Goal: Browse casually: Explore the website without a specific task or goal

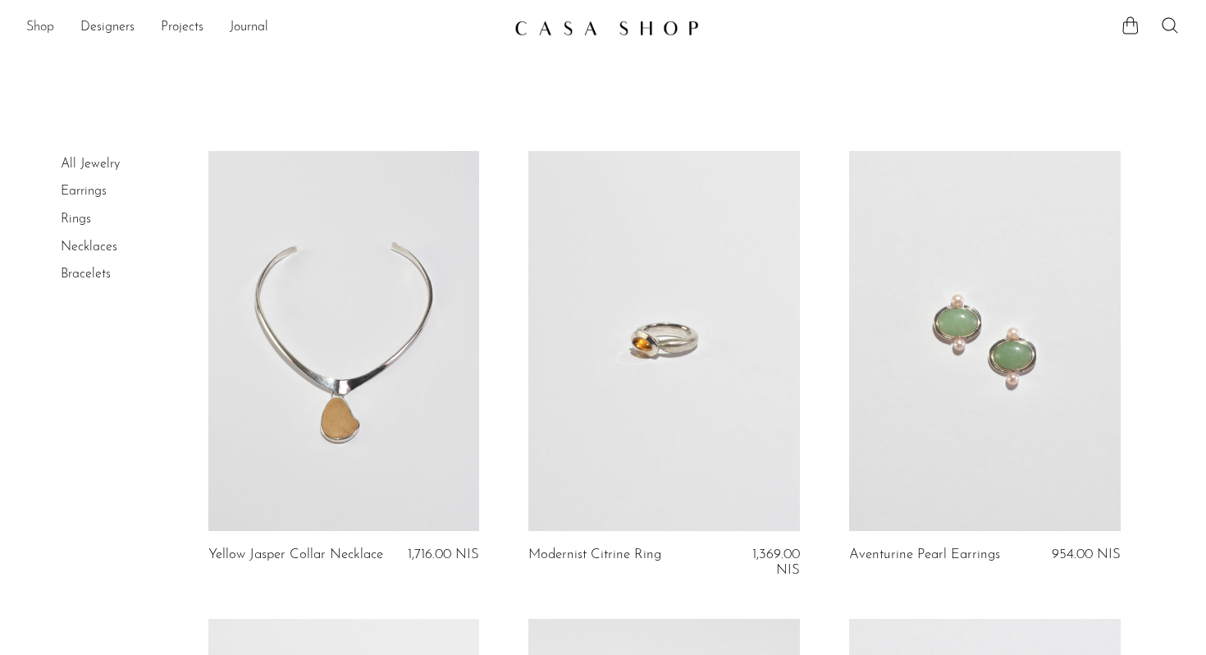
click at [39, 24] on link "Shop" at bounding box center [40, 27] width 28 height 21
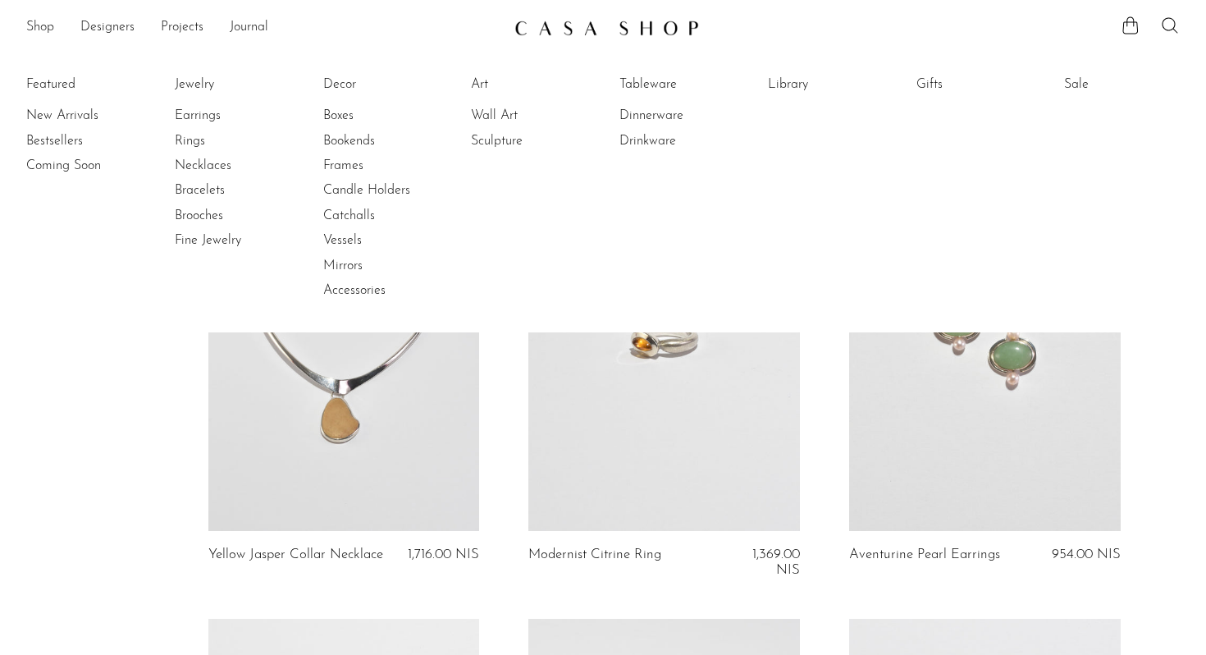
click at [914, 78] on ul "Featured New Arrivals Bestsellers Coming Soon Jewelry Jewelry All Earrings Ring…" at bounding box center [603, 188] width 1206 height 290
click at [924, 83] on link "Gifts" at bounding box center [977, 84] width 123 height 18
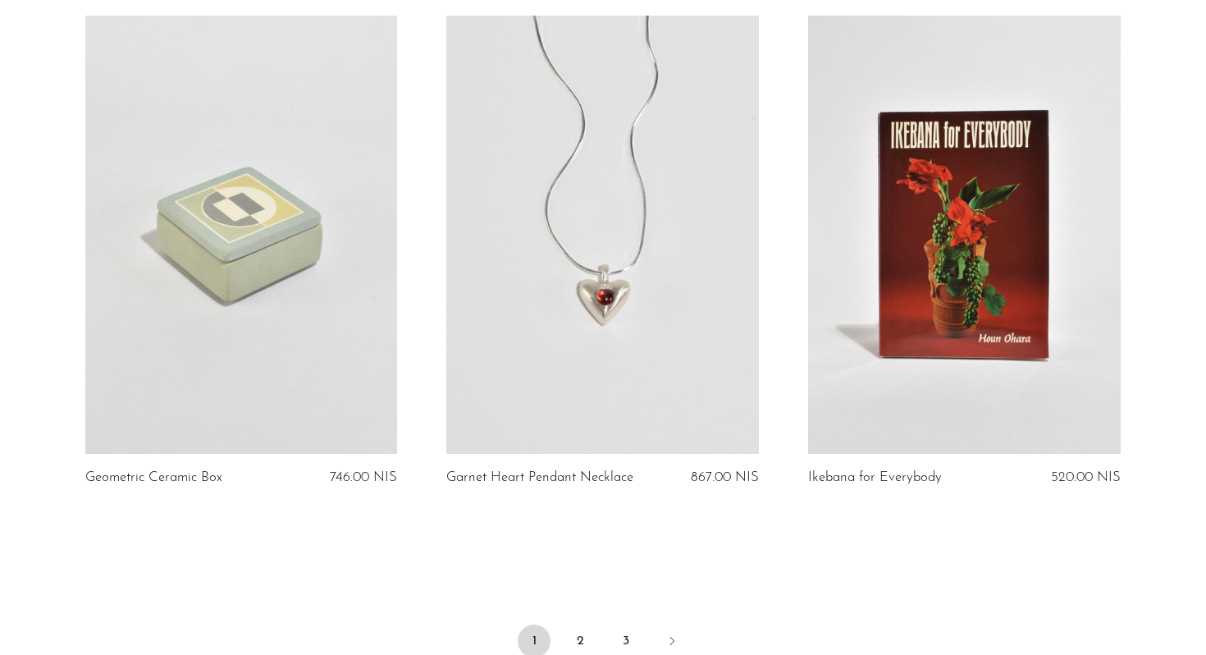
scroll to position [6047, 0]
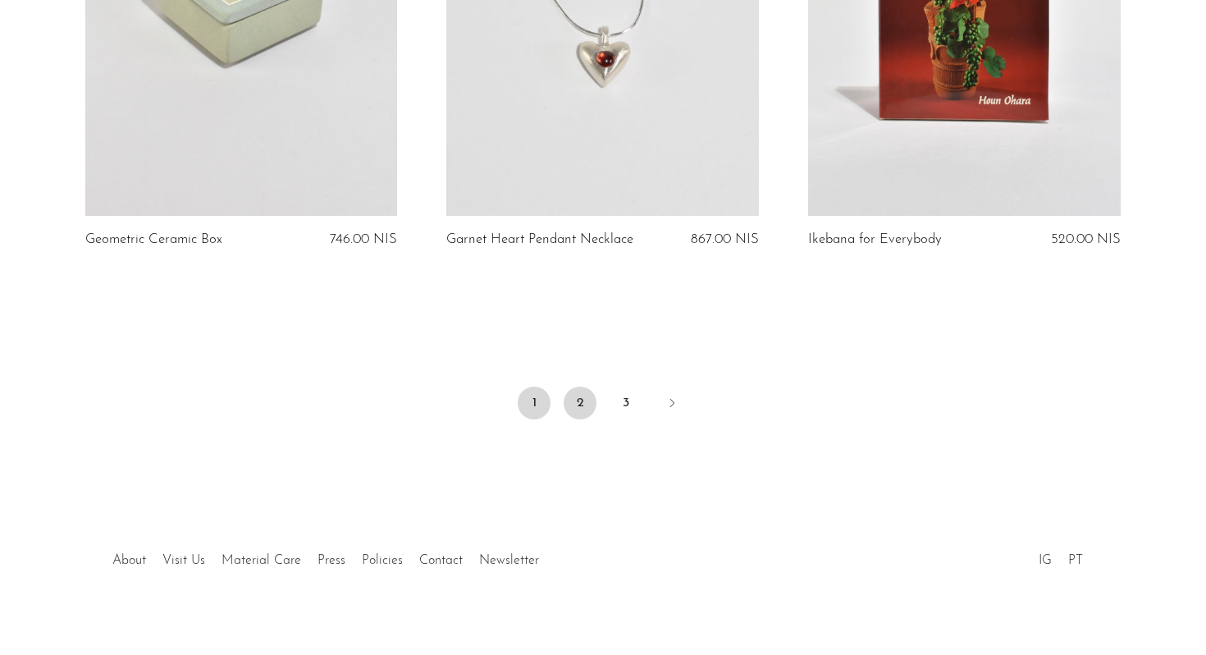
click at [582, 386] on link "2" at bounding box center [580, 402] width 33 height 33
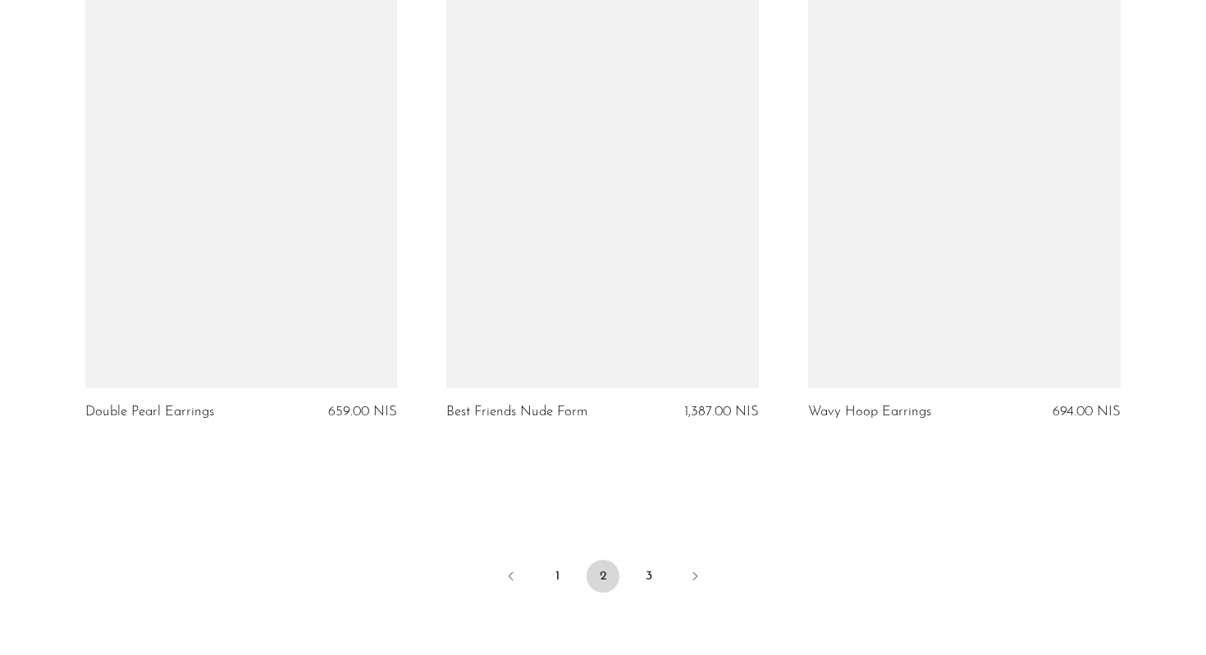
scroll to position [5930, 0]
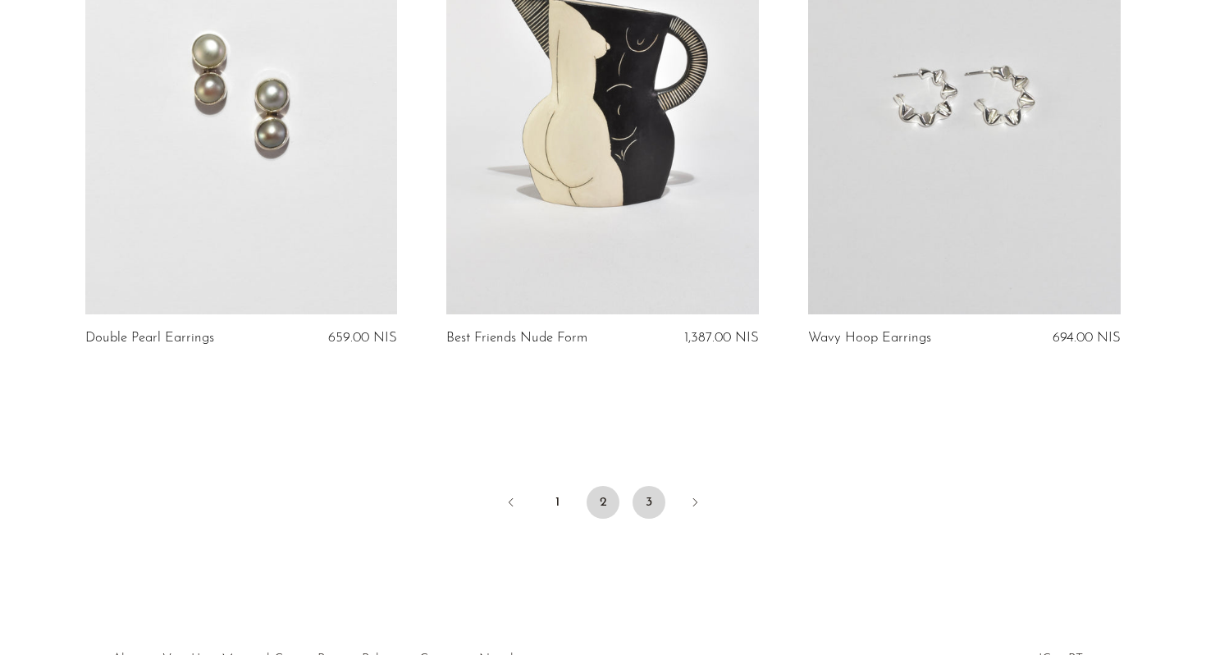
click at [656, 486] on link "3" at bounding box center [648, 502] width 33 height 33
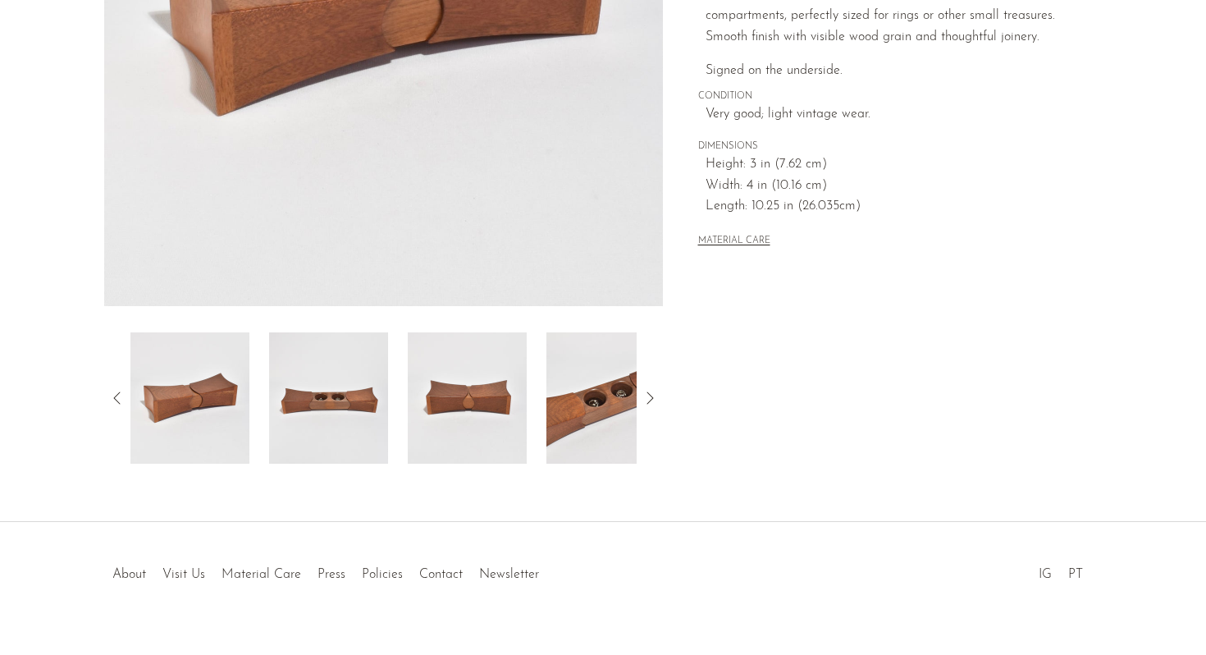
scroll to position [413, 0]
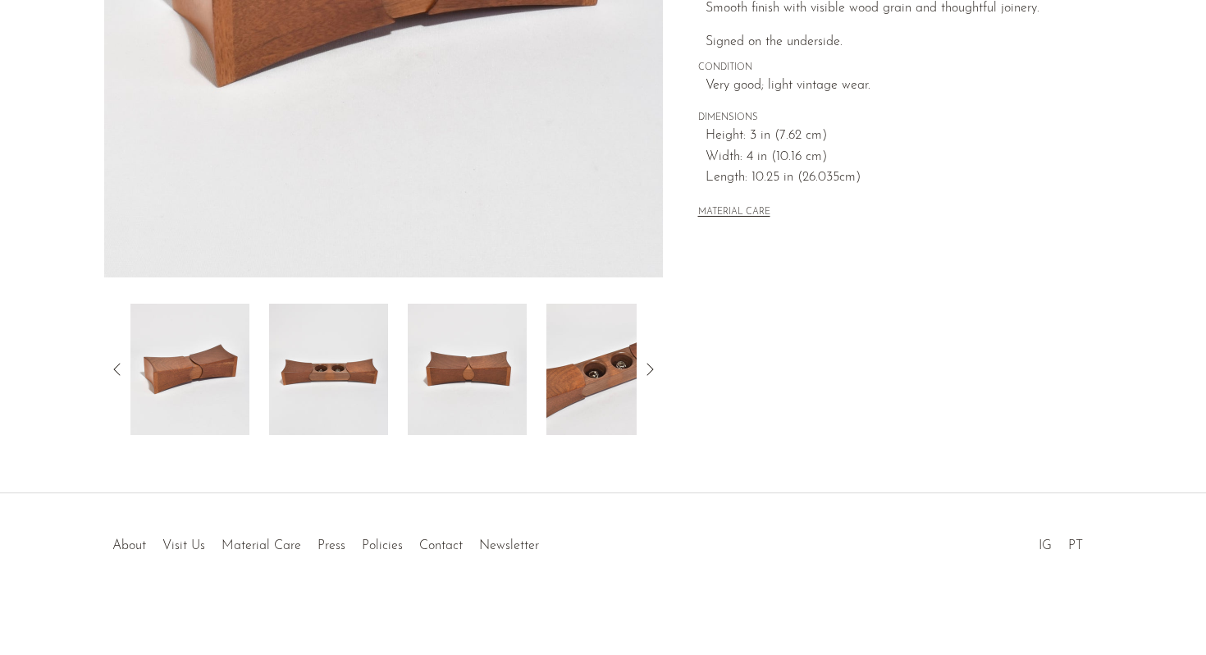
click at [337, 369] on img at bounding box center [328, 369] width 119 height 131
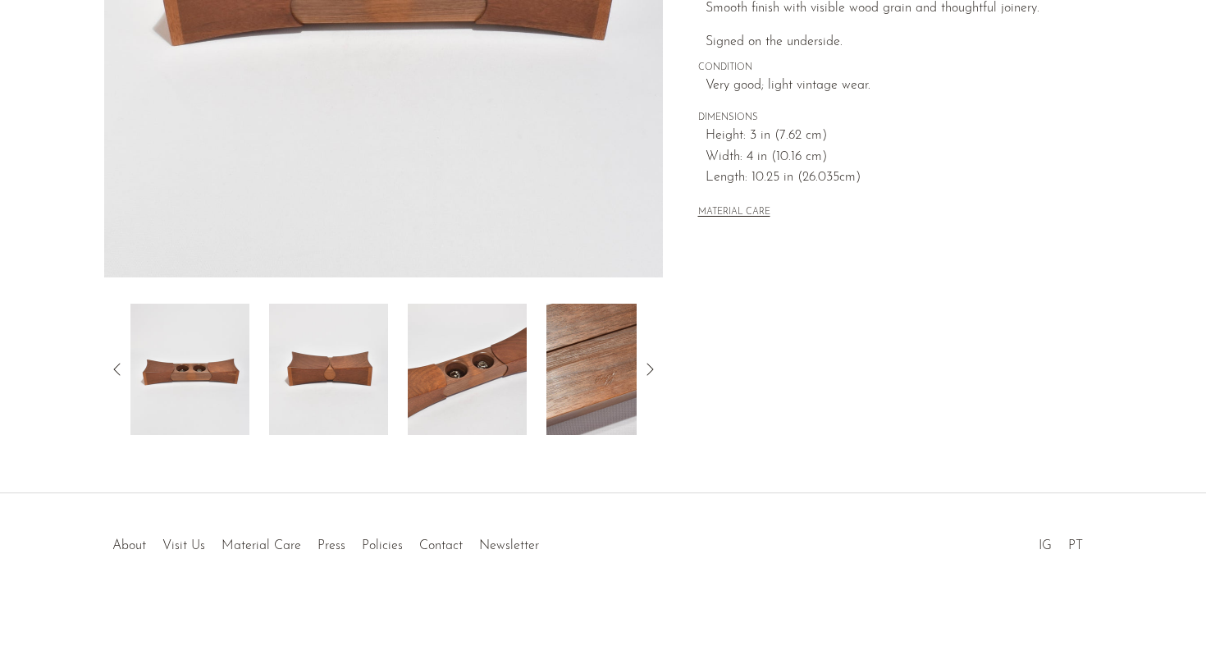
click at [444, 360] on img at bounding box center [467, 369] width 119 height 131
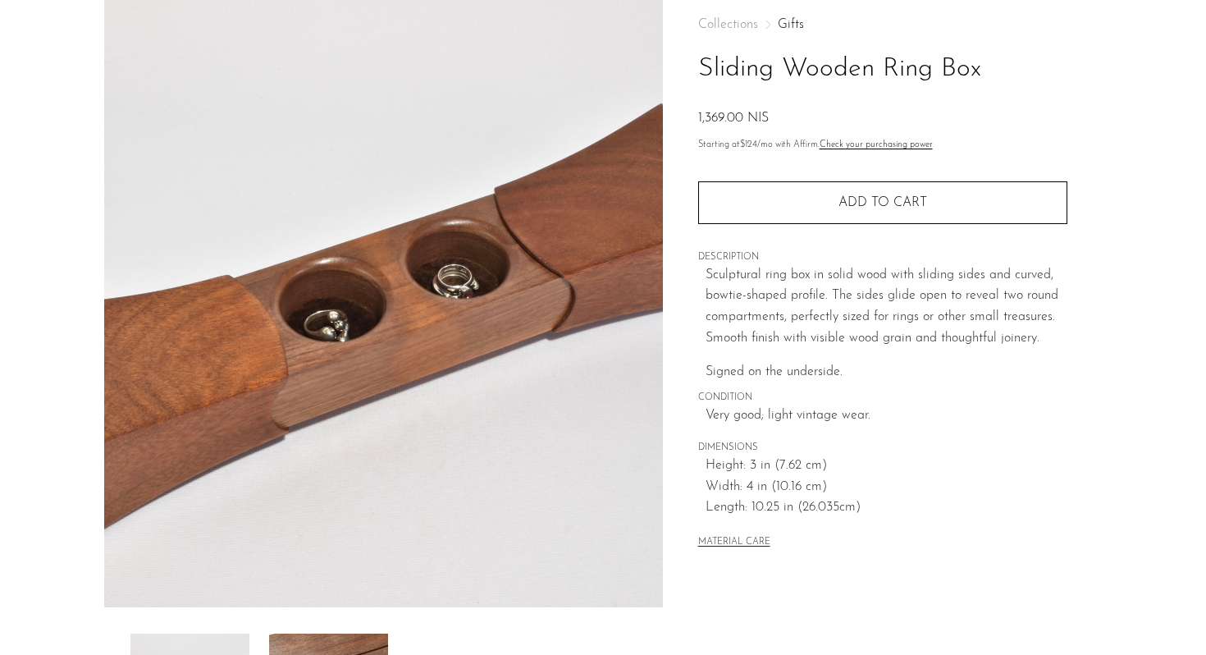
scroll to position [85, 0]
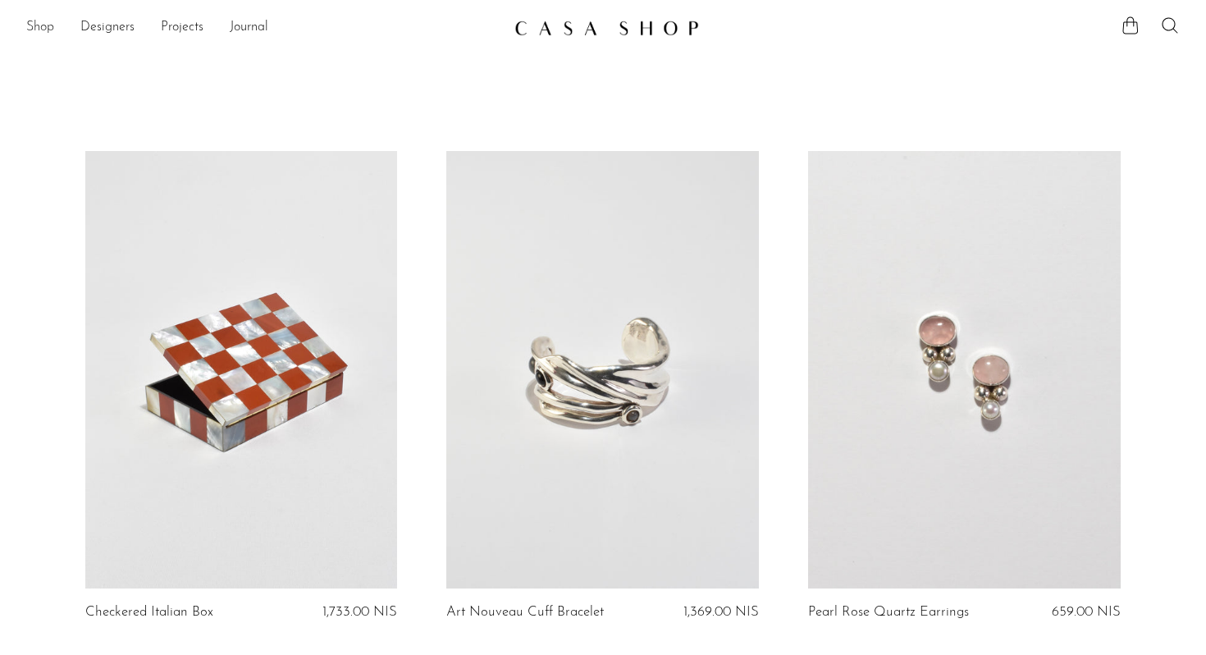
click at [29, 23] on link "Shop" at bounding box center [40, 27] width 28 height 21
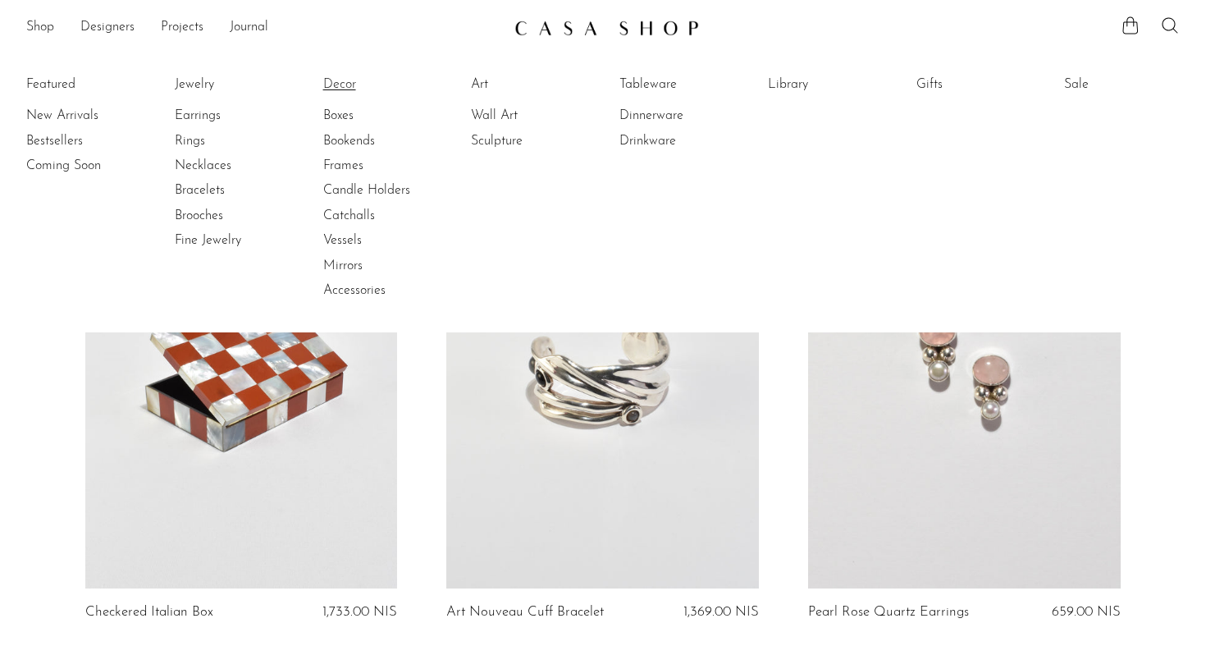
click at [363, 82] on link "Decor" at bounding box center [384, 84] width 123 height 18
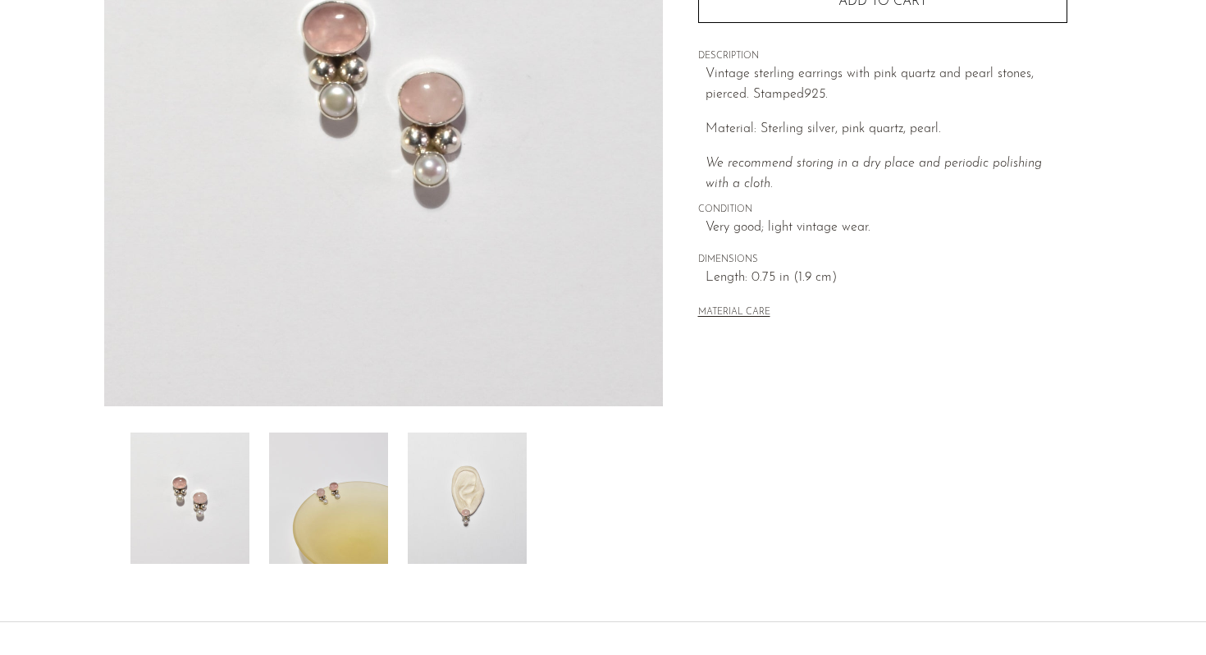
scroll to position [294, 0]
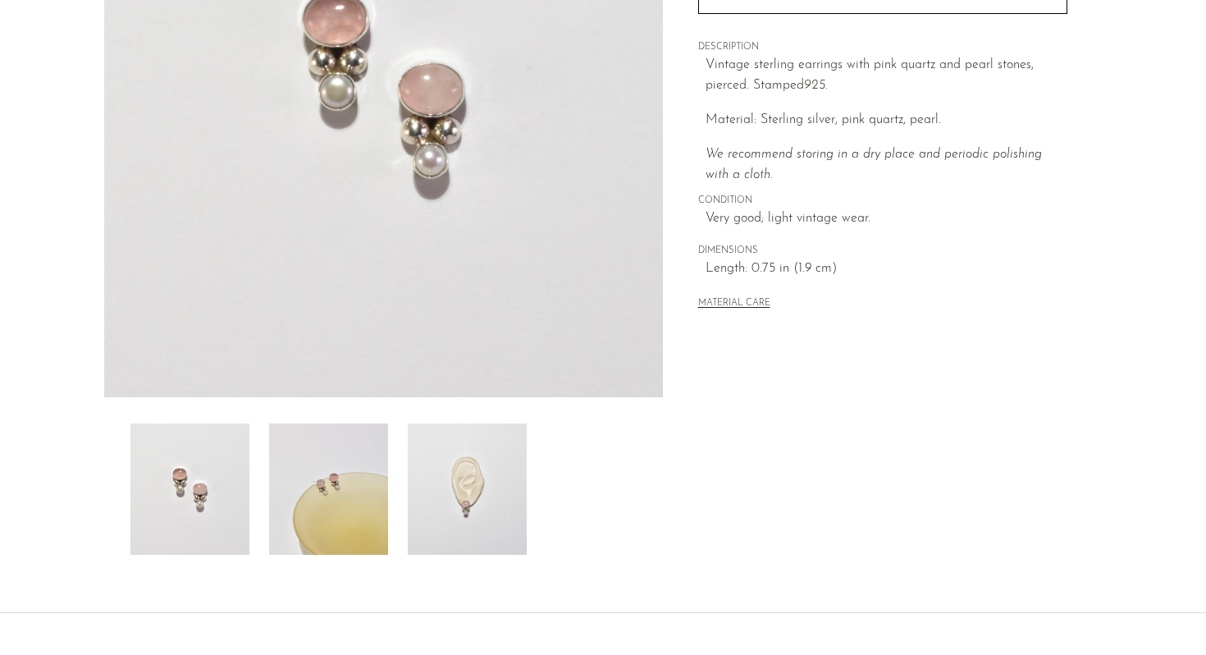
click at [497, 481] on img at bounding box center [467, 488] width 119 height 131
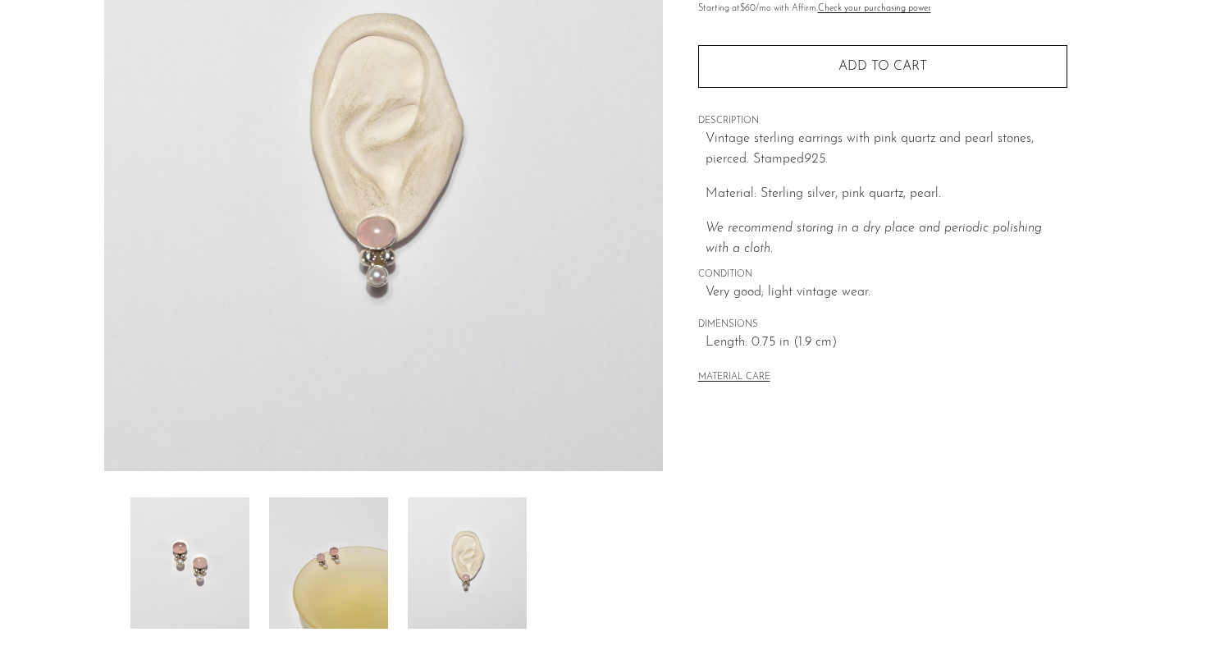
scroll to position [279, 0]
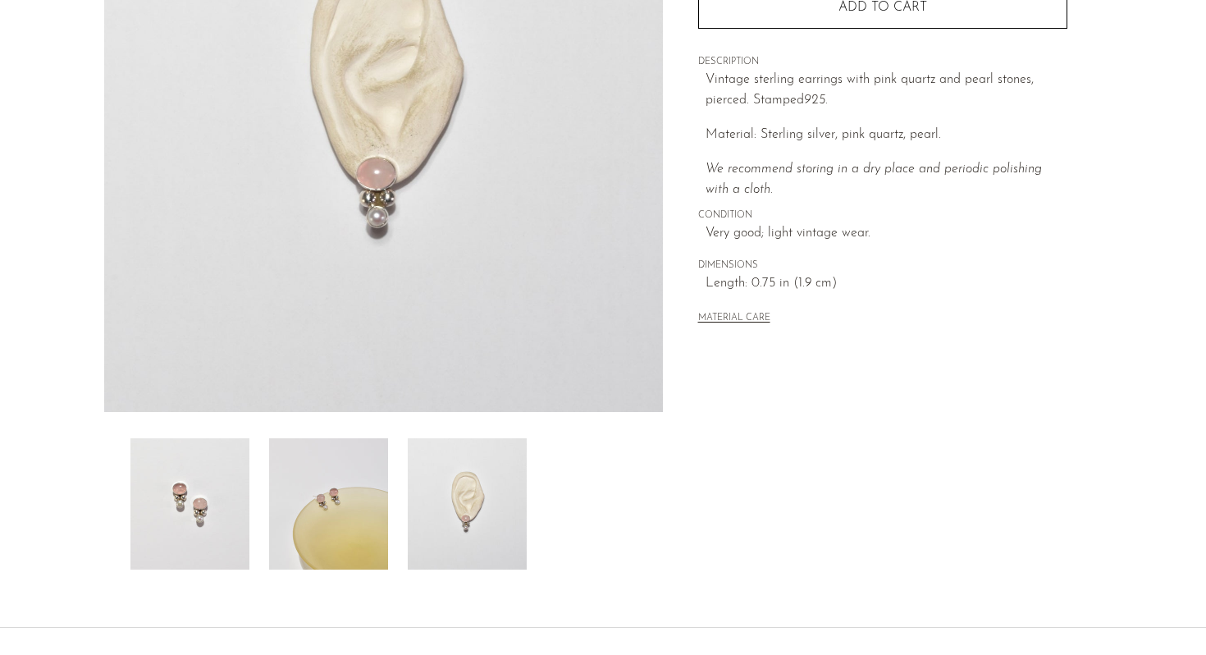
click at [344, 495] on img at bounding box center [328, 503] width 119 height 131
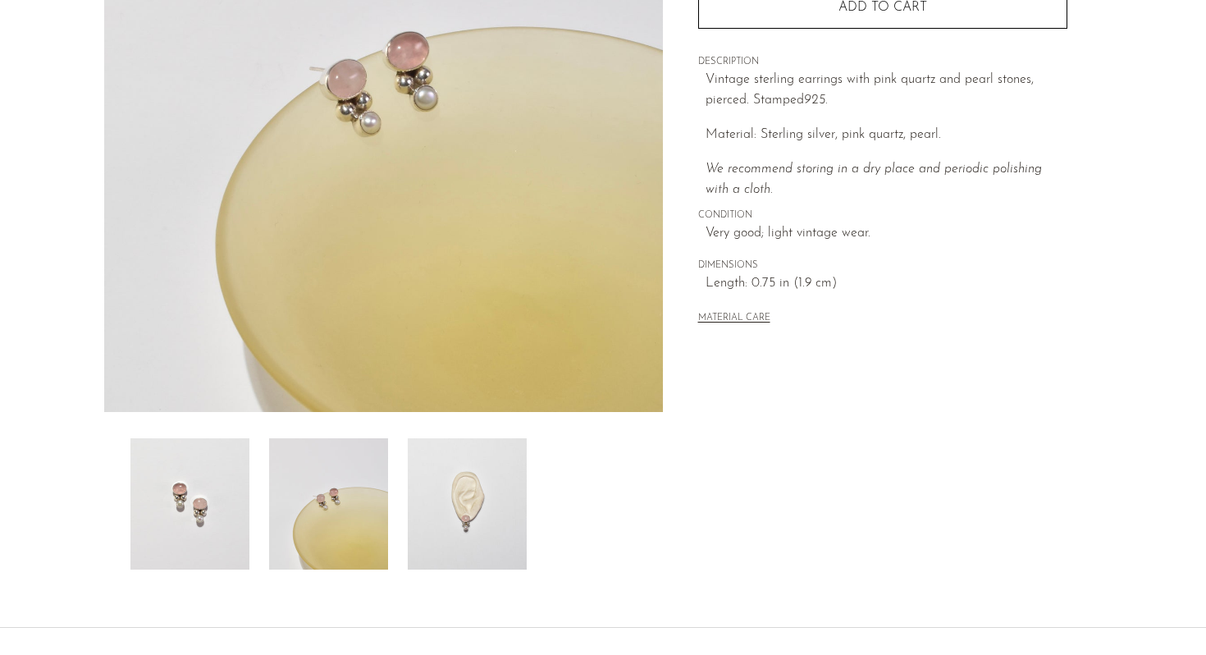
click at [253, 459] on div at bounding box center [383, 503] width 506 height 131
click at [221, 472] on img at bounding box center [189, 503] width 119 height 131
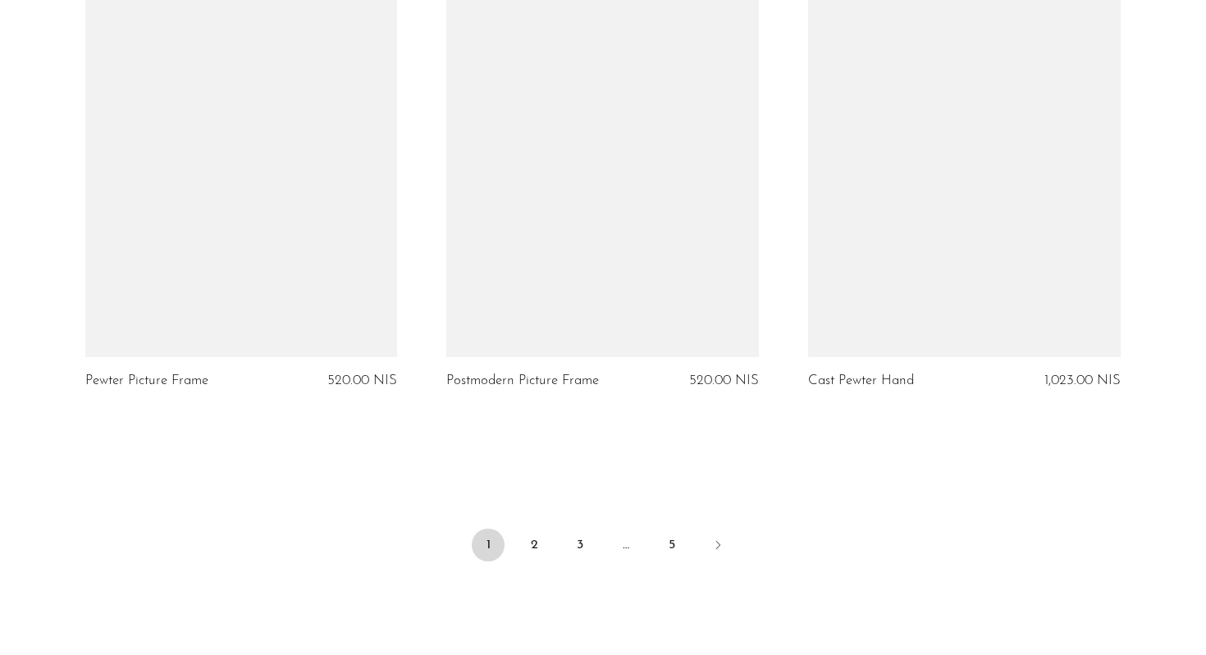
scroll to position [5889, 0]
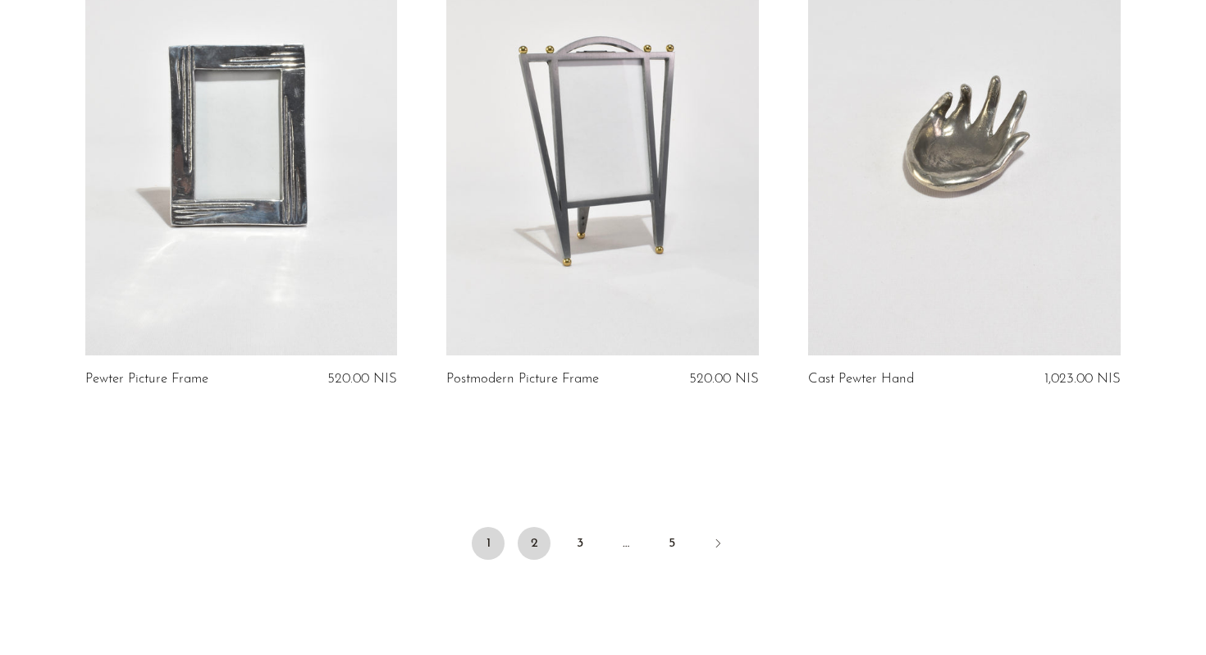
click at [545, 544] on link "2" at bounding box center [534, 543] width 33 height 33
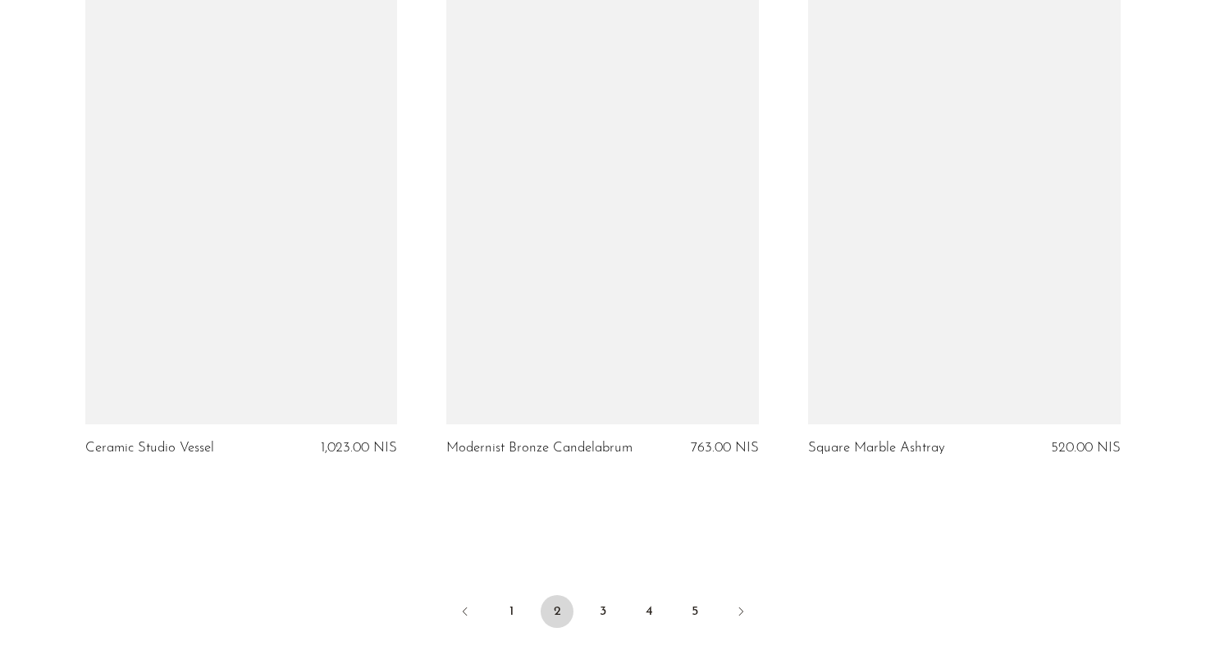
scroll to position [5809, 0]
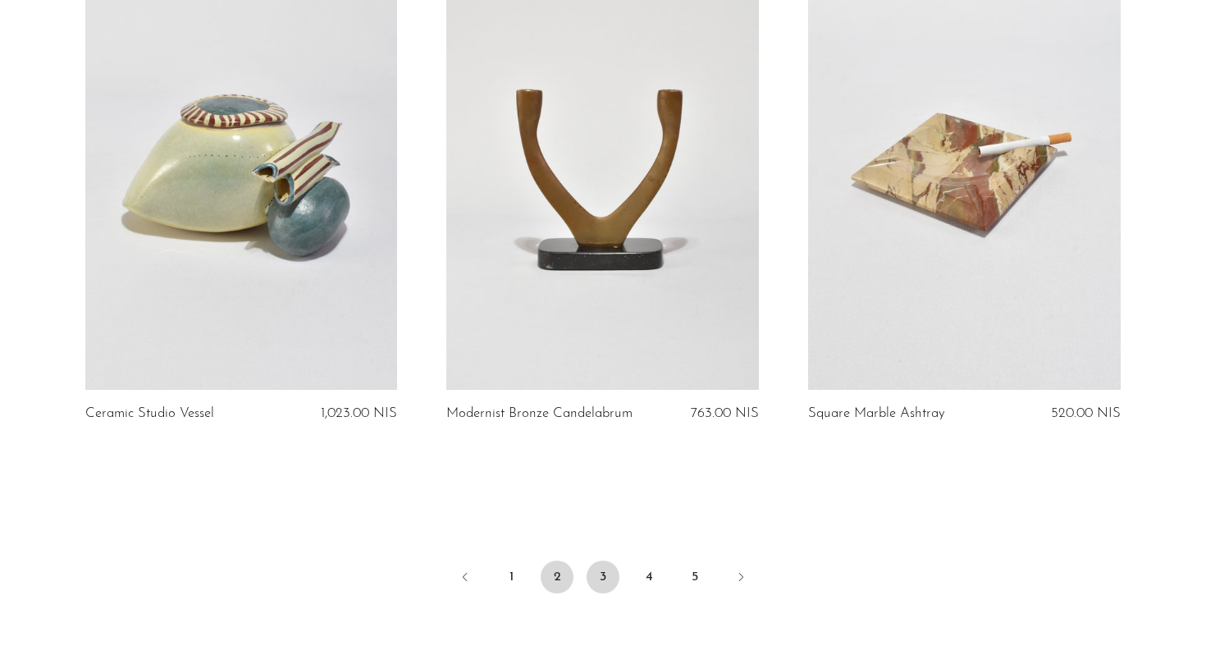
click at [596, 579] on link "3" at bounding box center [603, 576] width 33 height 33
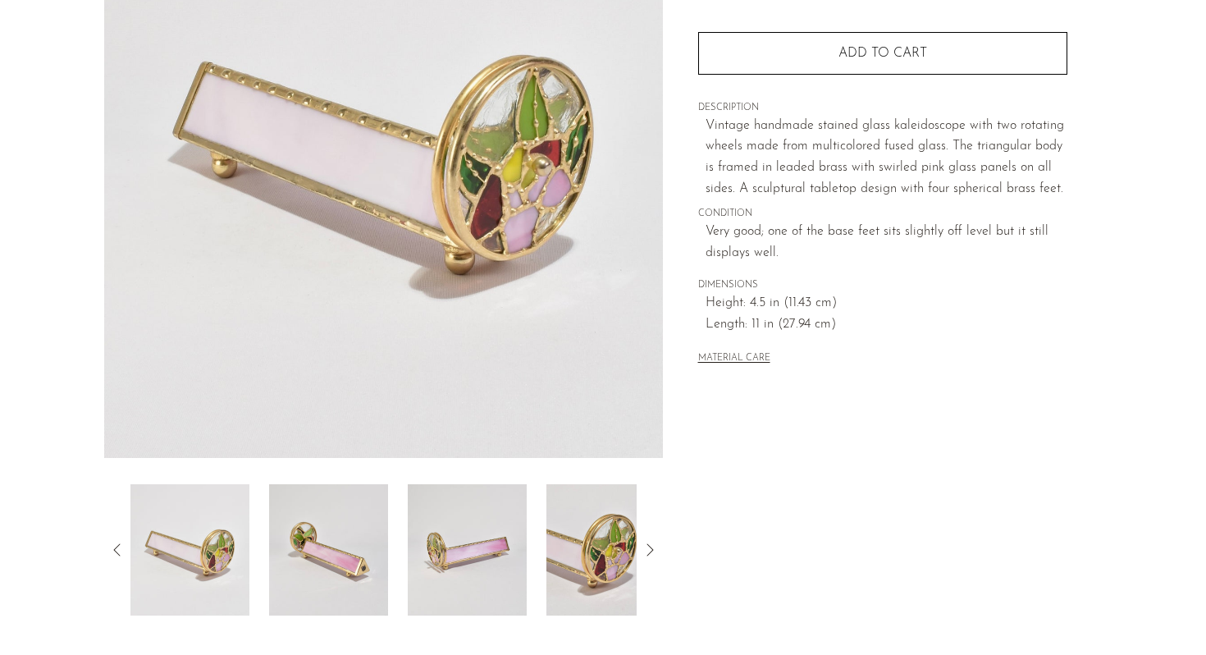
scroll to position [413, 0]
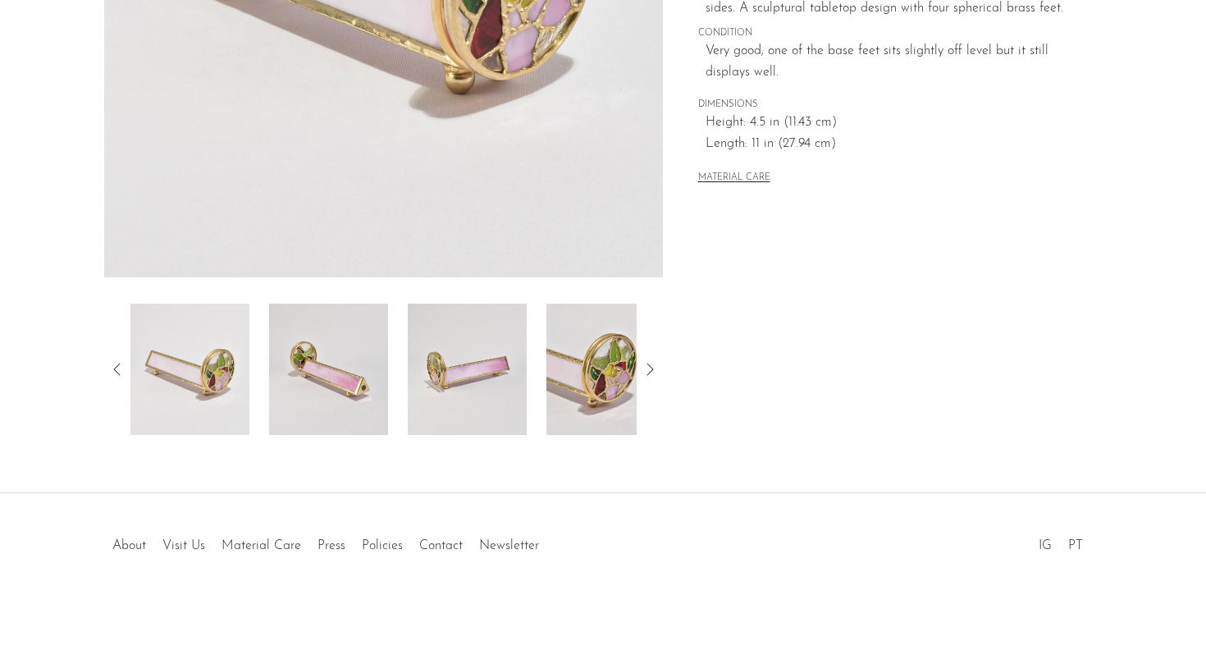
click at [363, 357] on img at bounding box center [328, 369] width 119 height 131
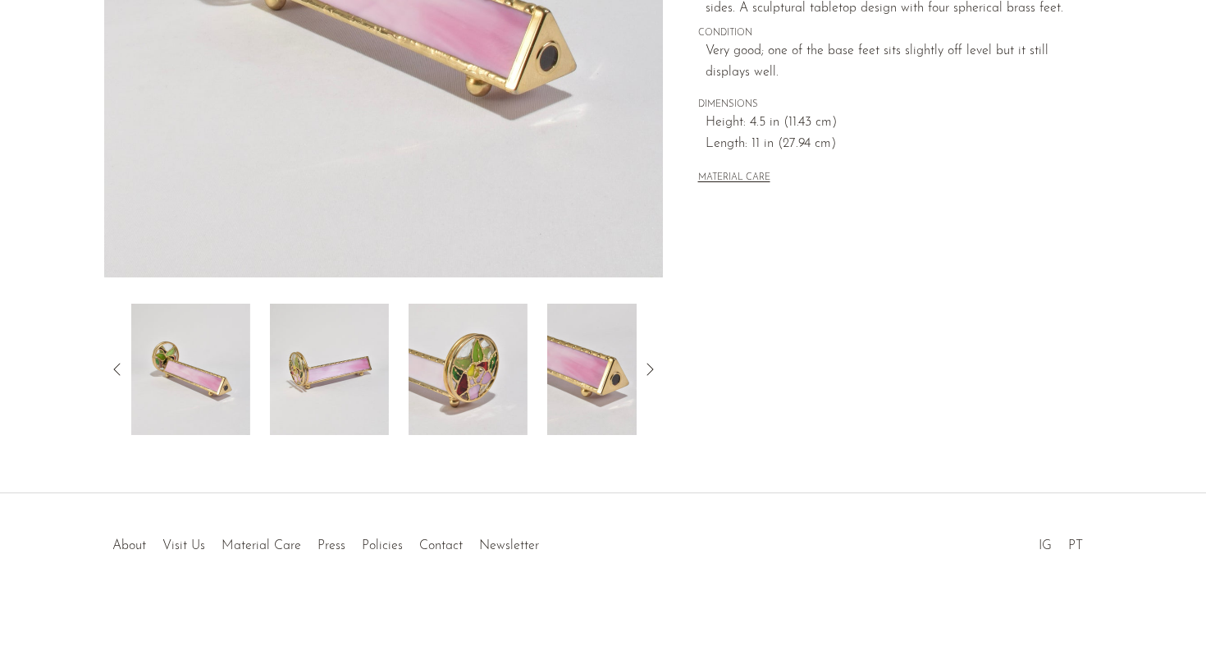
click at [369, 358] on img at bounding box center [329, 369] width 119 height 131
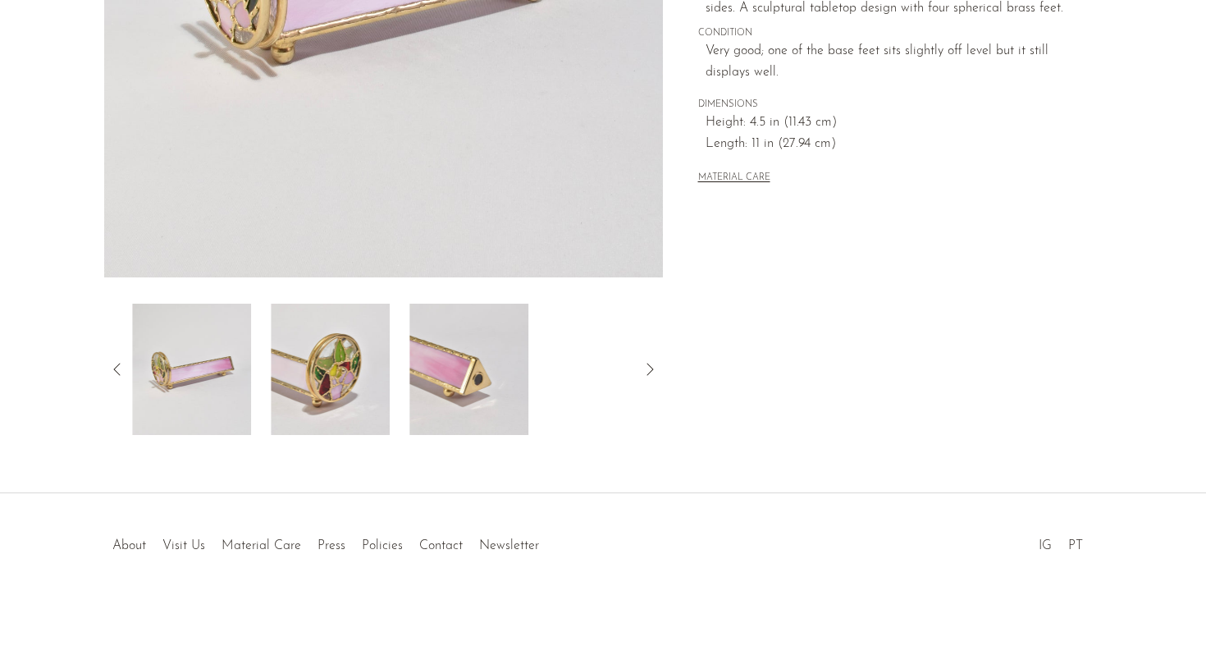
click at [390, 357] on div at bounding box center [383, 369] width 506 height 131
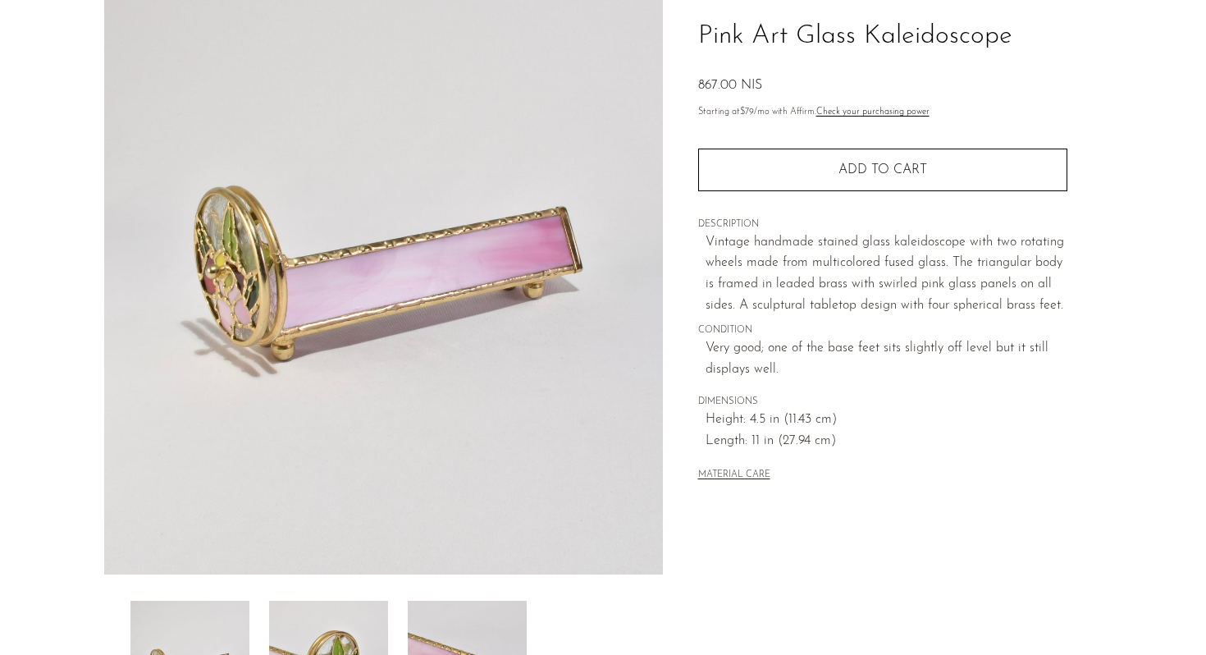
scroll to position [44, 0]
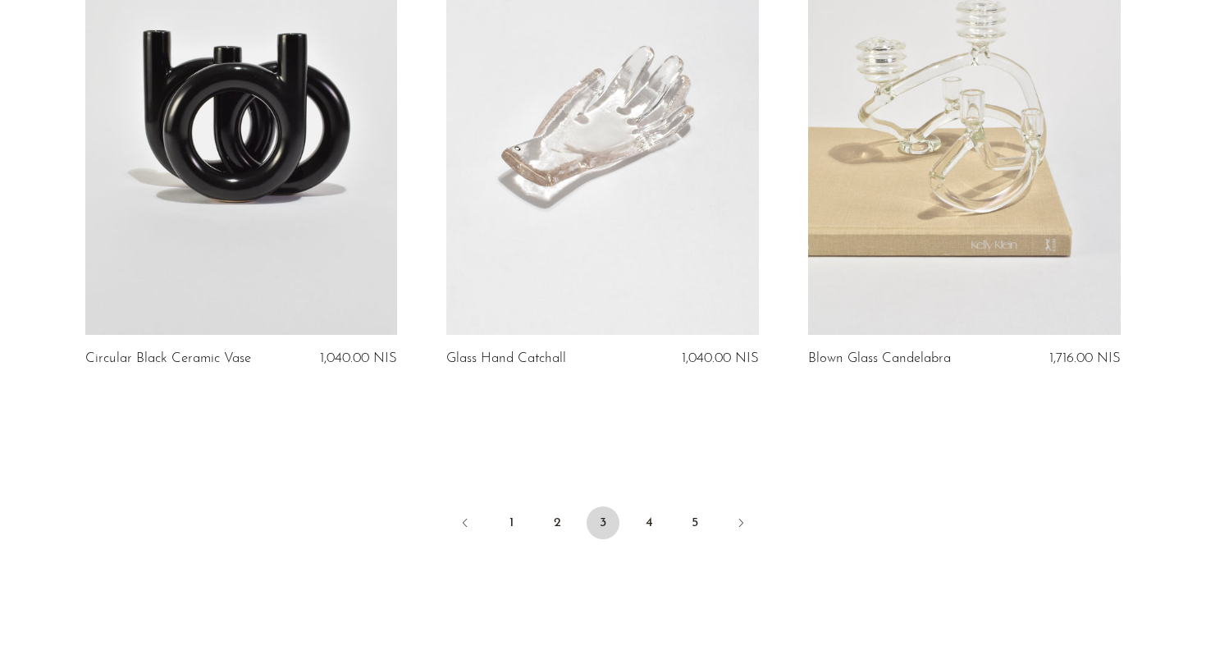
scroll to position [5930, 0]
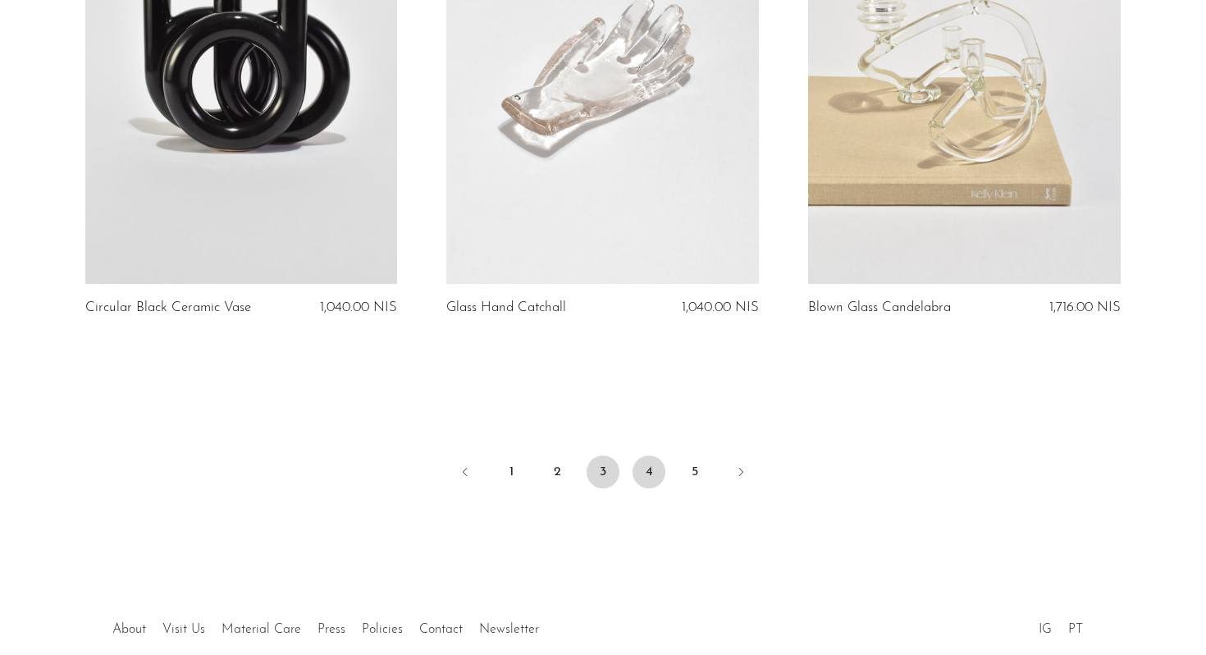
click at [646, 455] on link "4" at bounding box center [648, 471] width 33 height 33
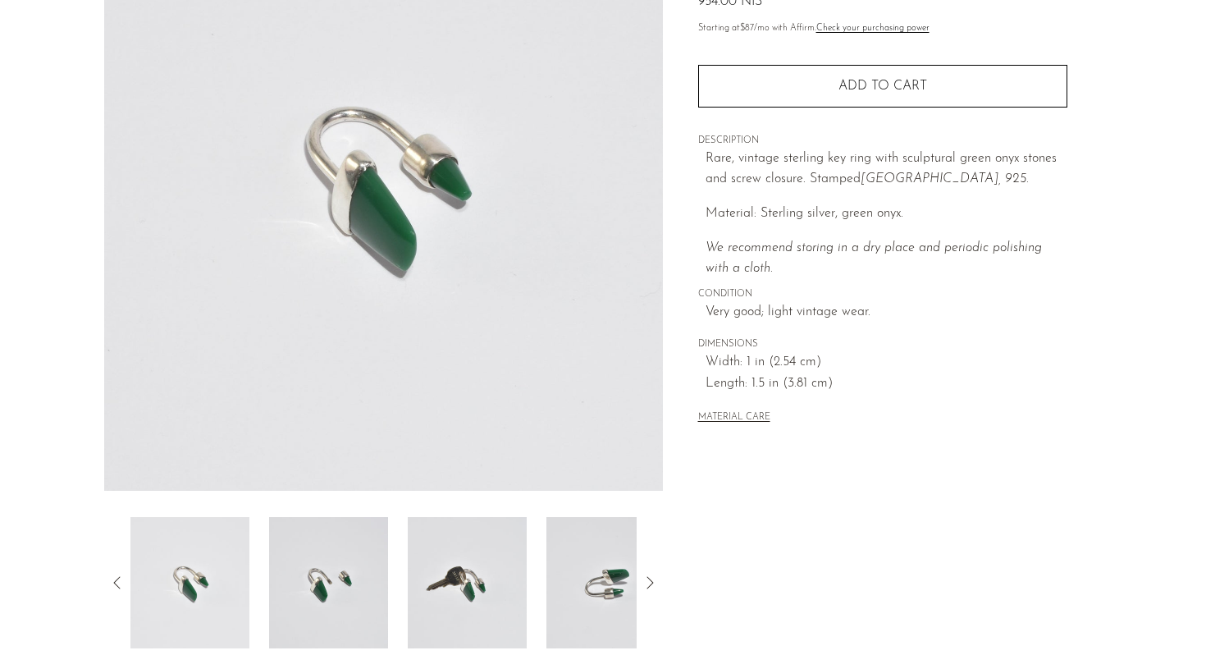
scroll to position [340, 0]
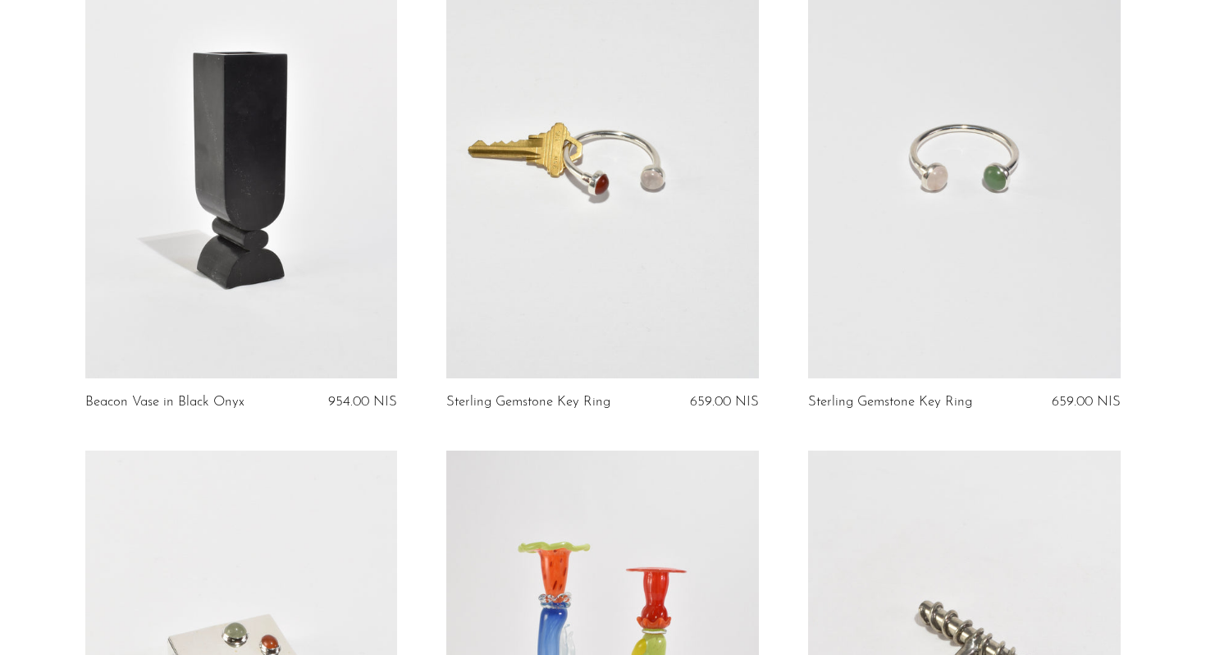
scroll to position [2793, 0]
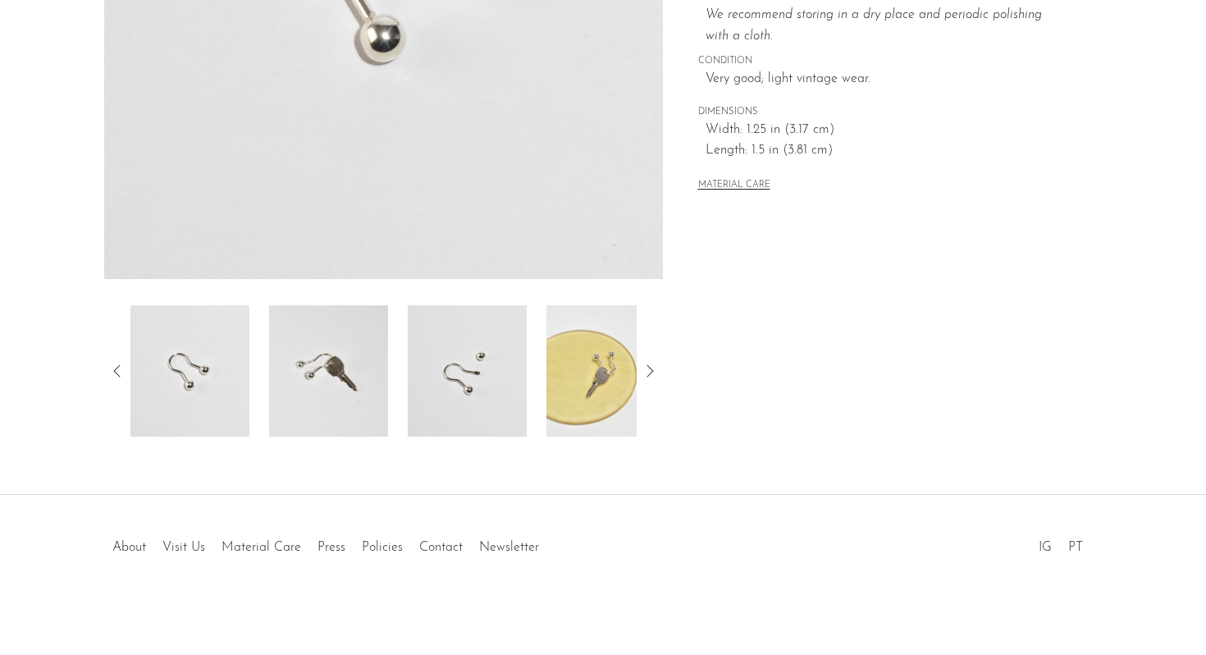
scroll to position [413, 0]
click at [345, 381] on img at bounding box center [328, 369] width 119 height 131
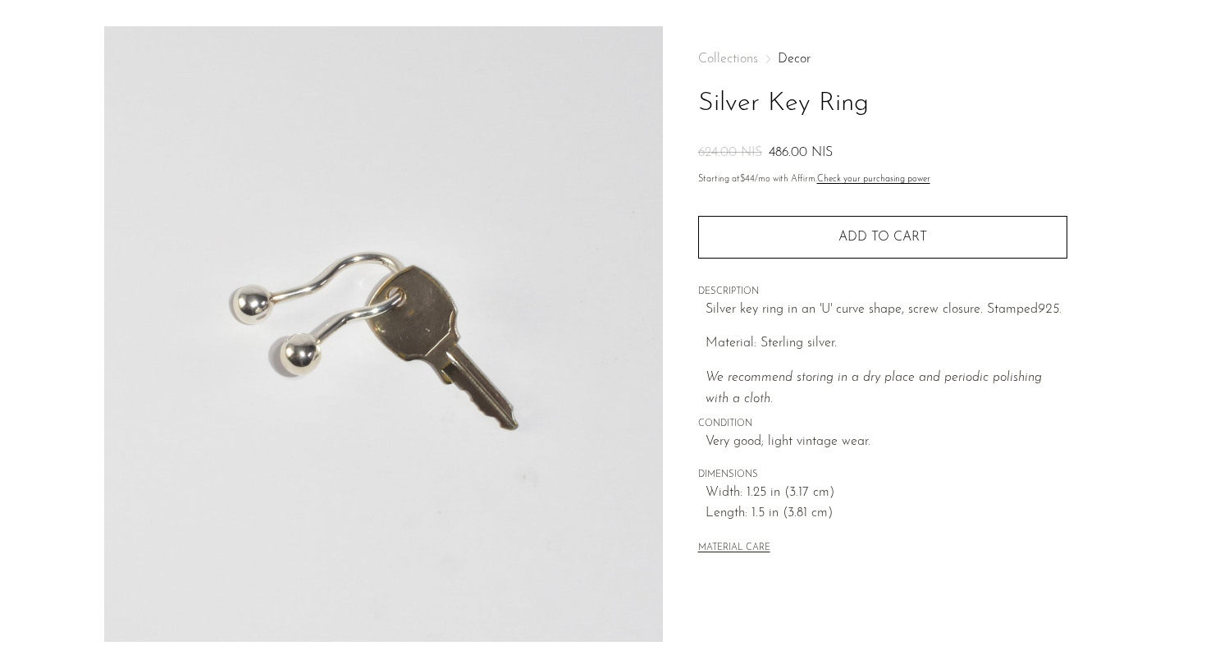
scroll to position [25, 0]
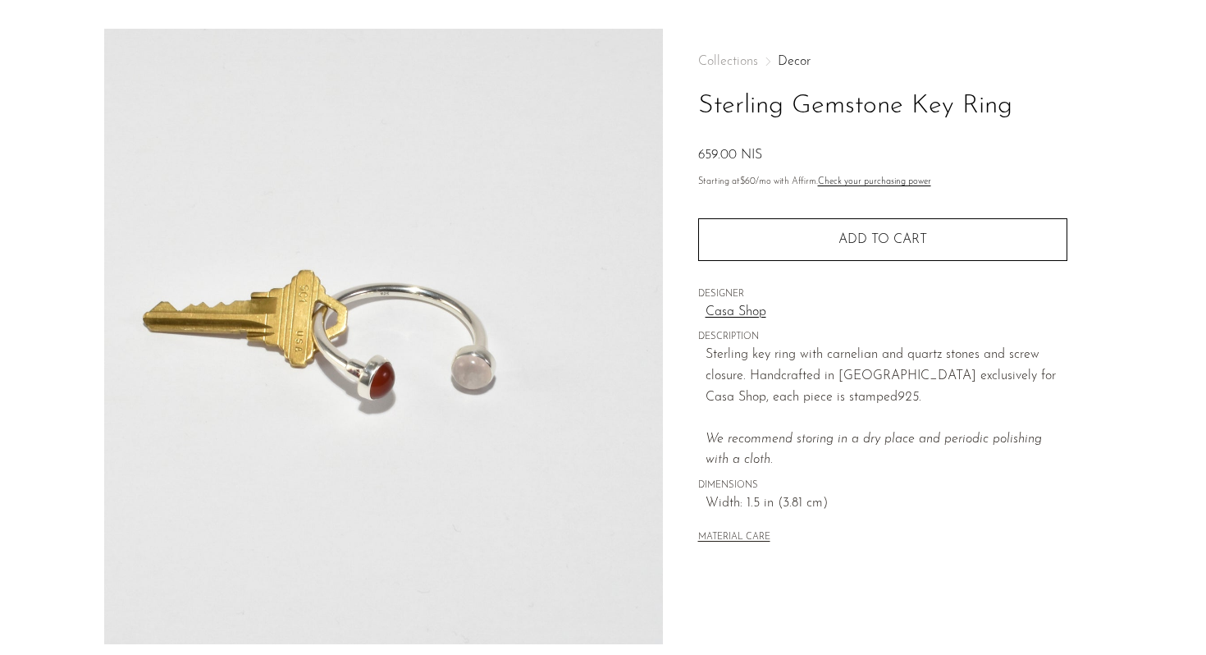
scroll to position [48, 0]
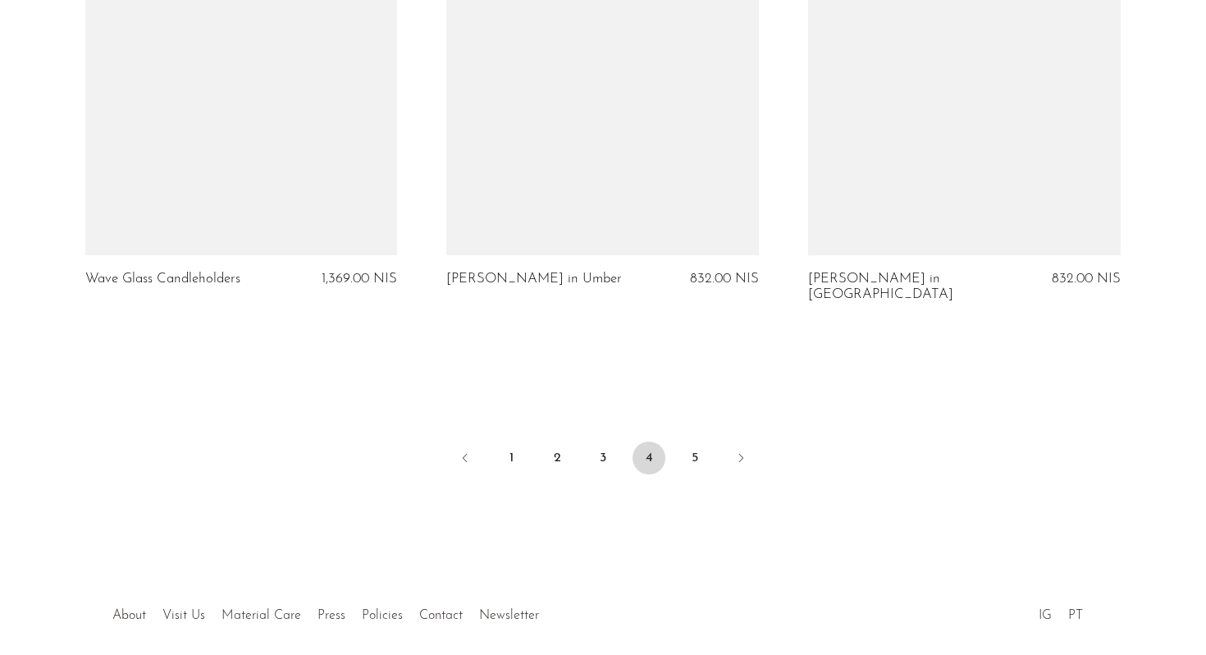
scroll to position [6070, 0]
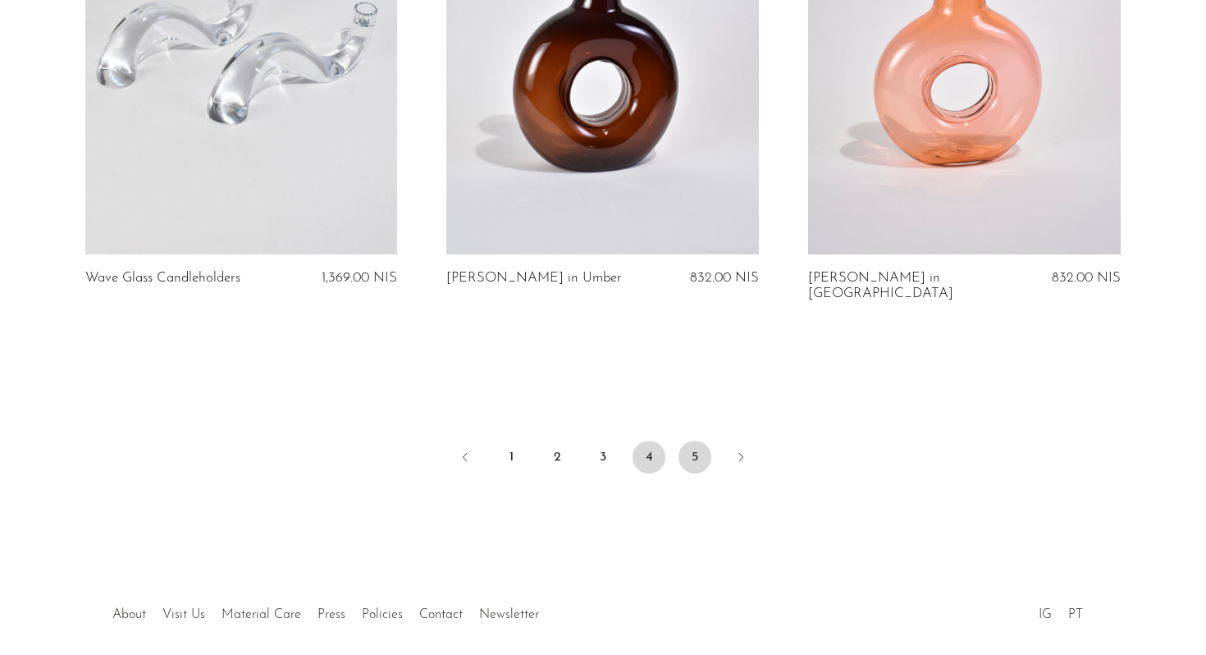
click at [702, 441] on link "5" at bounding box center [694, 457] width 33 height 33
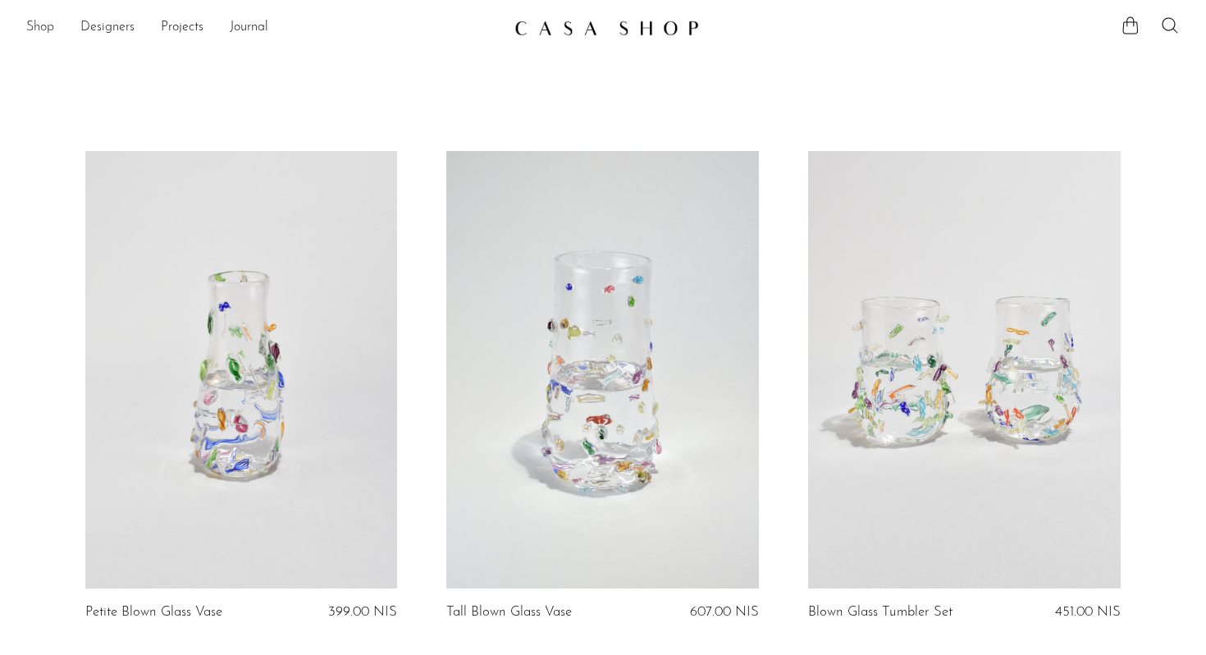
click at [41, 34] on link "Shop" at bounding box center [40, 27] width 28 height 21
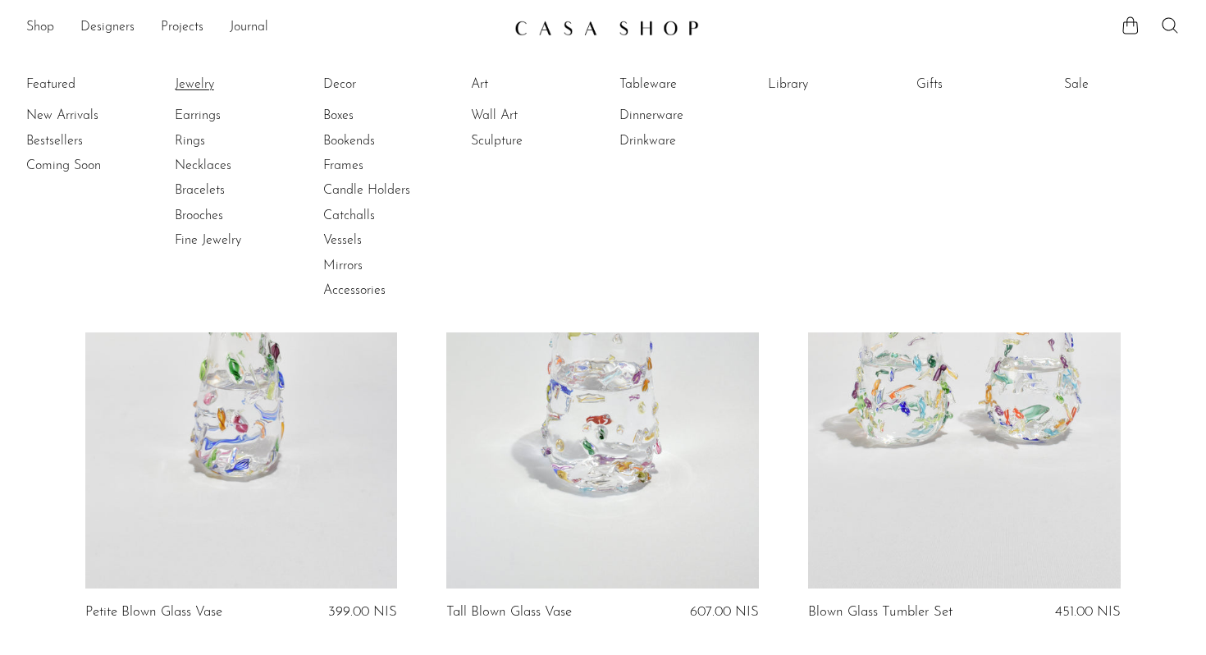
click at [187, 78] on link "Jewelry" at bounding box center [236, 84] width 123 height 18
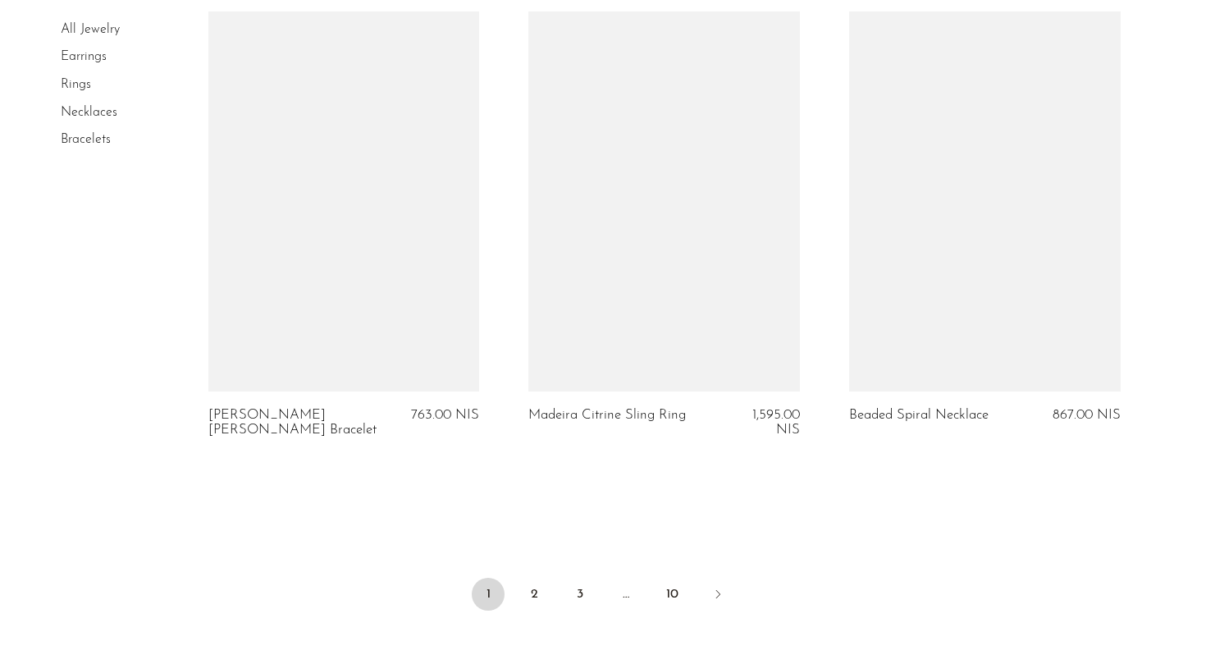
scroll to position [5288, 0]
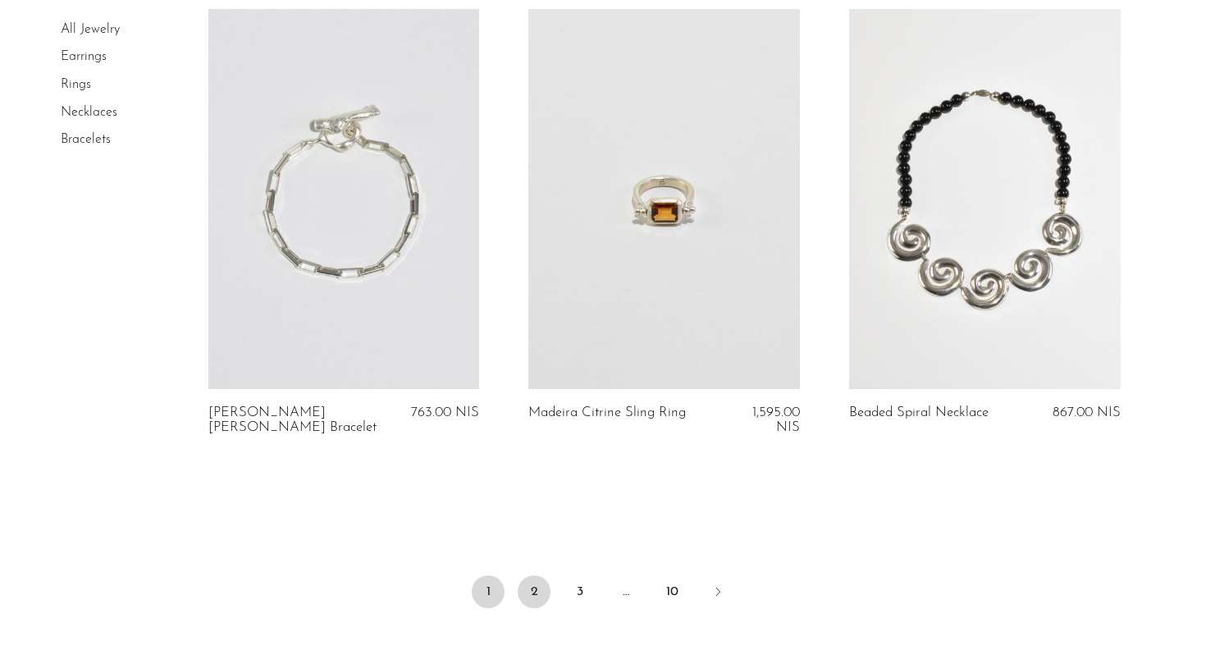
click at [533, 583] on link "2" at bounding box center [534, 591] width 33 height 33
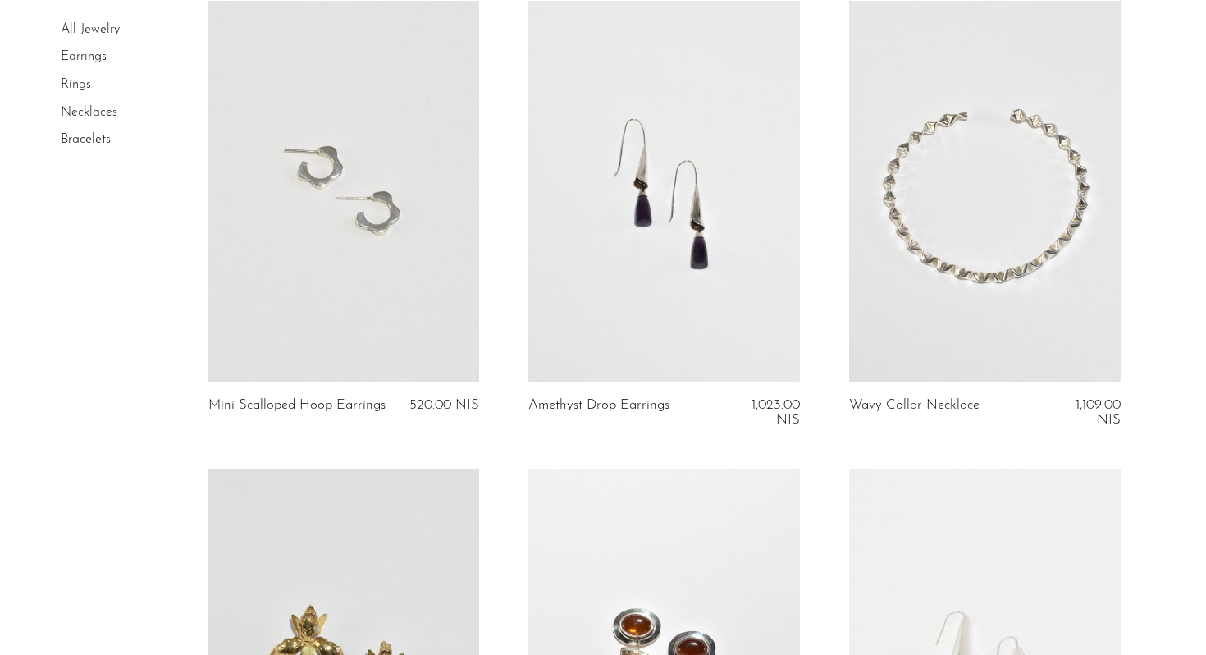
scroll to position [2952, 0]
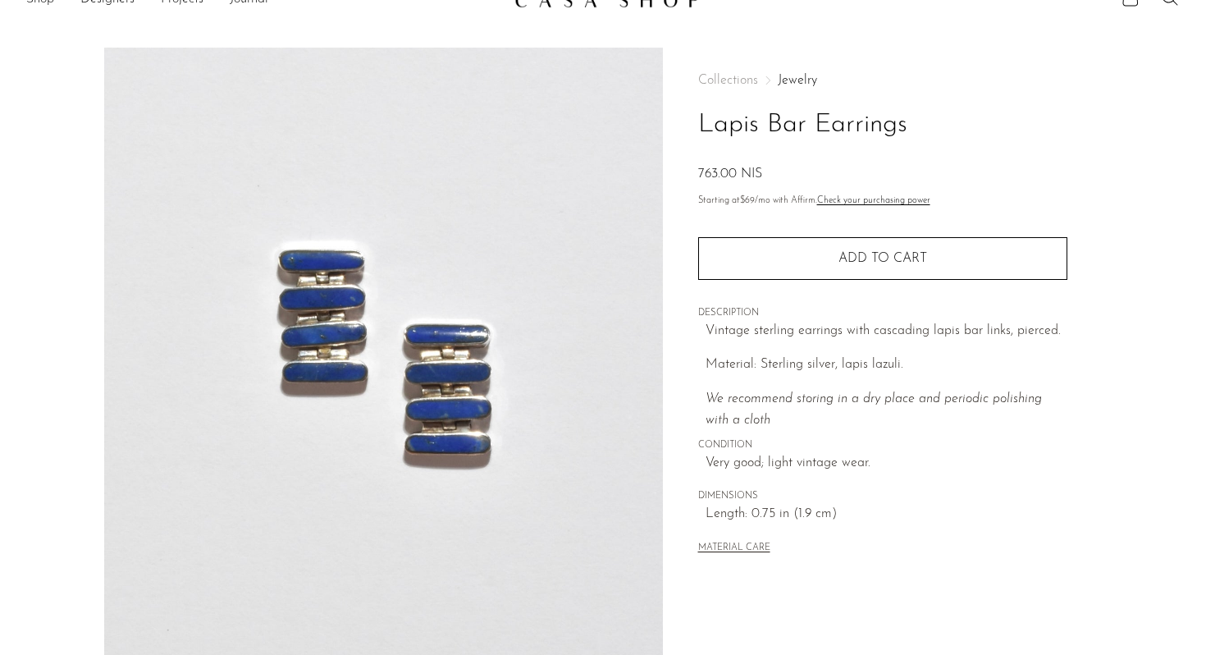
scroll to position [413, 0]
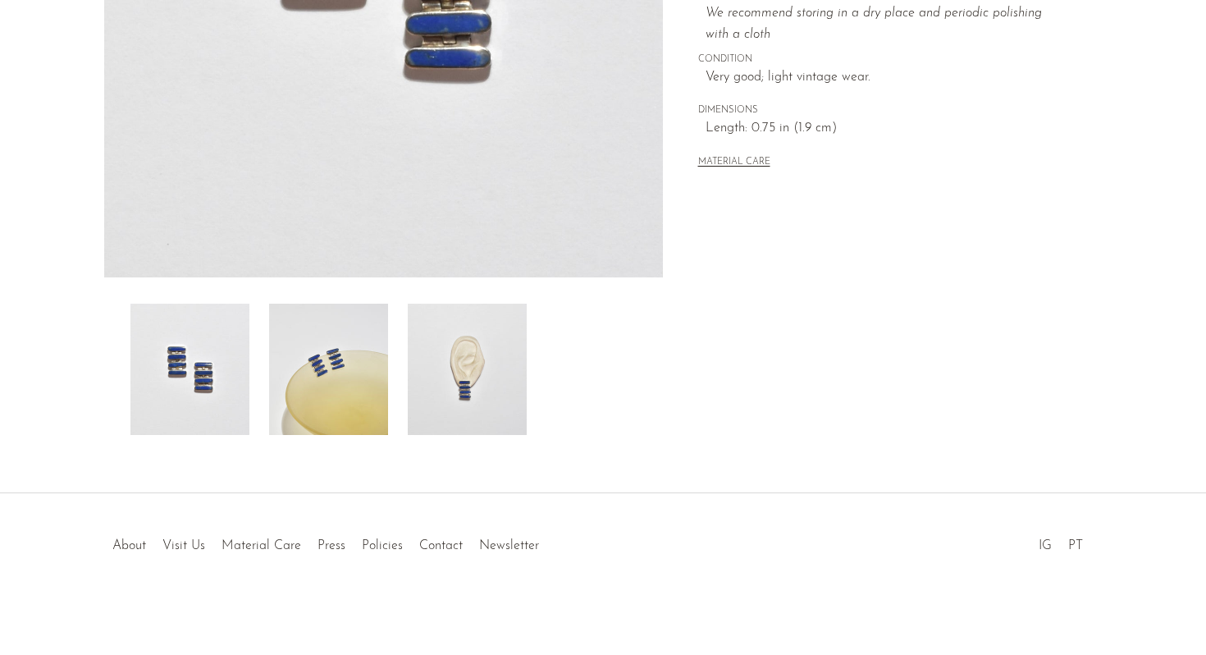
click at [473, 355] on img at bounding box center [467, 369] width 119 height 131
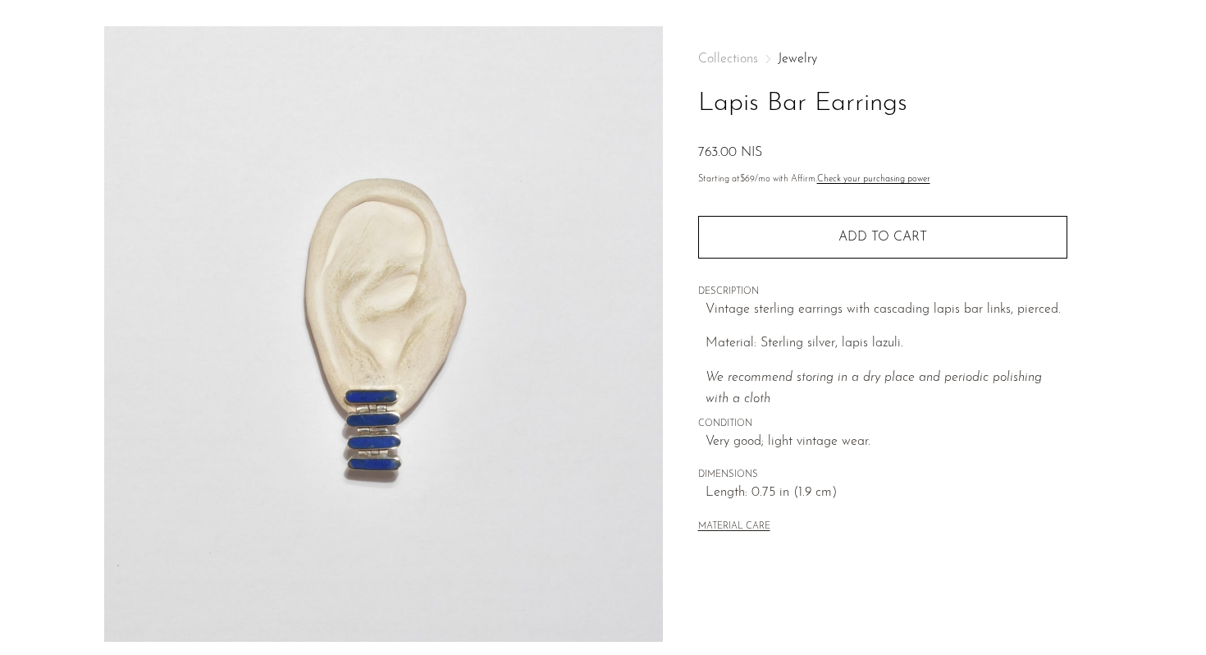
scroll to position [0, 0]
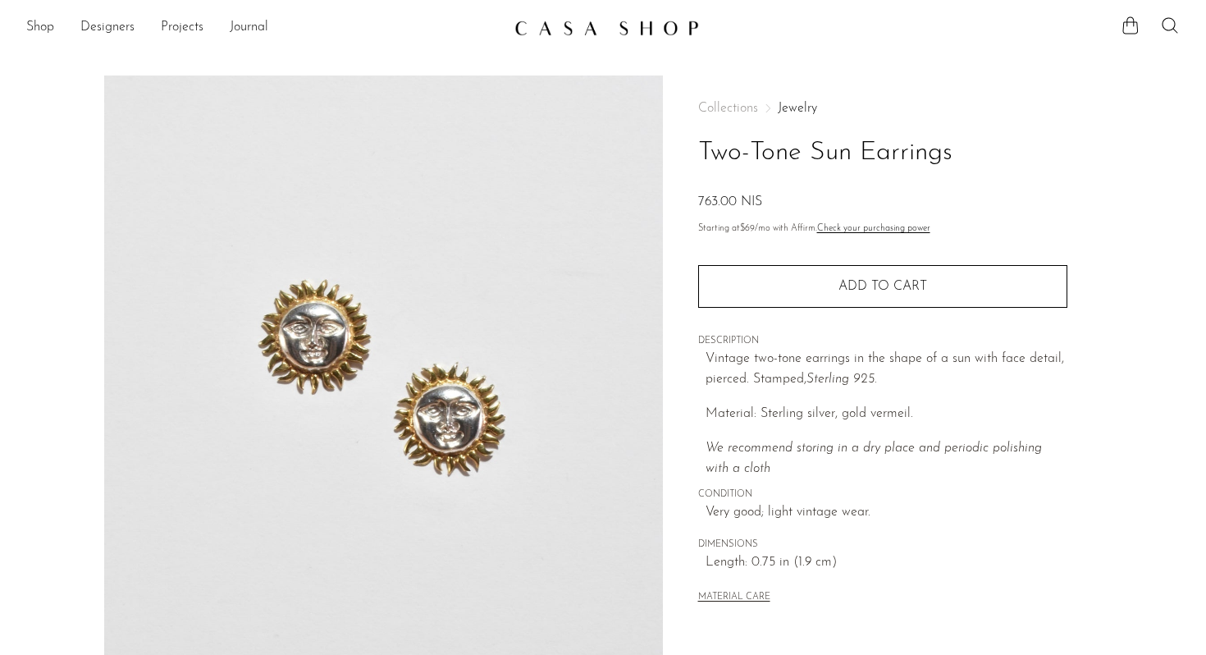
scroll to position [413, 0]
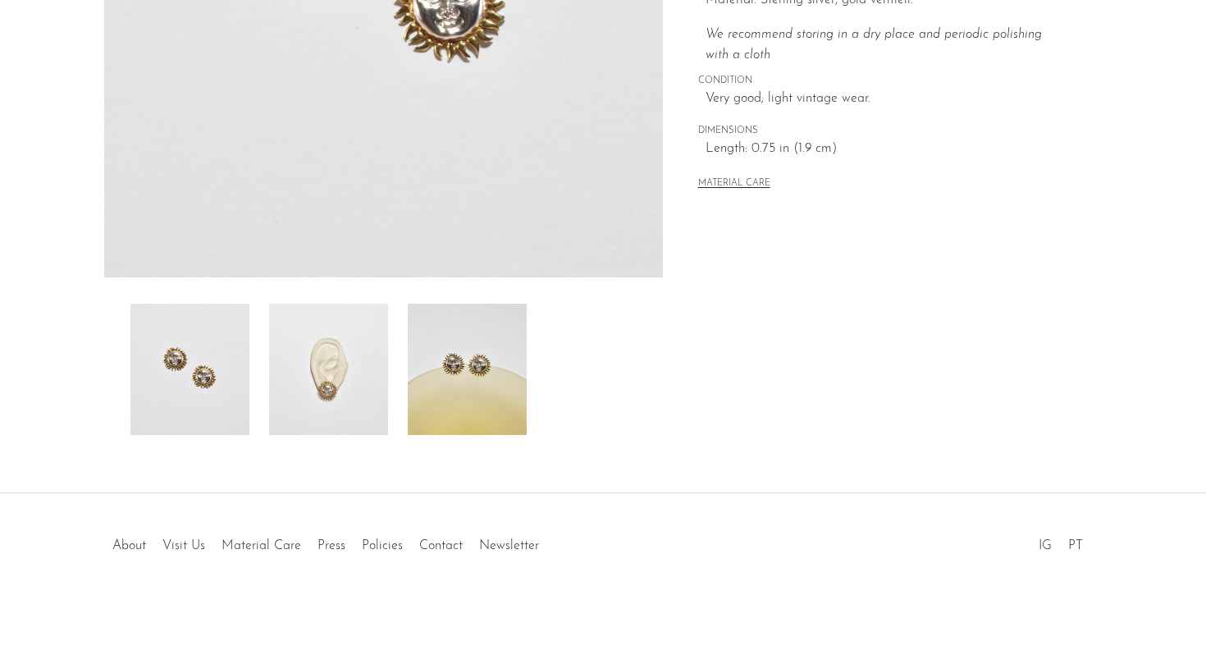
click at [337, 372] on img at bounding box center [328, 369] width 119 height 131
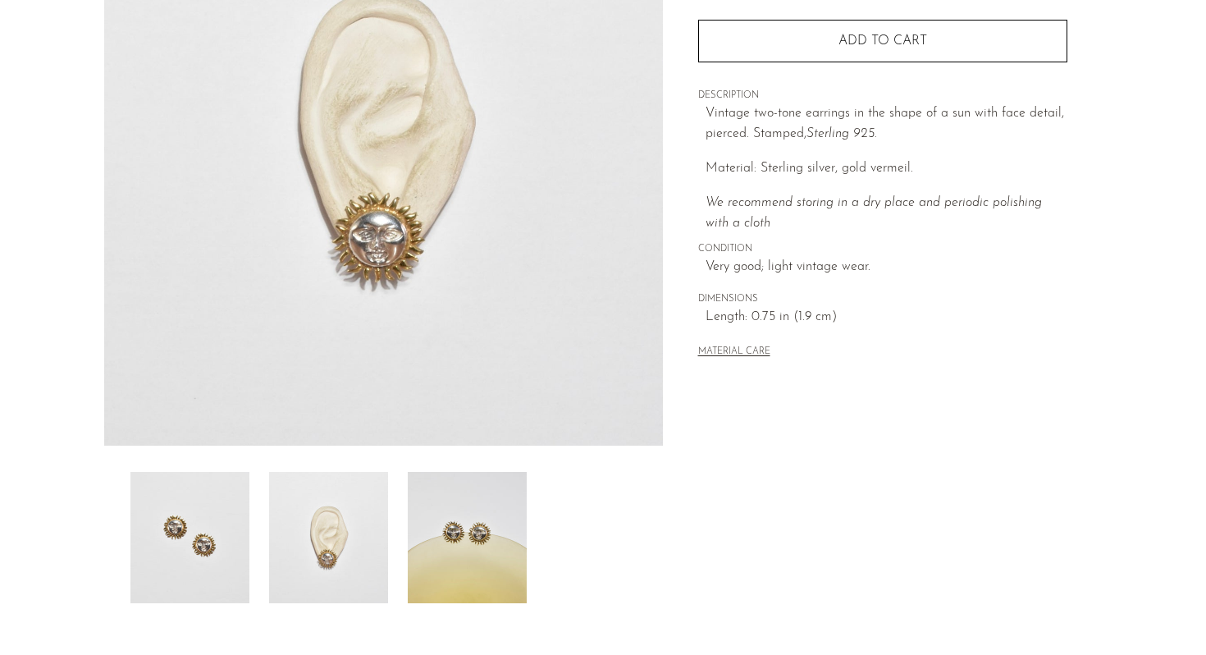
scroll to position [212, 0]
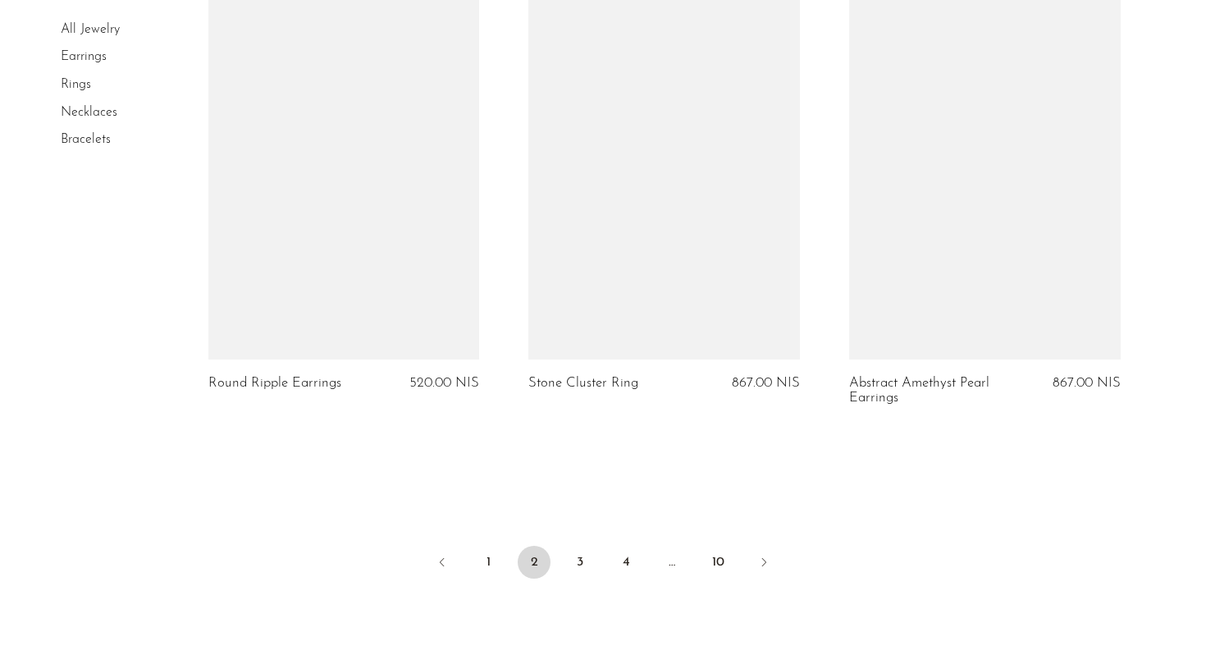
scroll to position [5243, 0]
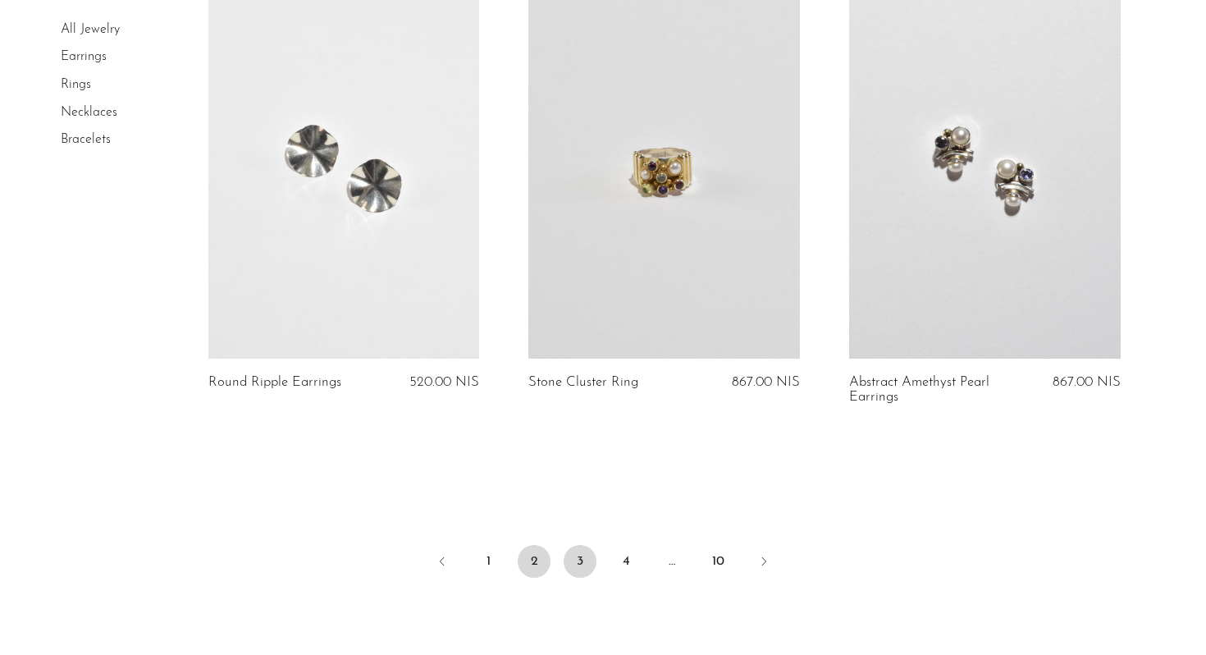
click at [582, 560] on link "3" at bounding box center [580, 561] width 33 height 33
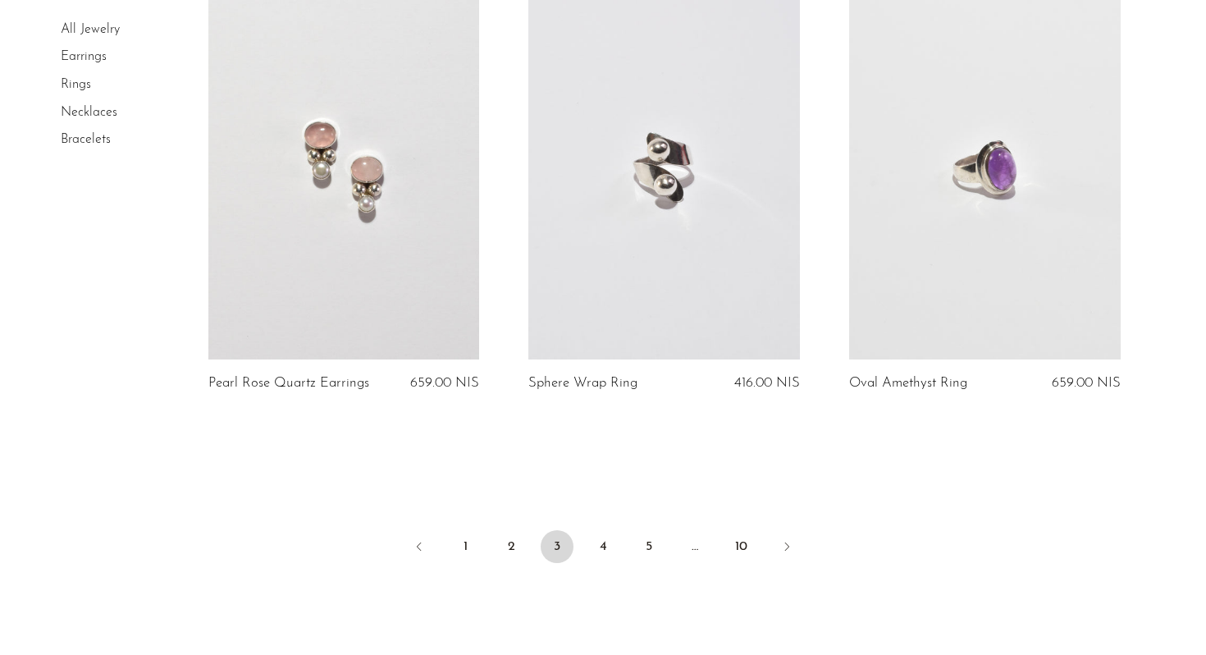
scroll to position [5431, 0]
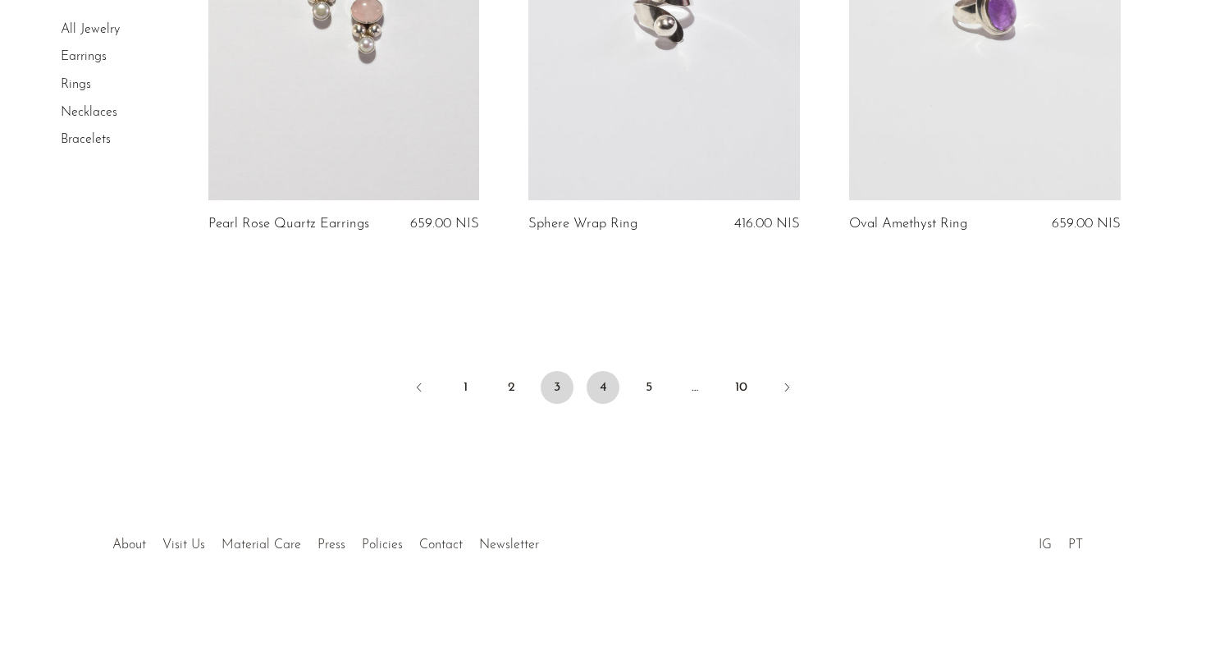
click at [599, 394] on link "4" at bounding box center [603, 387] width 33 height 33
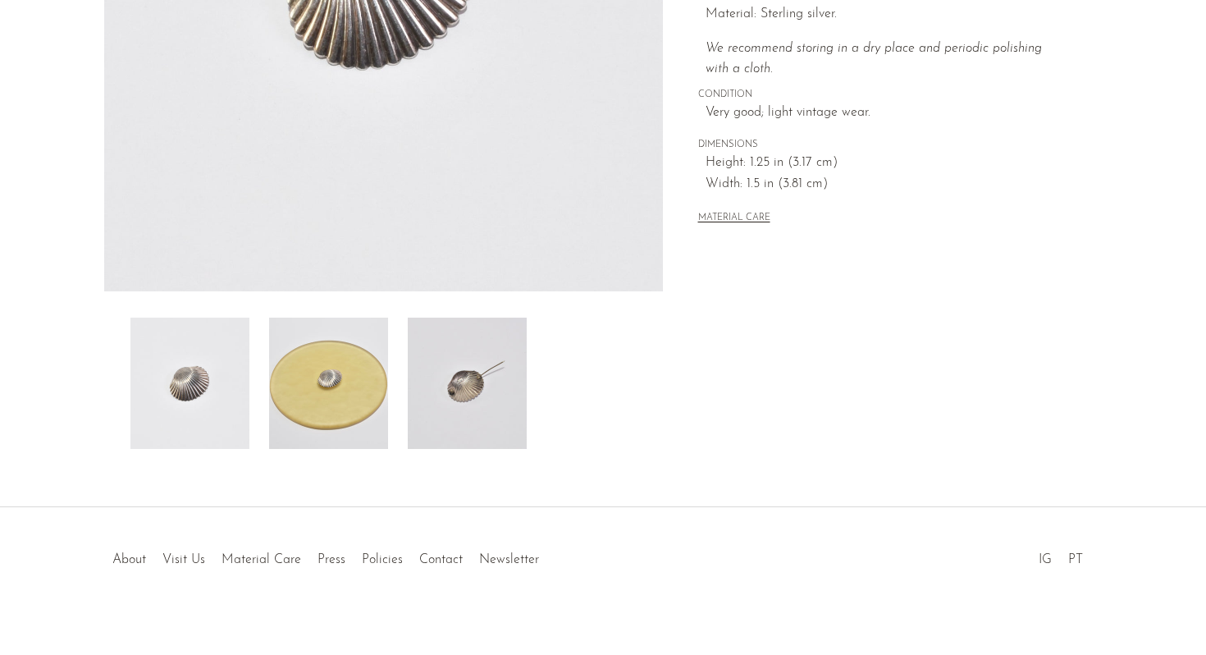
scroll to position [413, 0]
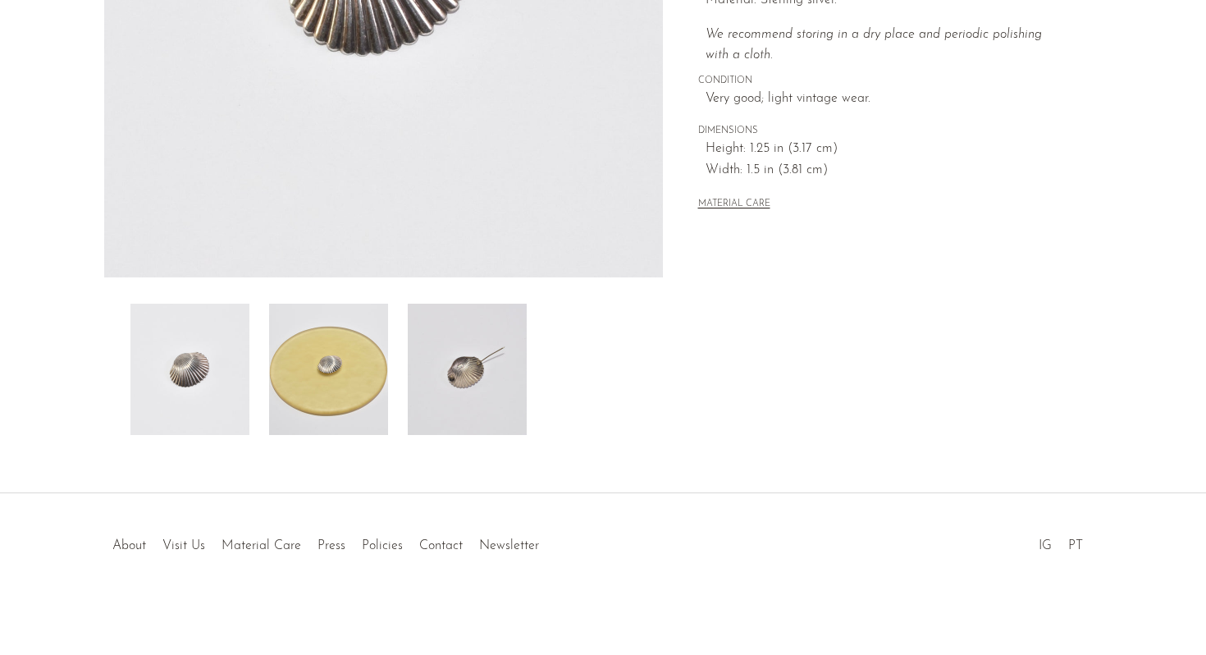
click at [459, 357] on img at bounding box center [467, 369] width 119 height 131
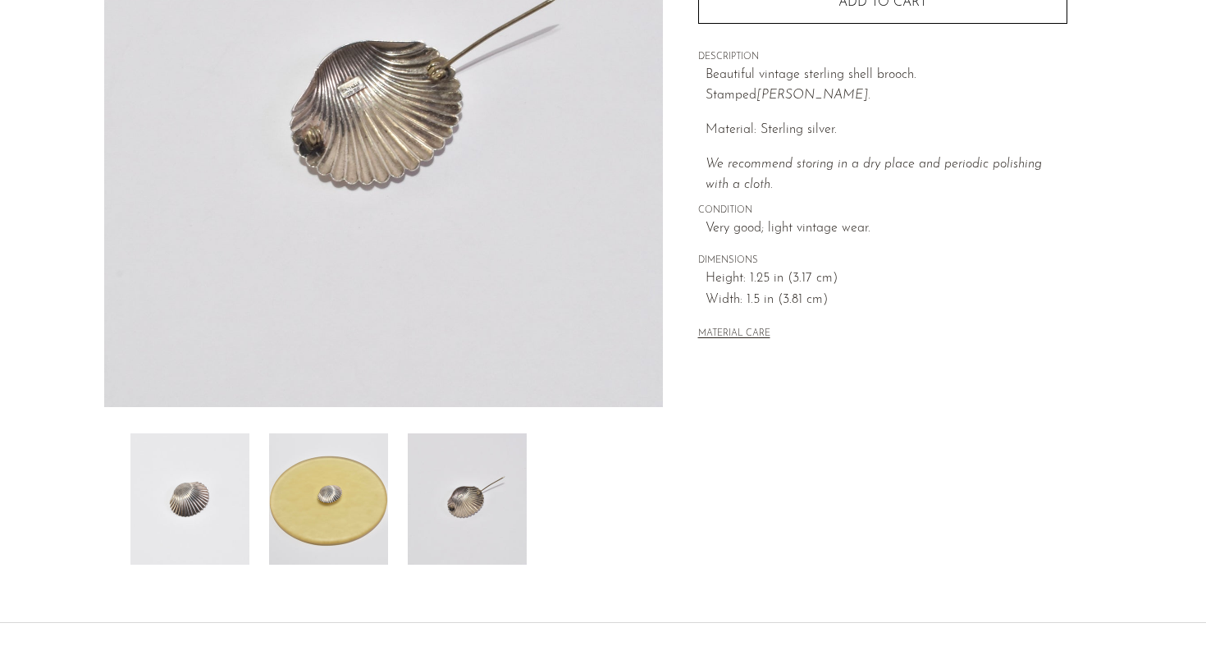
click at [334, 478] on img at bounding box center [328, 498] width 119 height 131
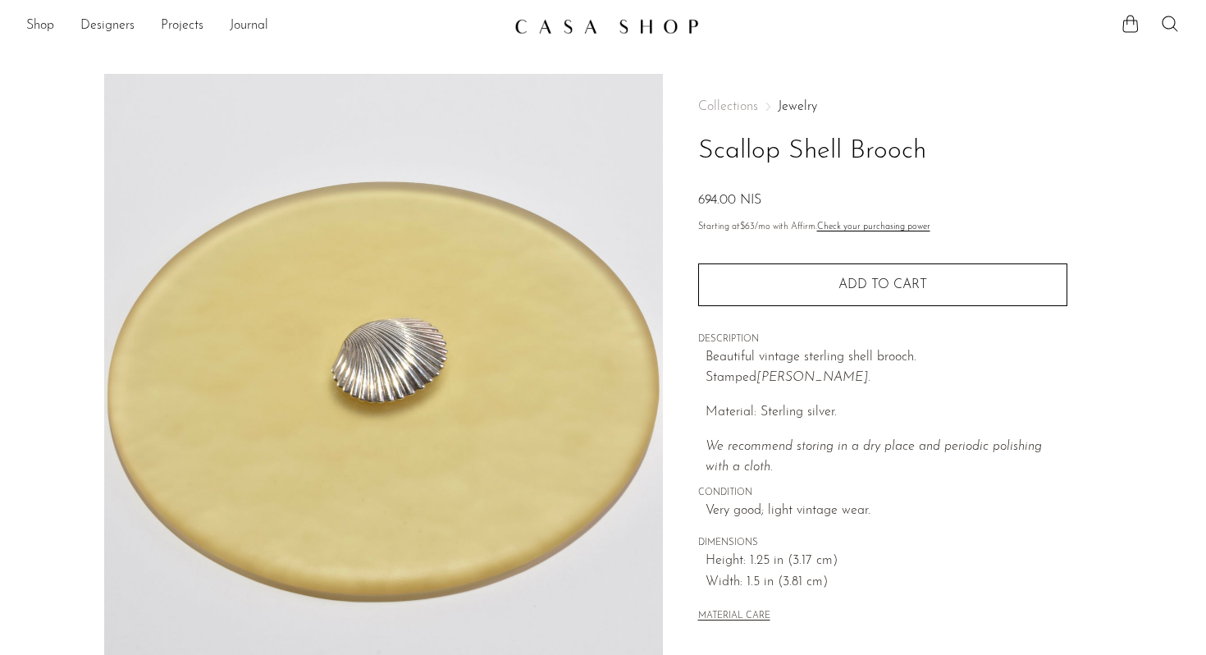
scroll to position [0, 0]
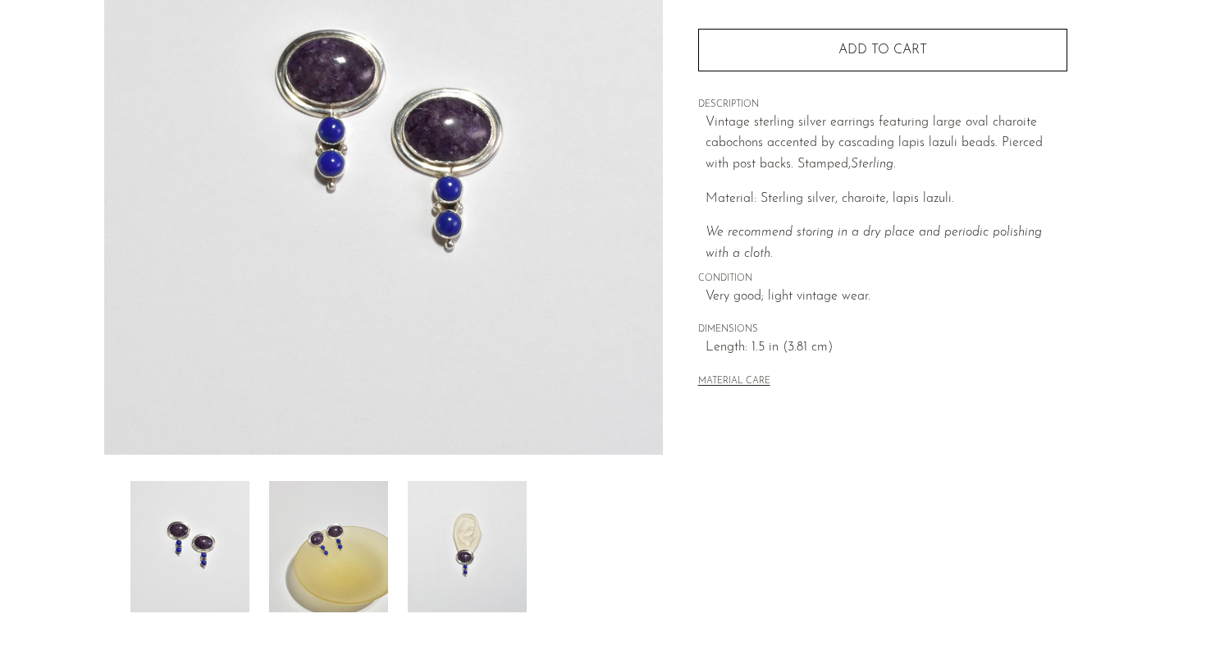
scroll to position [413, 0]
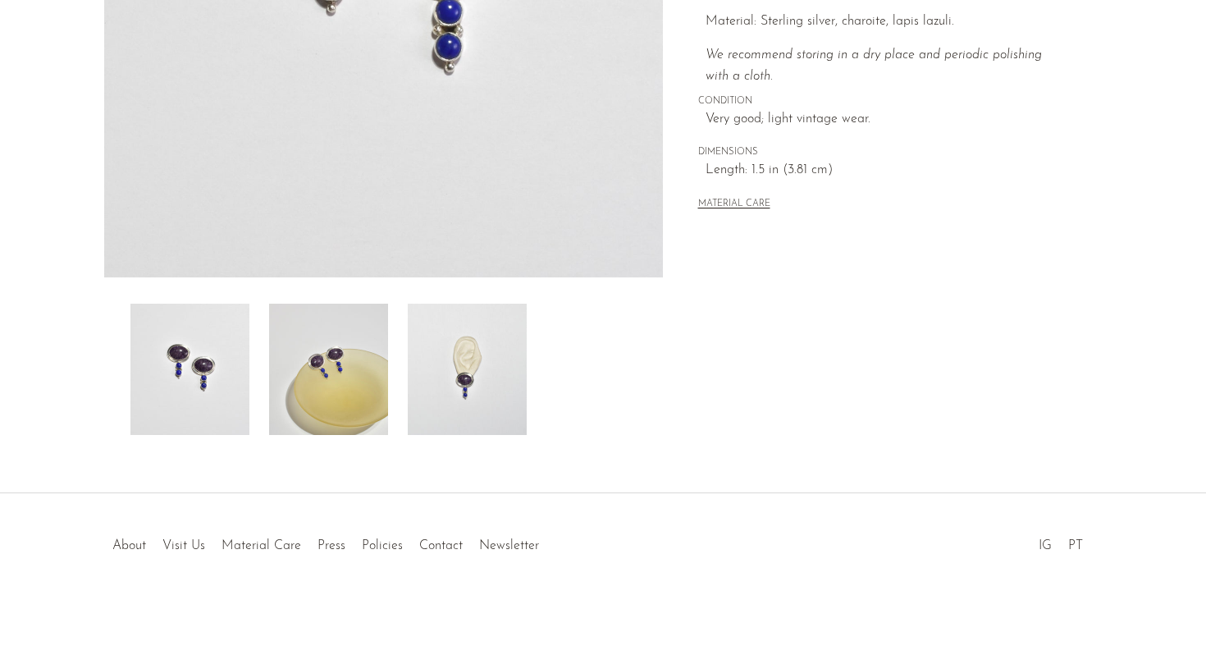
click at [460, 360] on img at bounding box center [467, 369] width 119 height 131
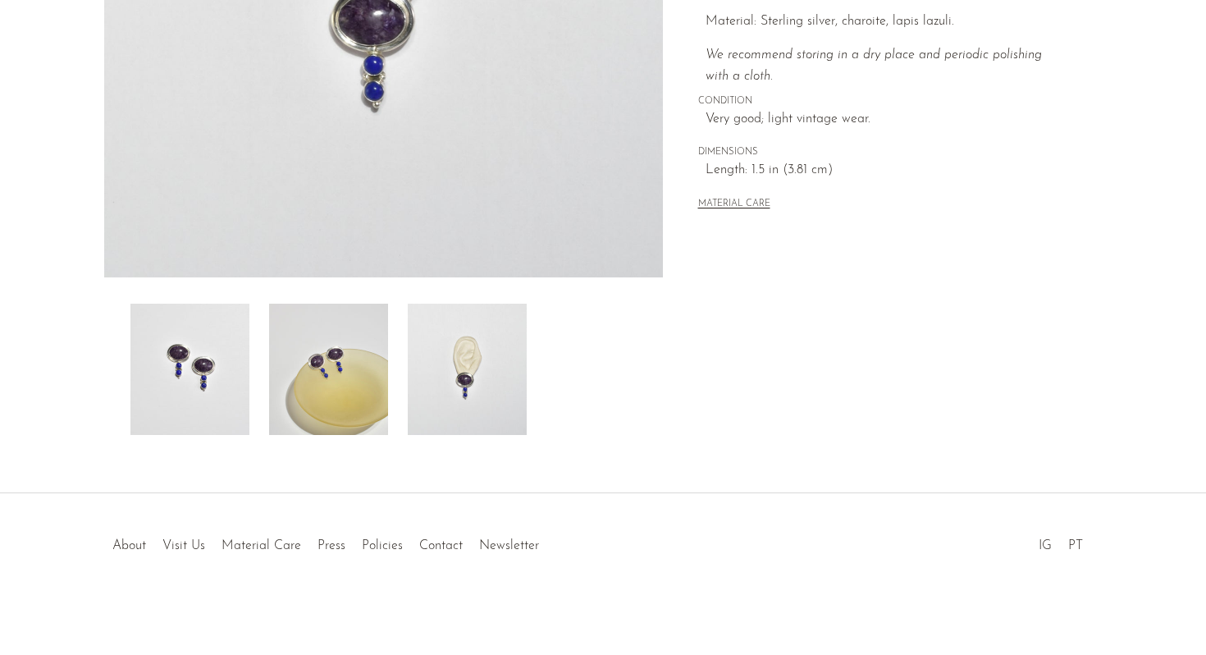
scroll to position [0, 0]
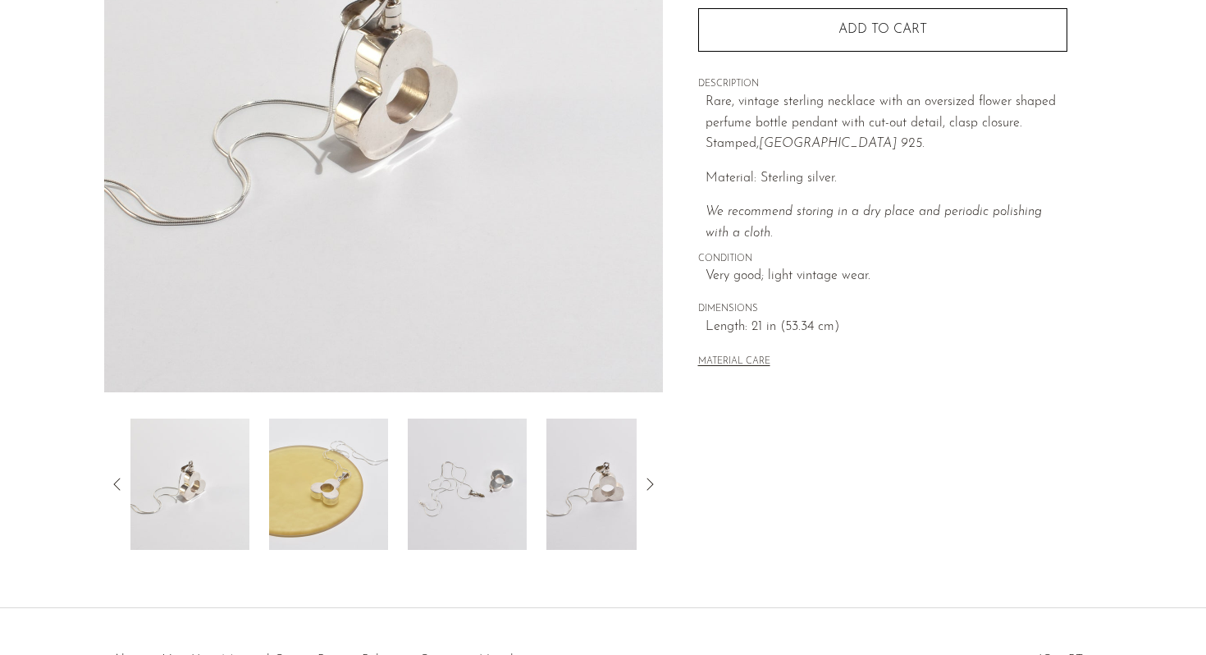
scroll to position [413, 0]
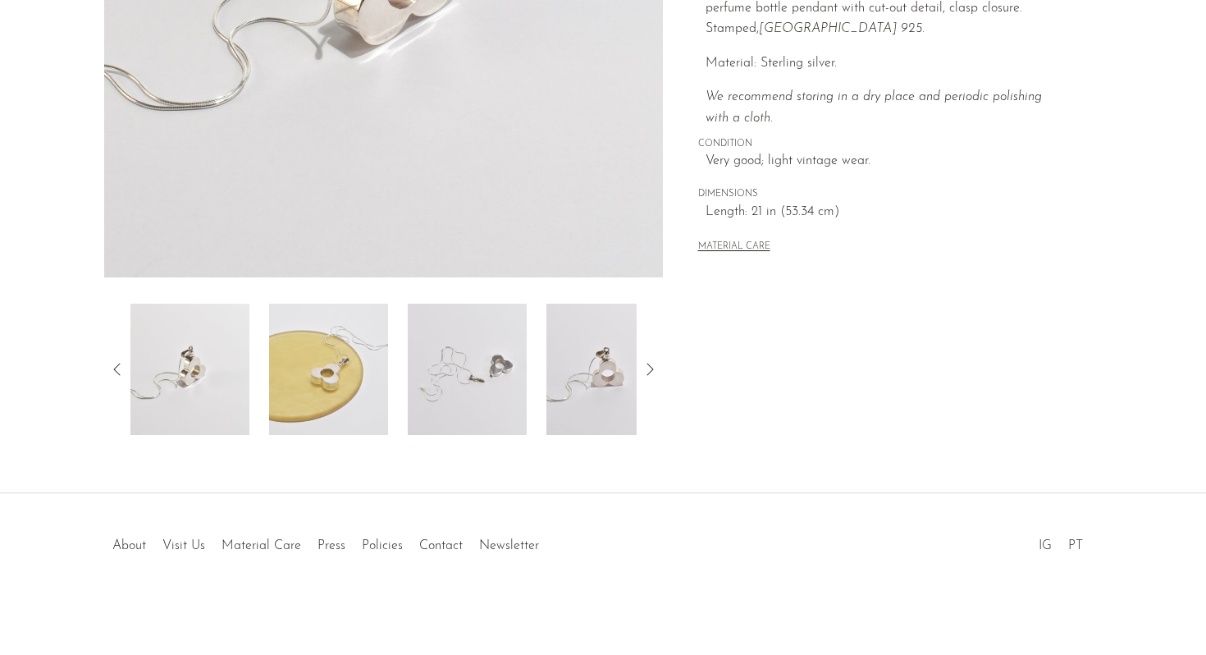
click at [582, 349] on img at bounding box center [605, 369] width 119 height 131
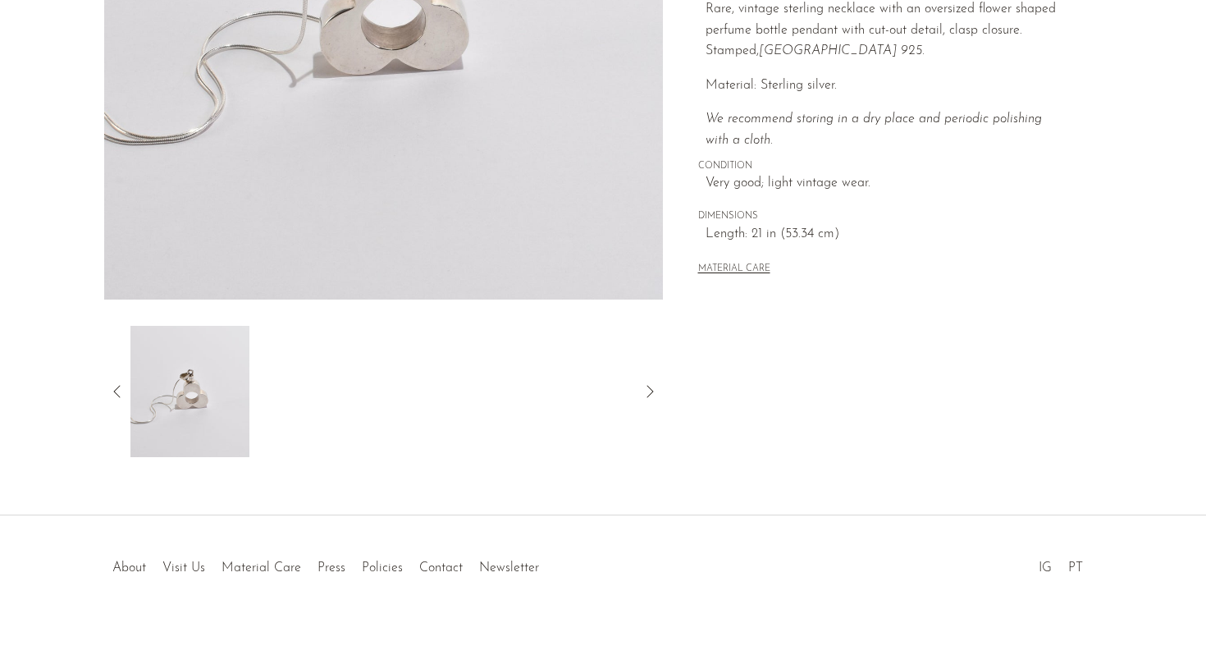
scroll to position [403, 0]
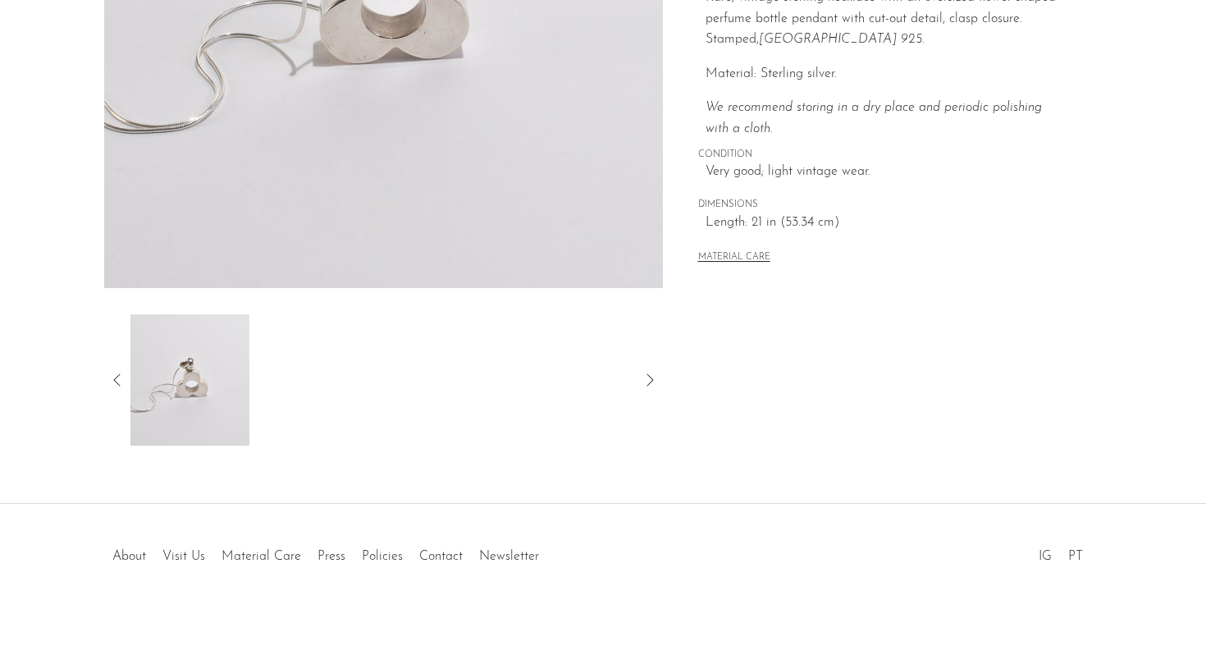
click at [116, 377] on icon at bounding box center [117, 380] width 20 height 20
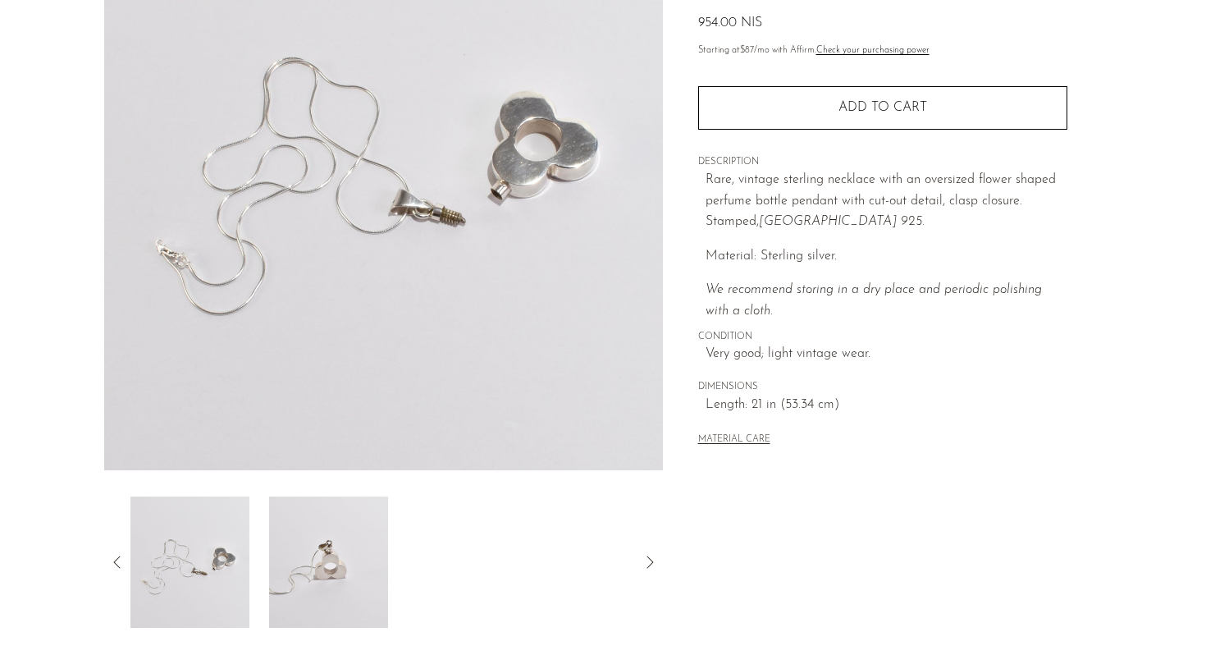
scroll to position [234, 0]
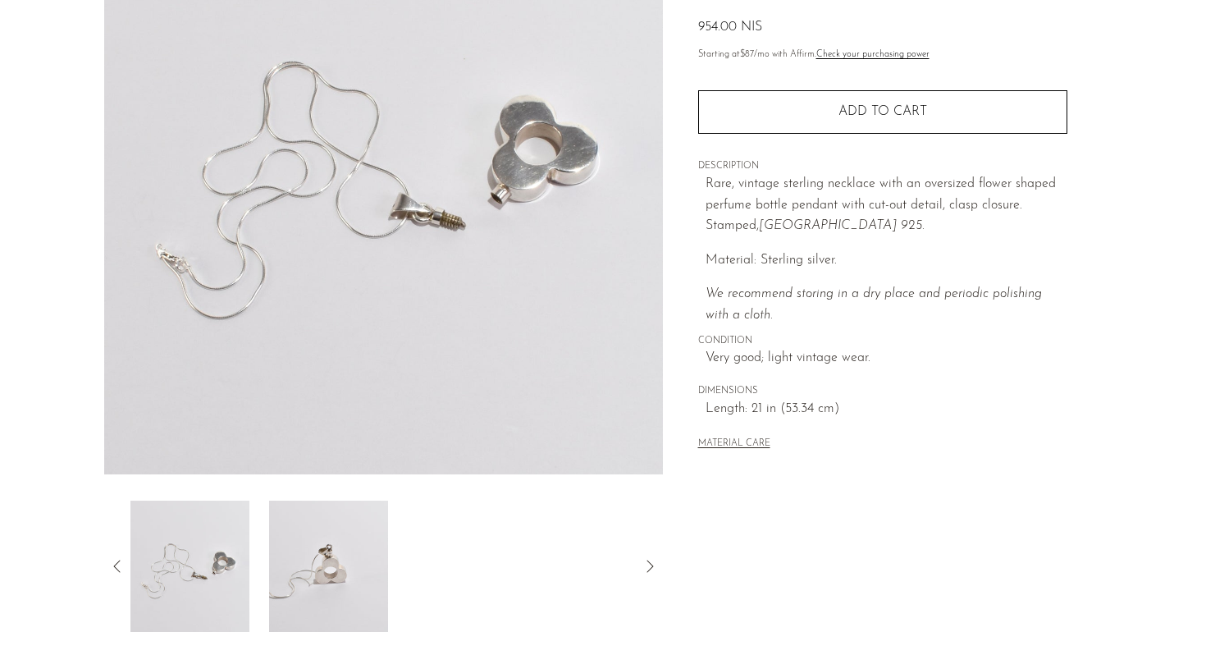
click at [349, 556] on img at bounding box center [328, 565] width 119 height 131
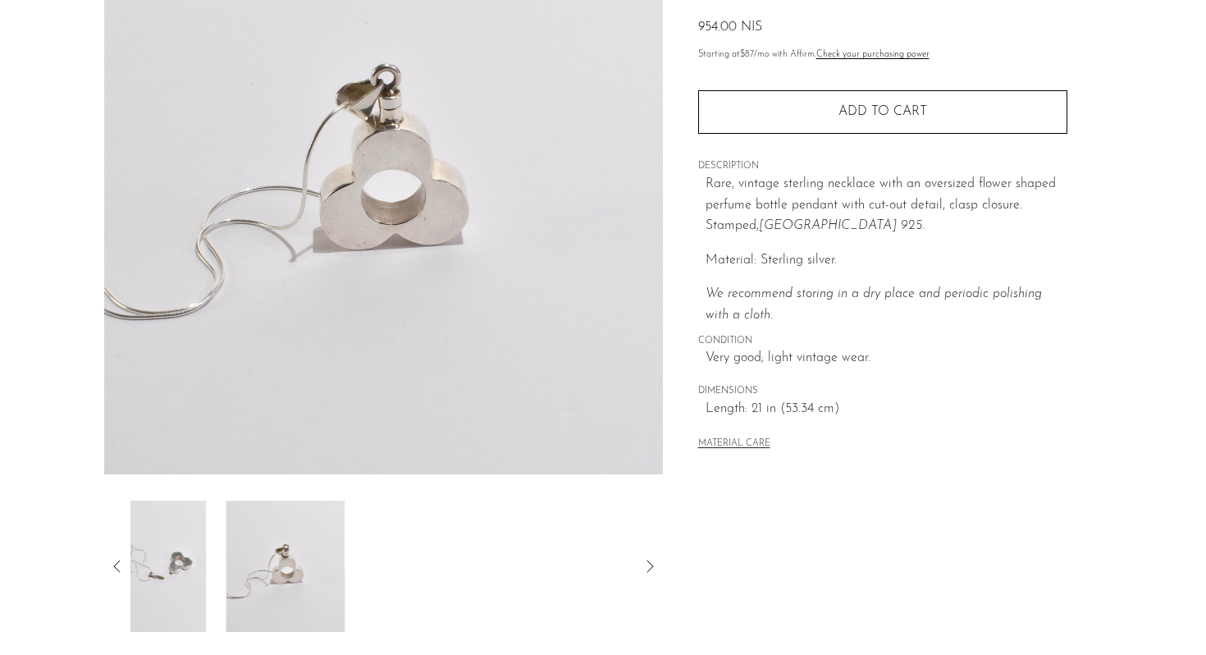
scroll to position [214, 0]
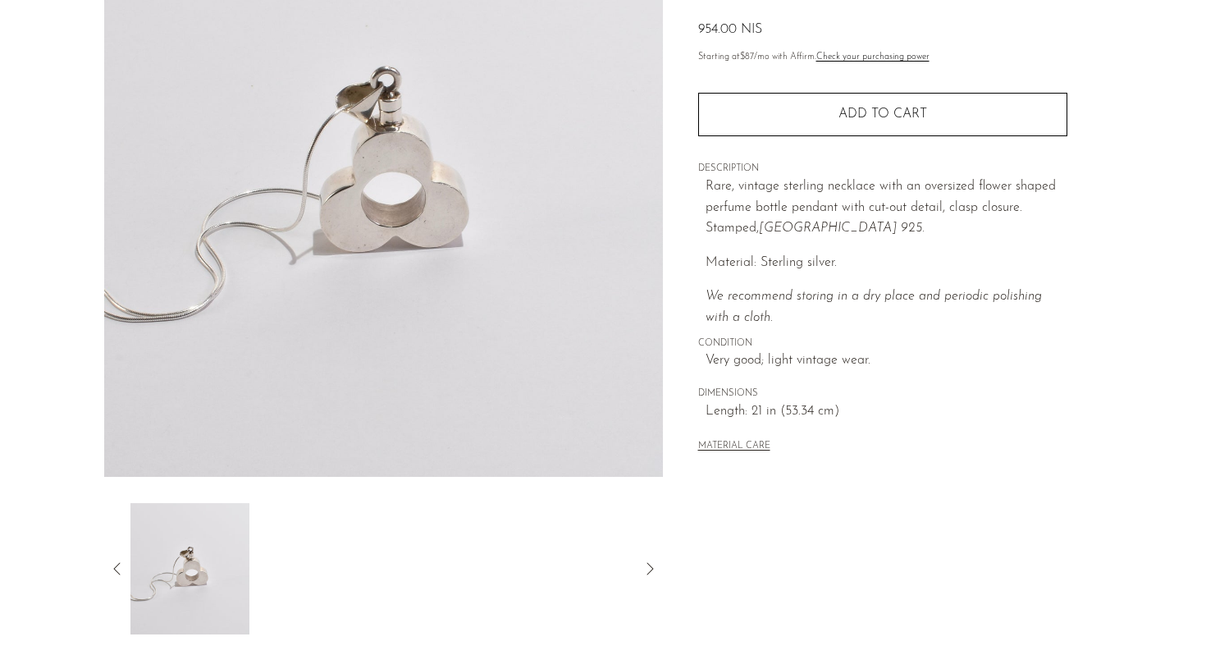
click at [116, 569] on icon at bounding box center [117, 569] width 20 height 20
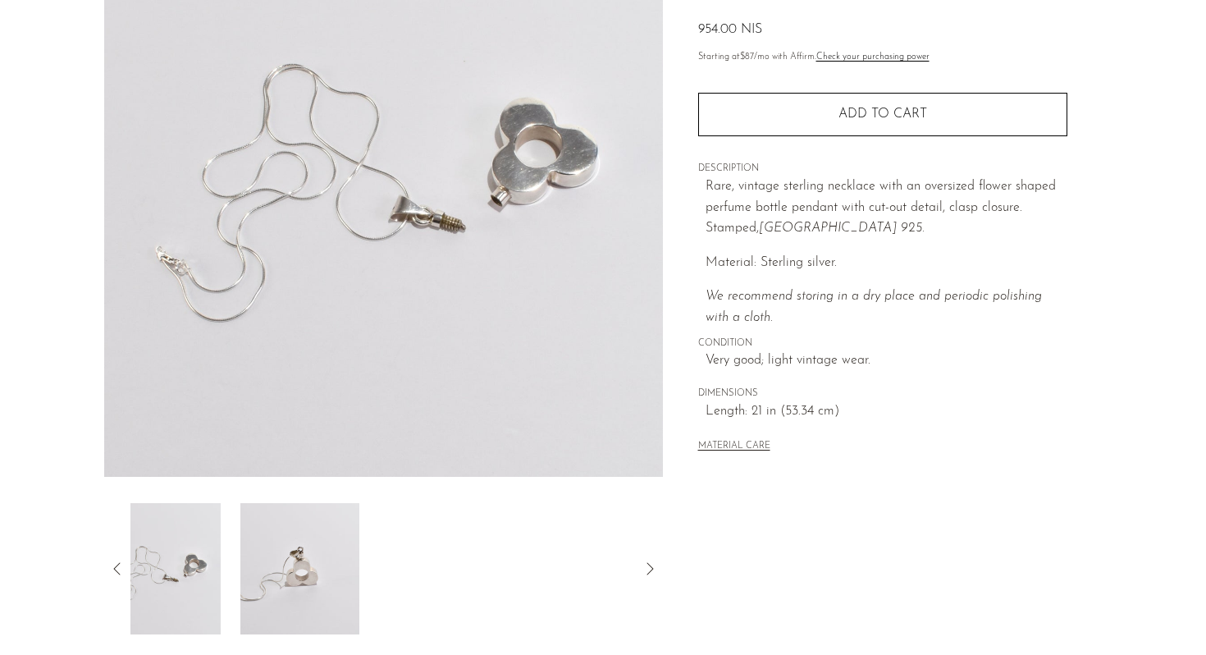
click at [116, 569] on icon at bounding box center [117, 569] width 20 height 20
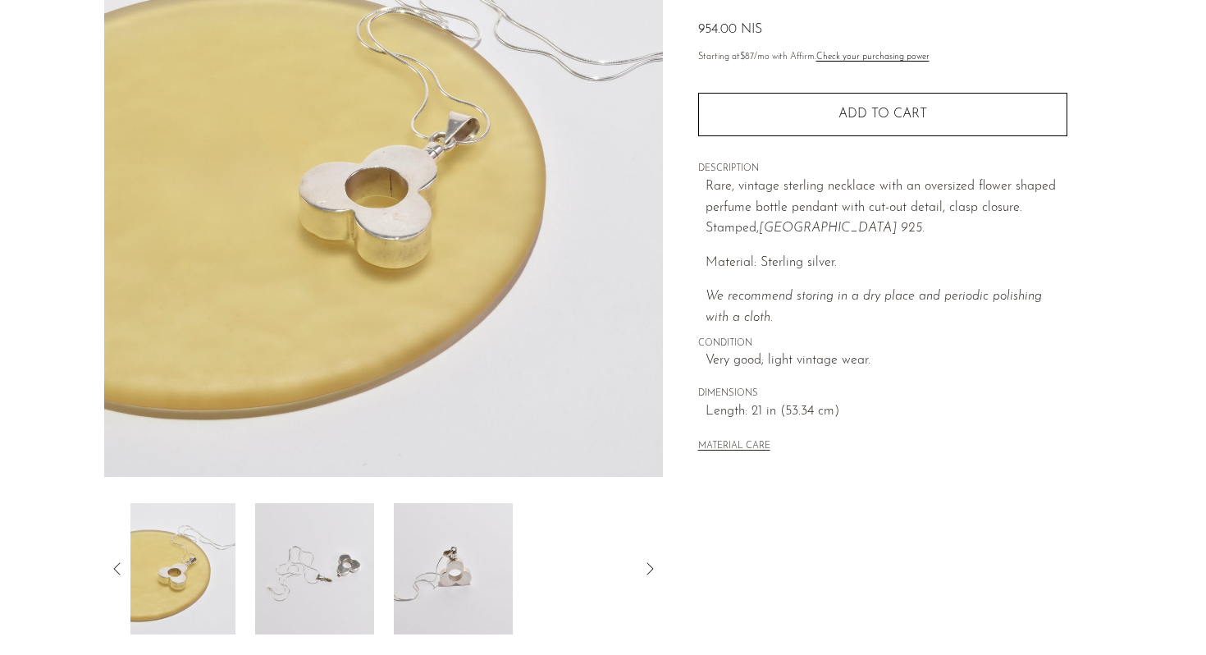
click at [116, 569] on icon at bounding box center [117, 569] width 20 height 20
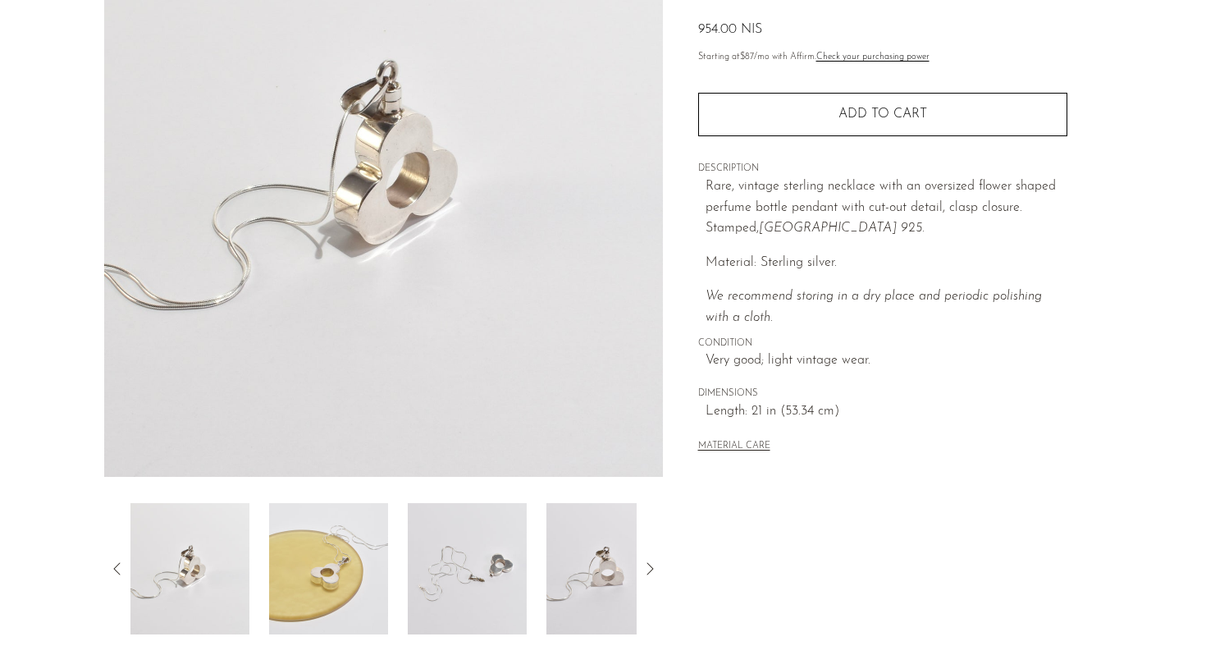
click at [116, 569] on icon at bounding box center [117, 569] width 20 height 20
click at [514, 573] on img at bounding box center [467, 568] width 119 height 131
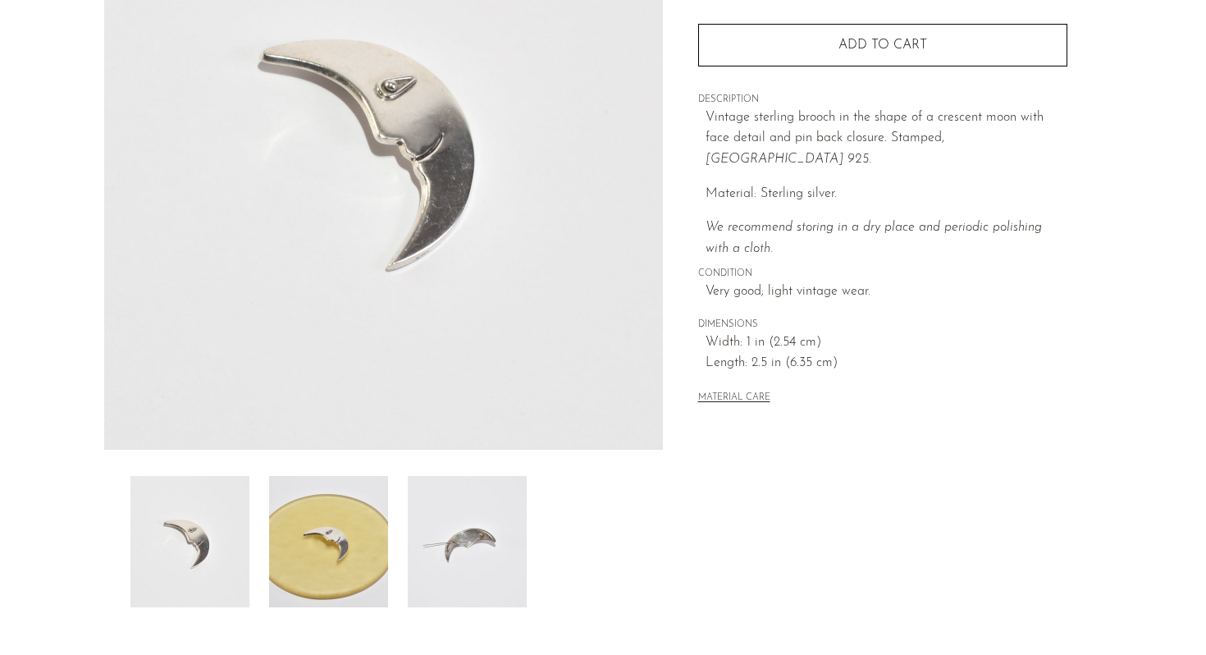
scroll to position [263, 0]
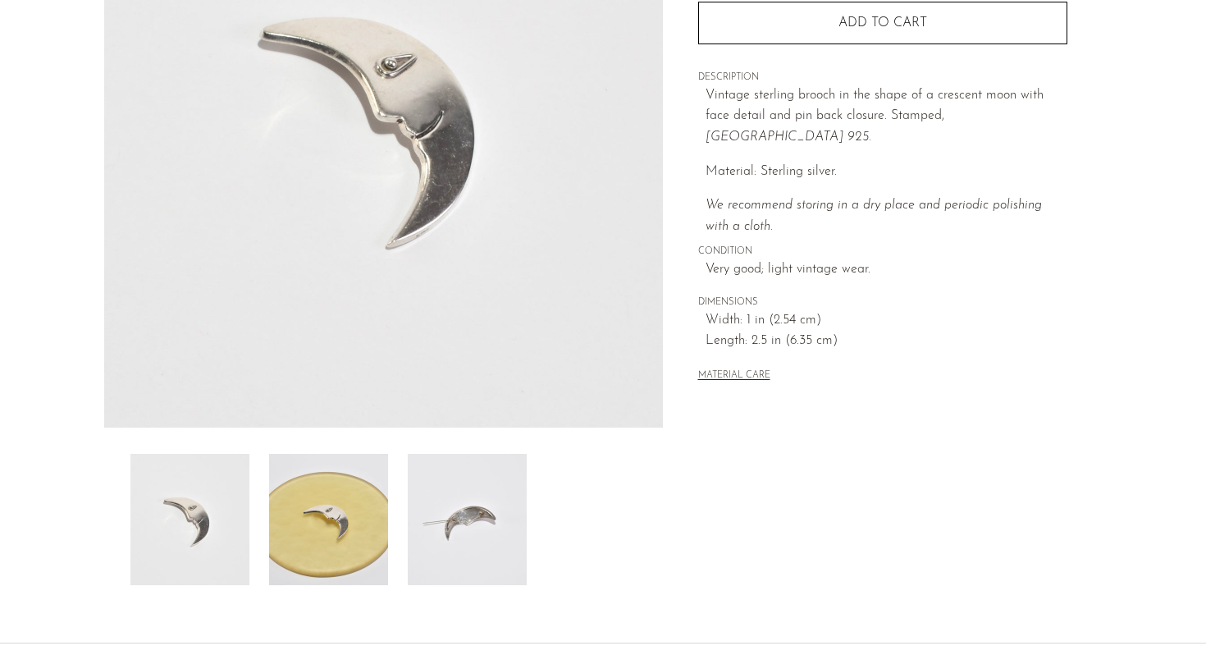
click at [468, 532] on img at bounding box center [467, 519] width 119 height 131
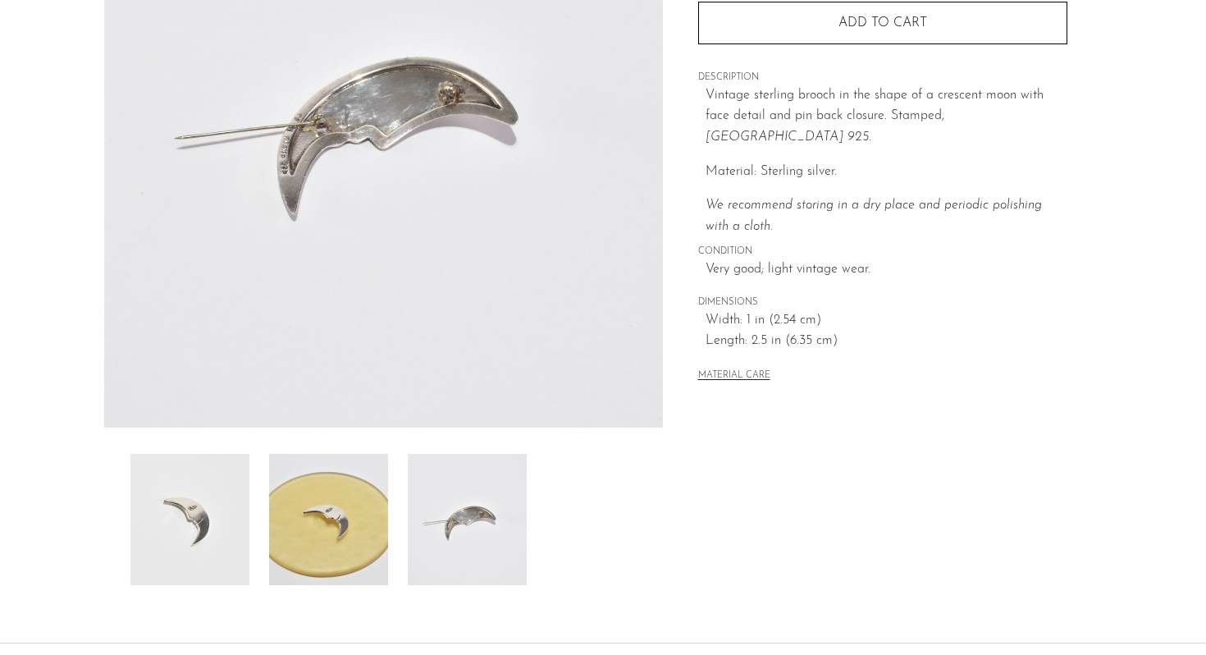
click at [317, 520] on img at bounding box center [328, 519] width 119 height 131
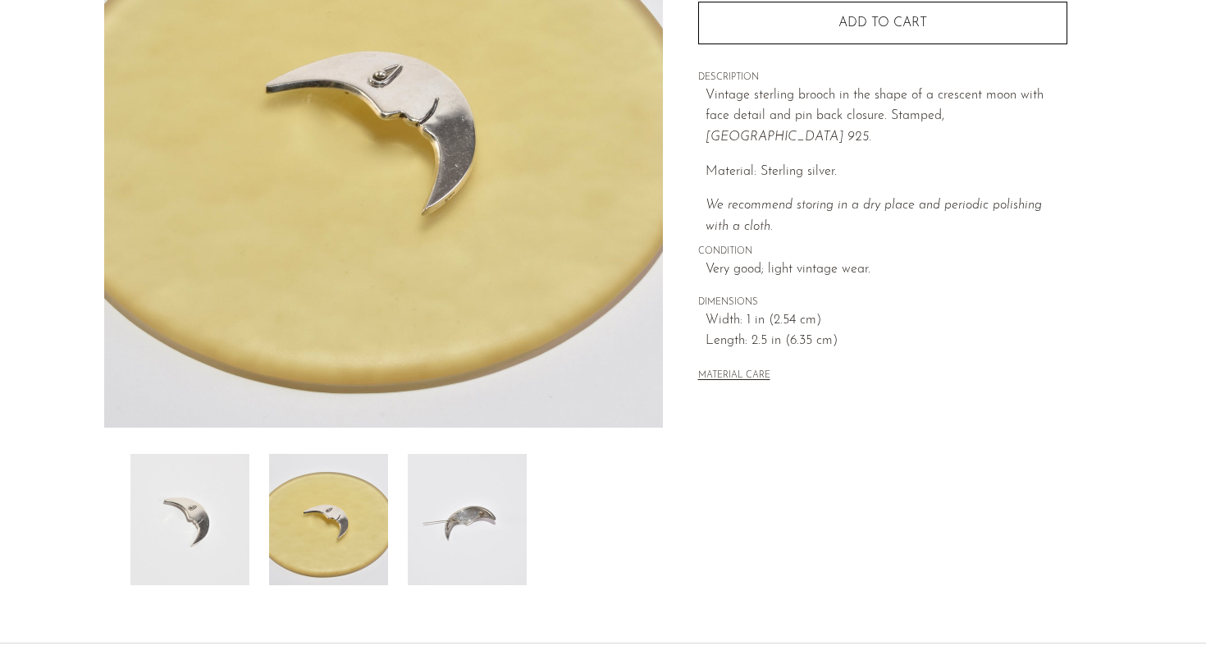
click at [191, 530] on img at bounding box center [189, 519] width 119 height 131
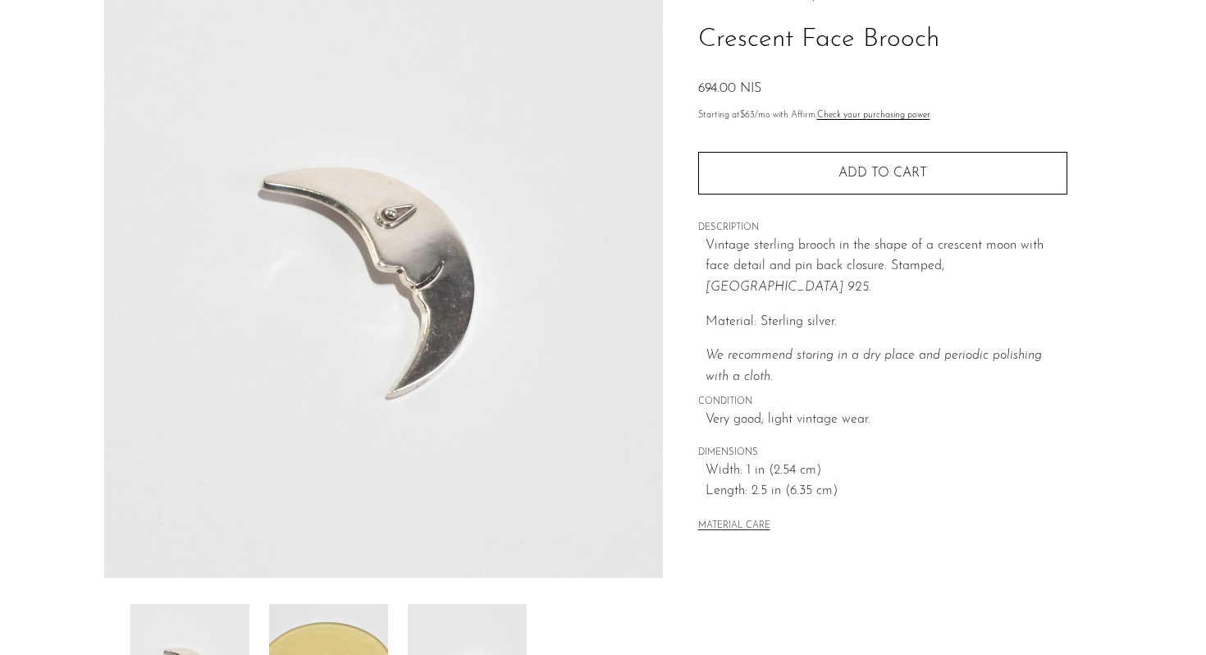
scroll to position [0, 0]
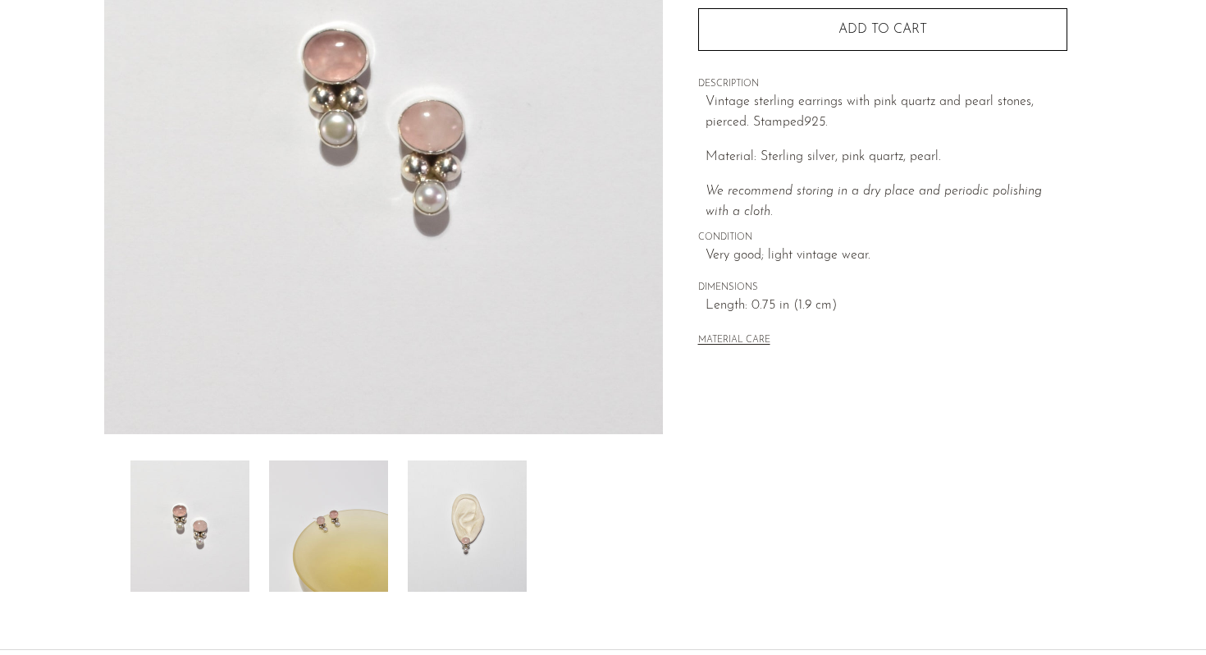
scroll to position [413, 0]
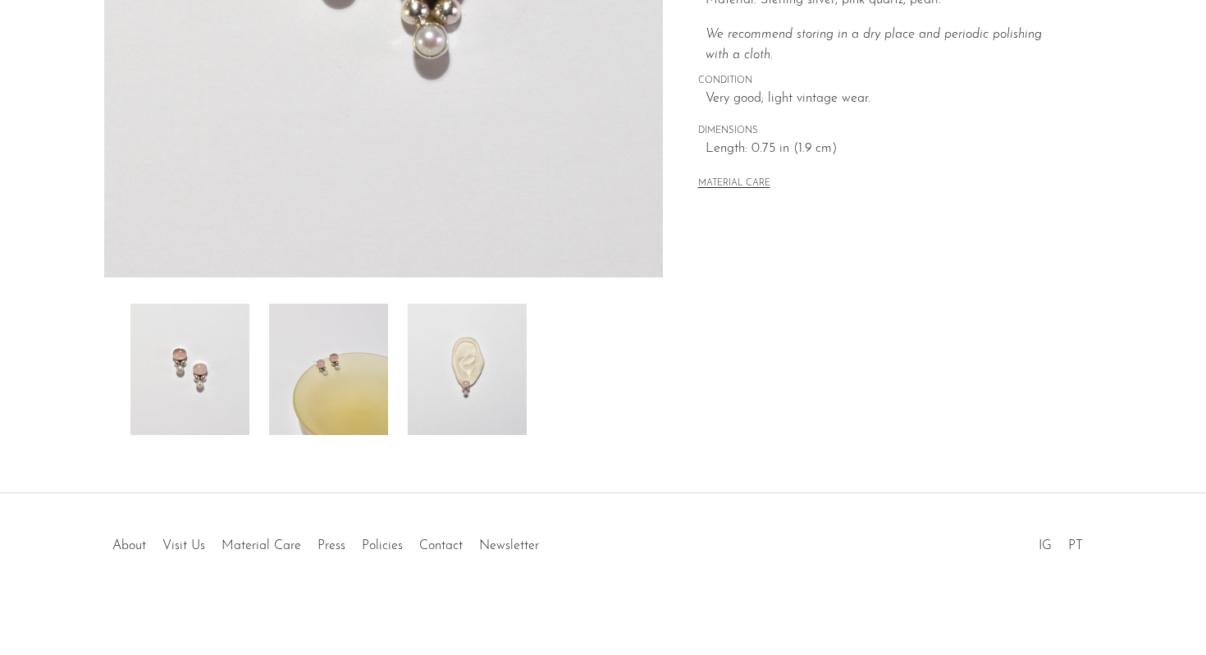
click at [454, 376] on img at bounding box center [467, 369] width 119 height 131
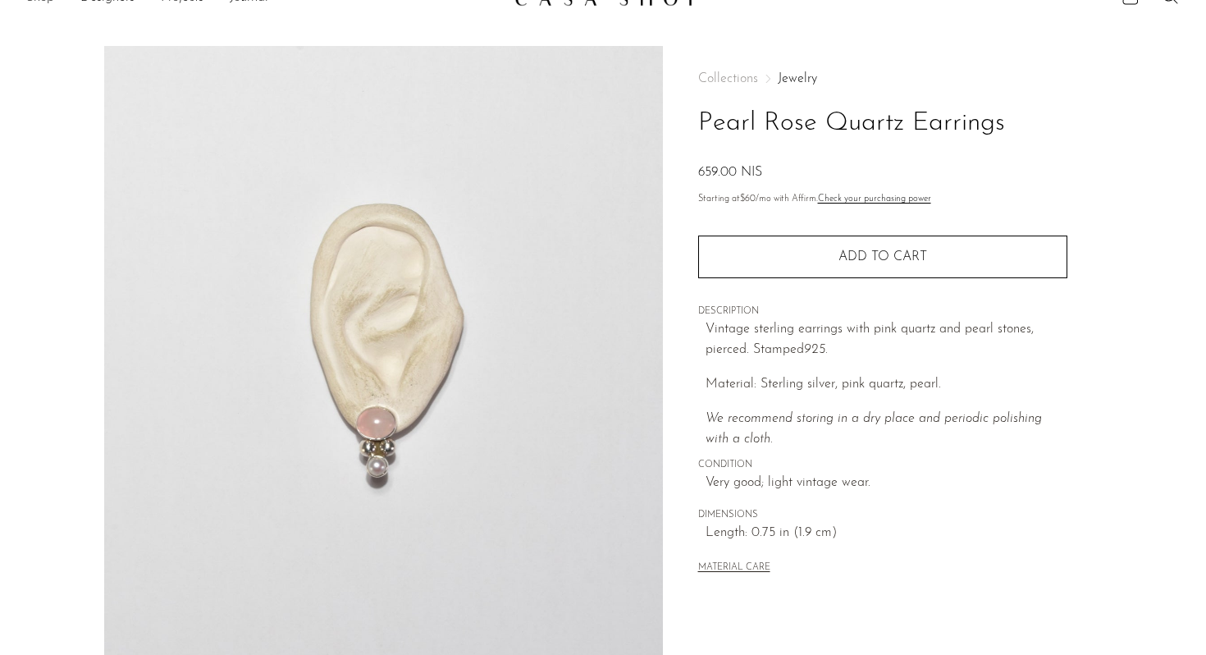
scroll to position [7, 0]
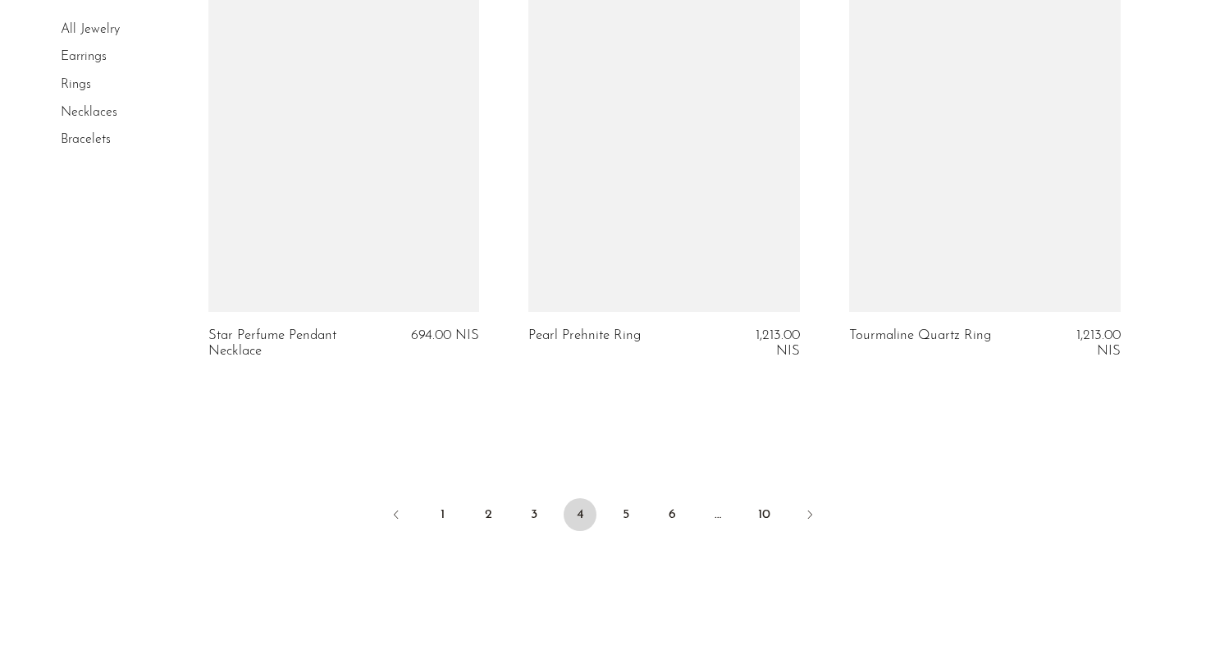
scroll to position [5344, 0]
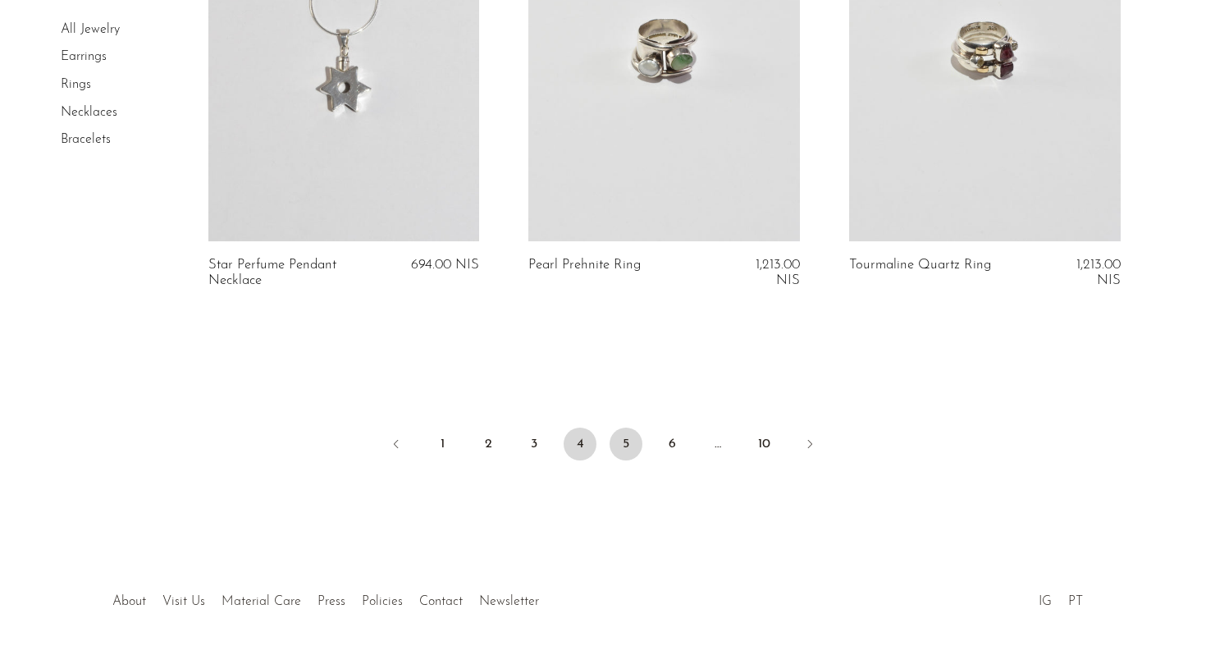
click at [637, 439] on link "5" at bounding box center [625, 443] width 33 height 33
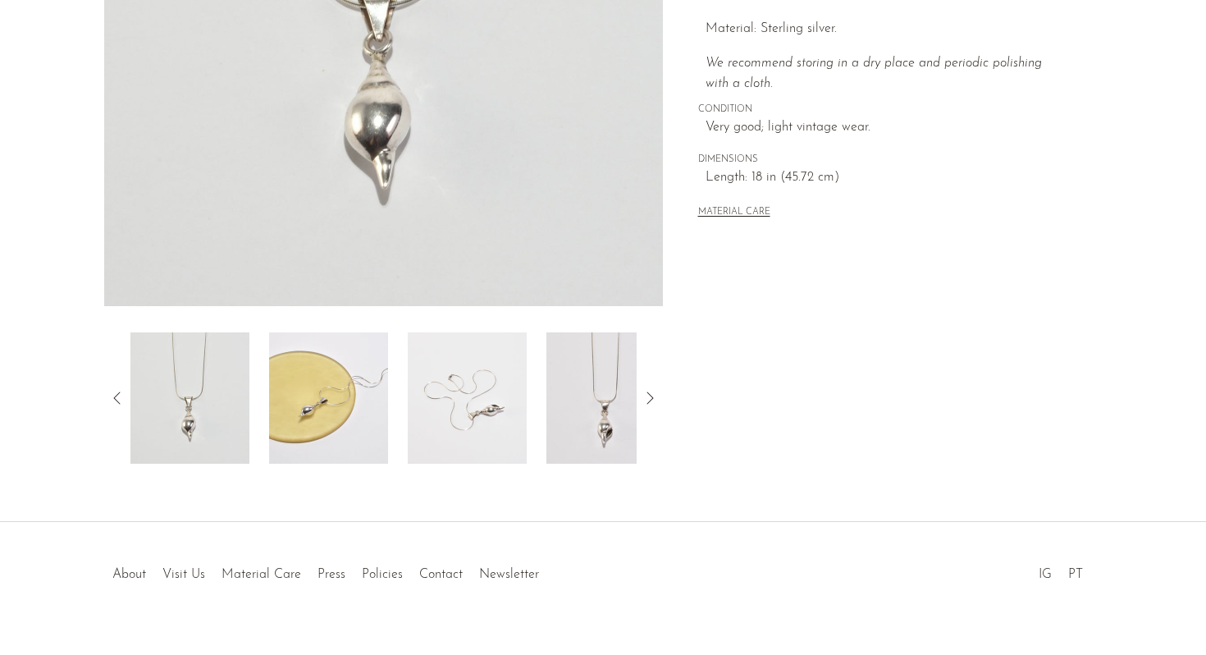
scroll to position [413, 0]
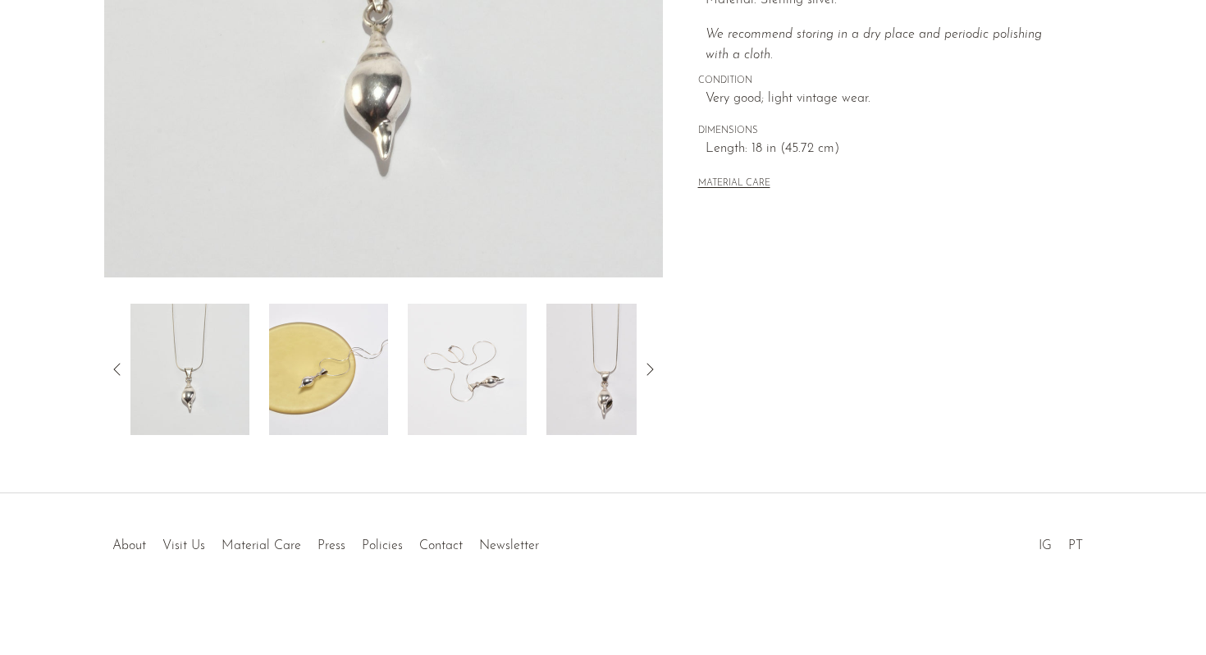
drag, startPoint x: 658, startPoint y: 377, endPoint x: 646, endPoint y: 372, distance: 12.8
click at [657, 377] on icon at bounding box center [650, 369] width 20 height 20
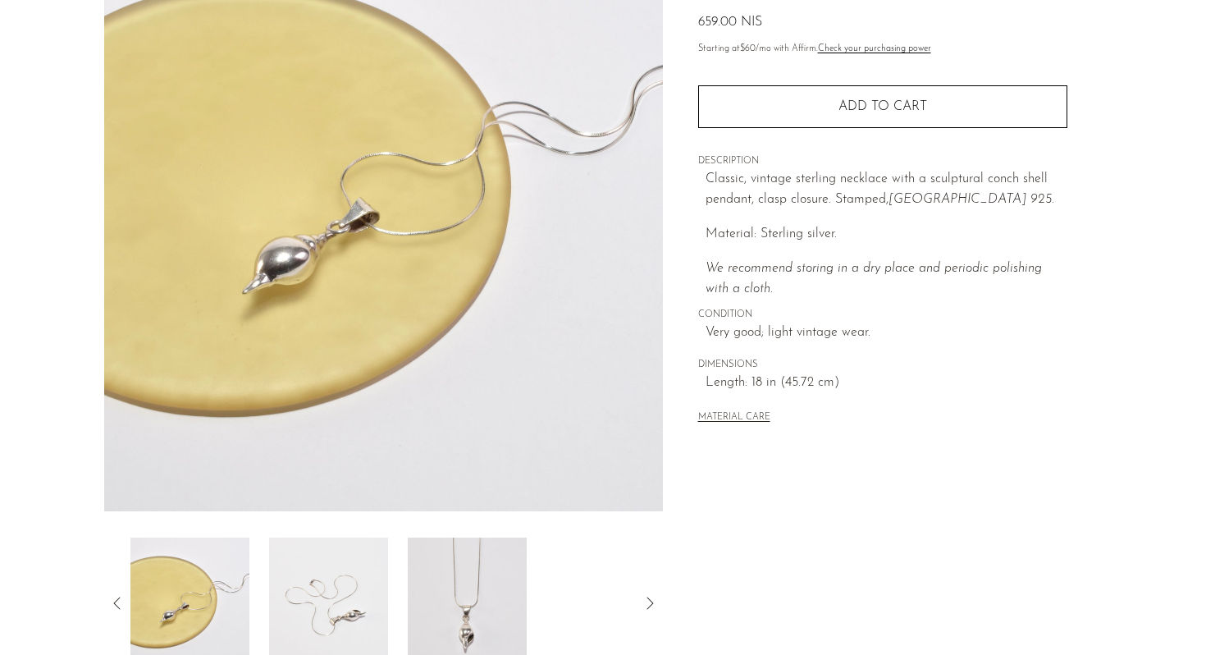
scroll to position [193, 0]
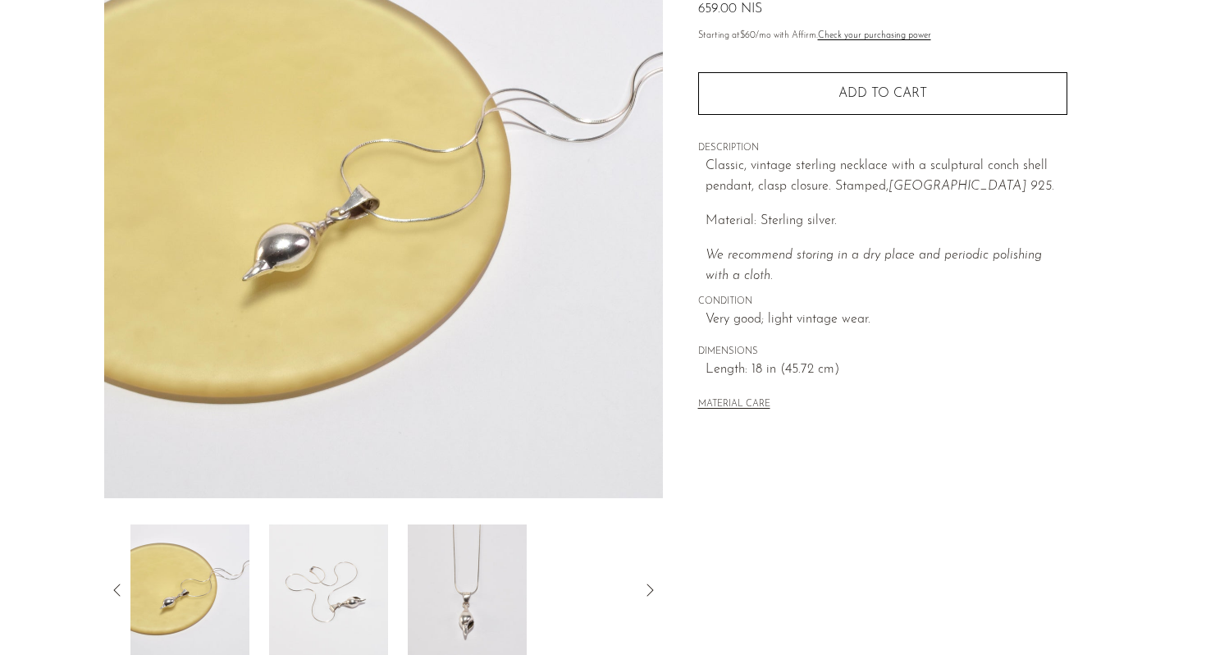
click at [216, 573] on img at bounding box center [189, 589] width 119 height 131
click at [338, 577] on img at bounding box center [328, 589] width 119 height 131
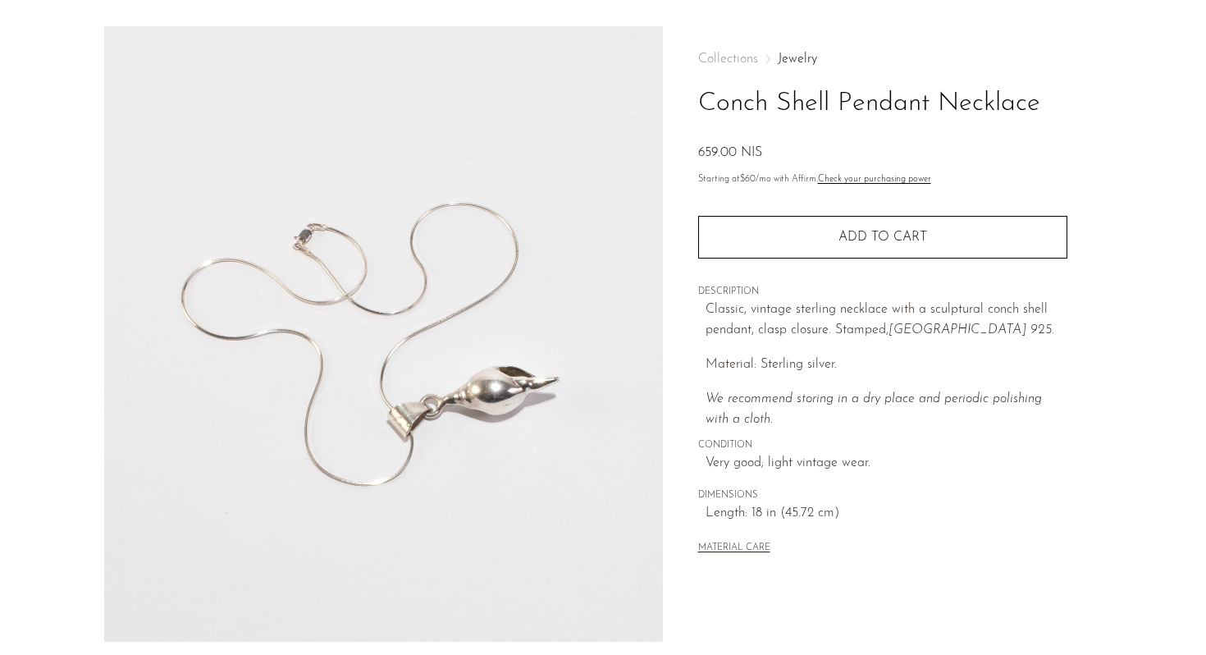
scroll to position [48, 0]
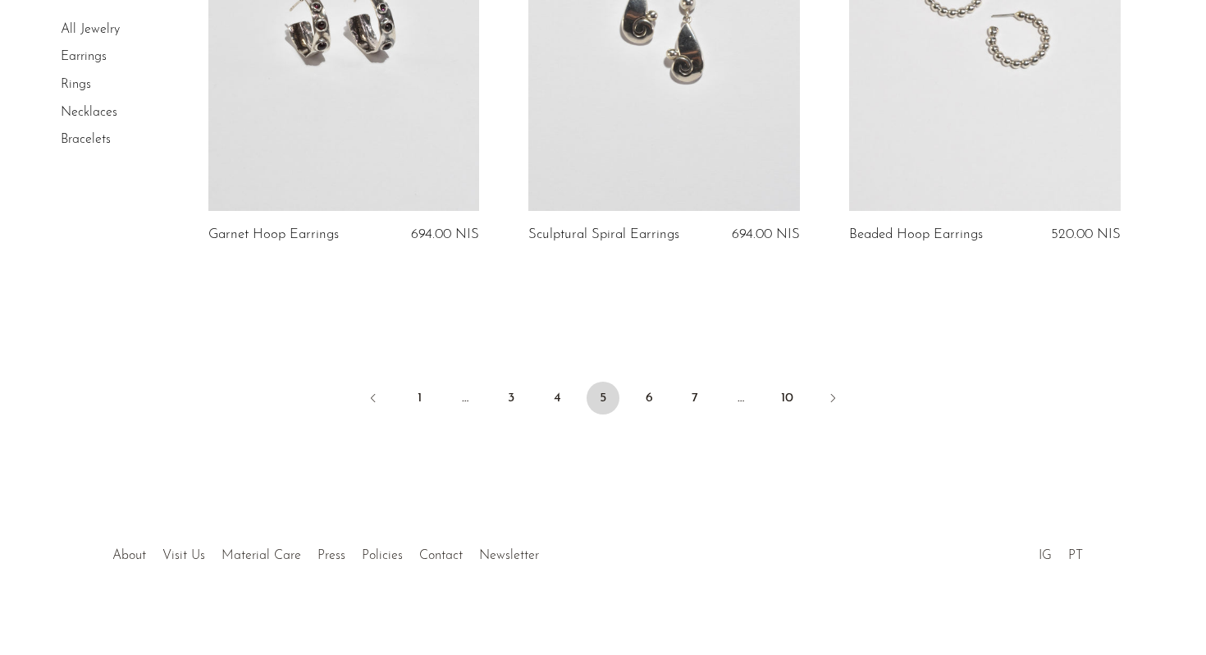
scroll to position [5340, 0]
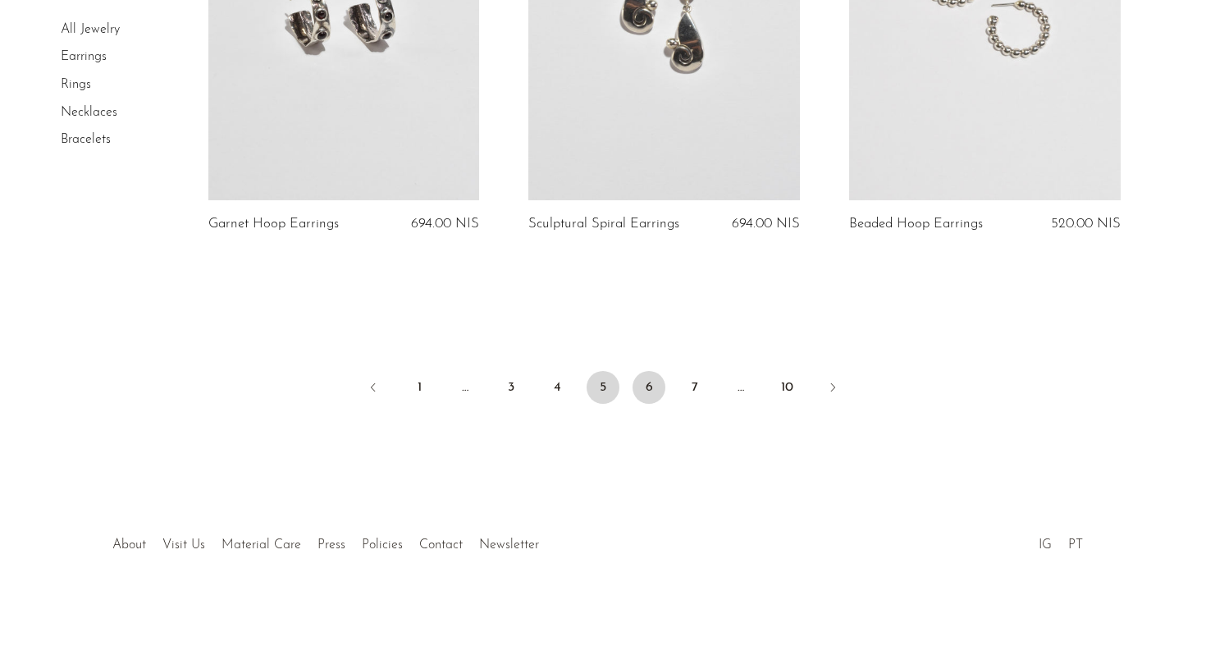
click at [653, 384] on link "6" at bounding box center [648, 387] width 33 height 33
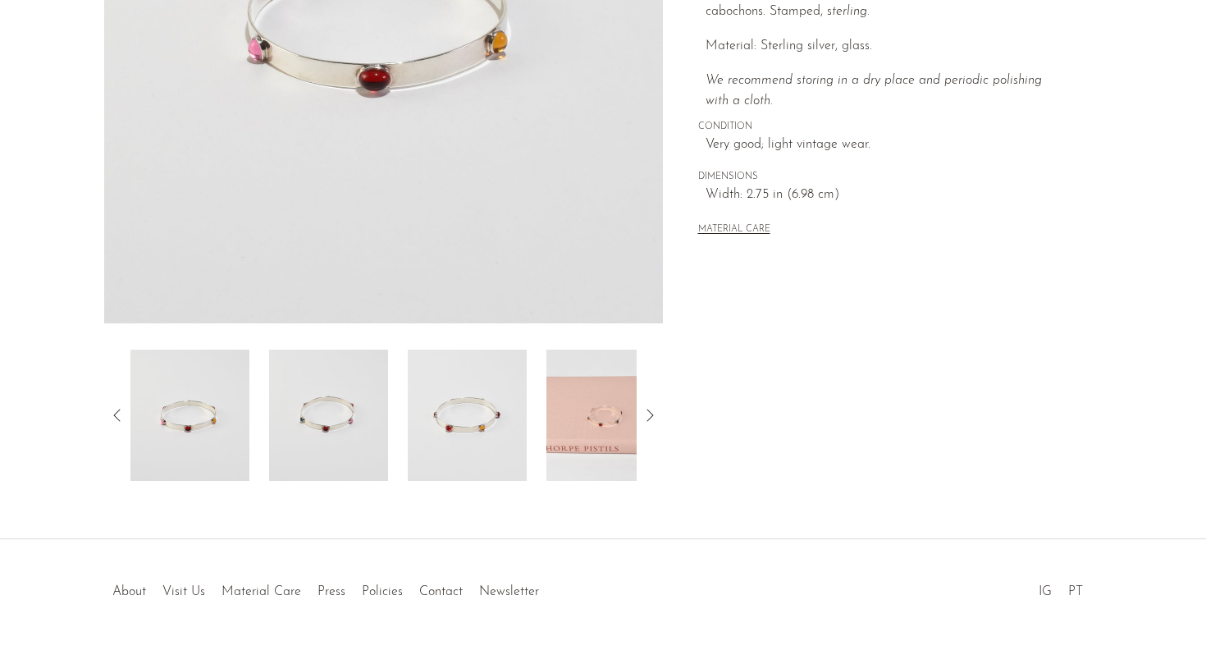
scroll to position [413, 0]
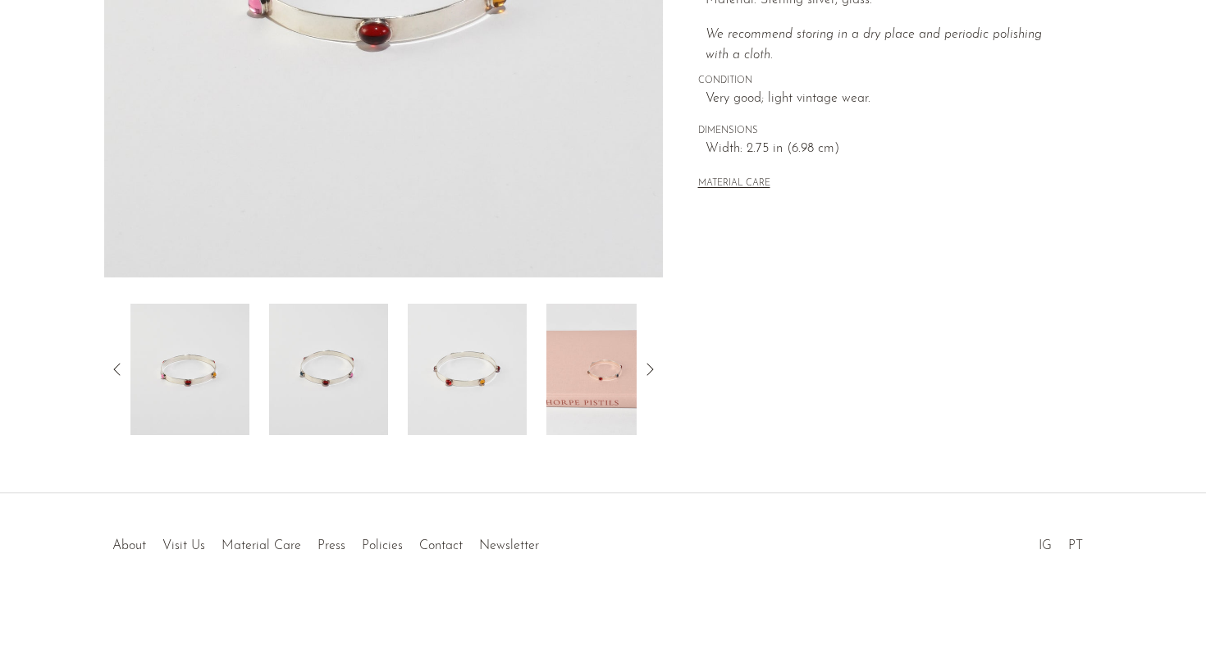
click at [588, 363] on img at bounding box center [605, 369] width 119 height 131
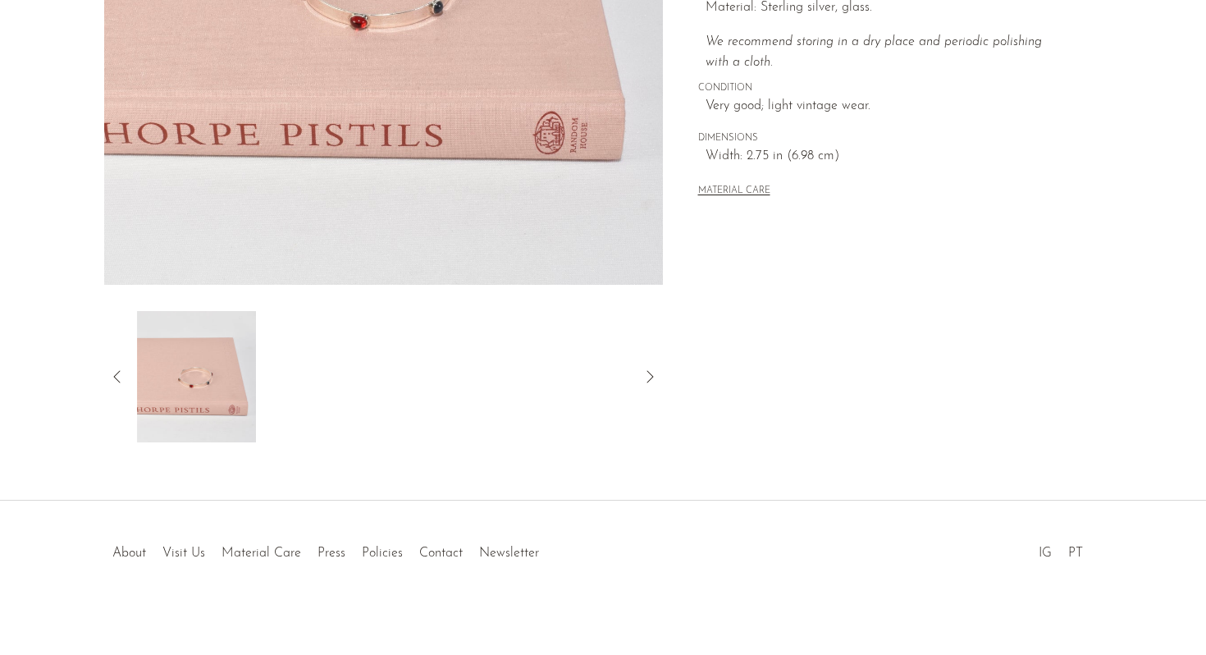
scroll to position [119, 0]
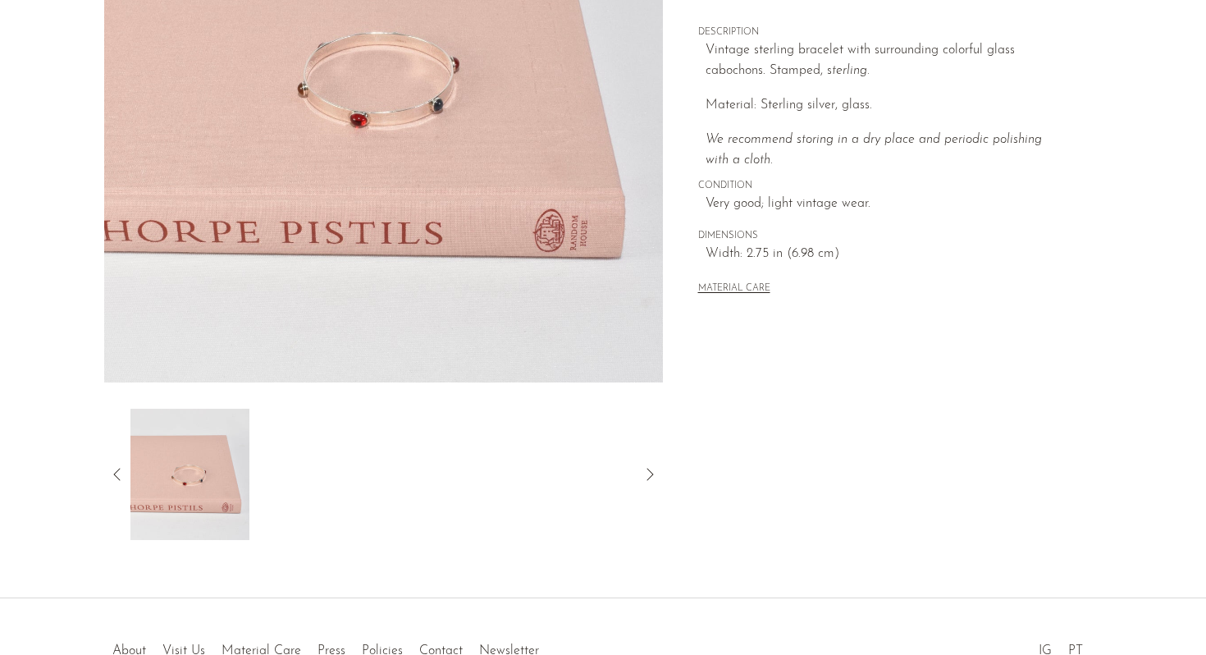
click at [103, 470] on article "Colorful Glass Bracelet 763.00 NIS" at bounding box center [603, 153] width 1050 height 773
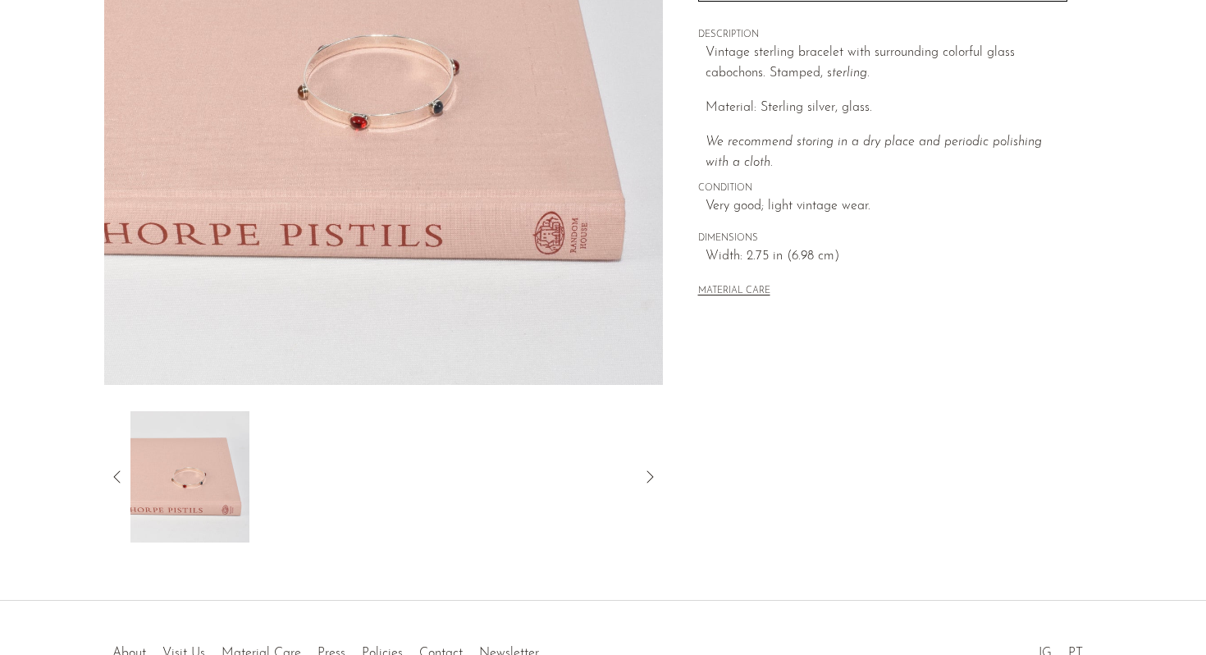
click at [116, 469] on icon at bounding box center [117, 477] width 20 height 20
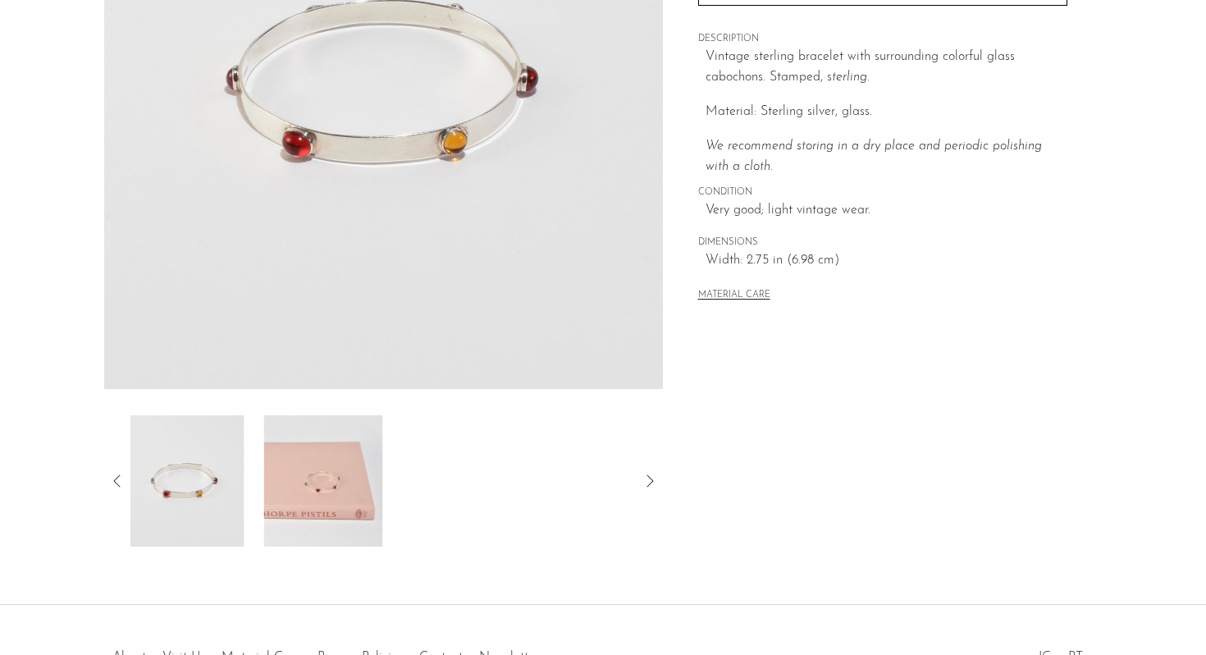
scroll to position [294, 0]
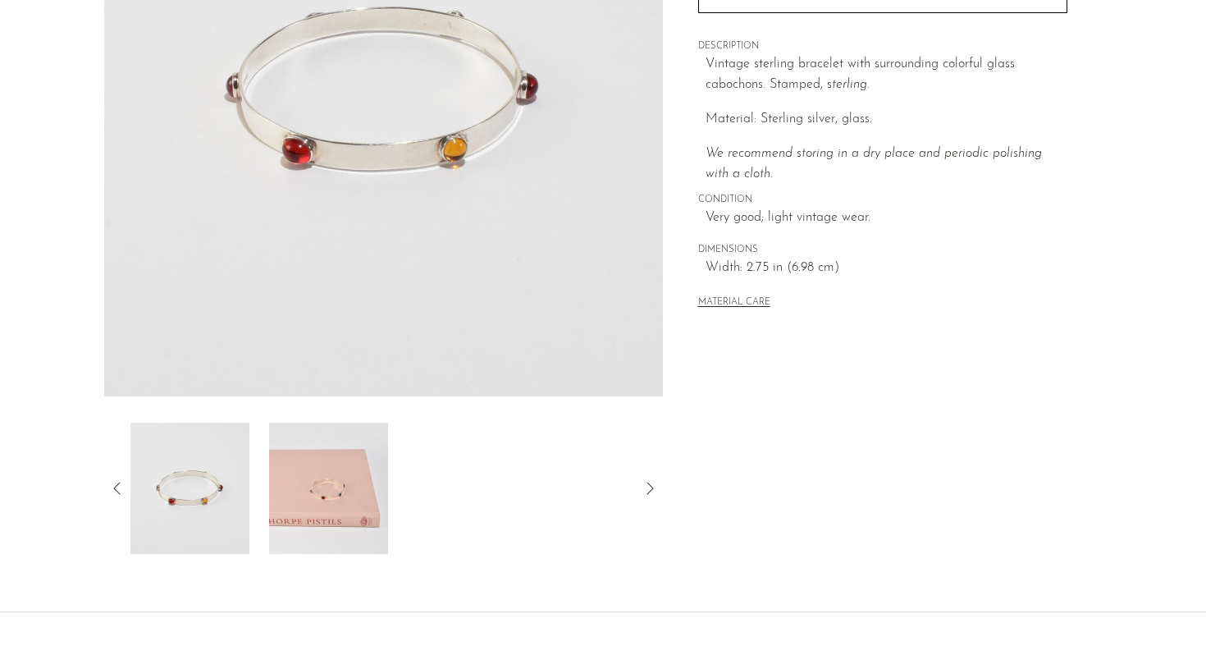
click at [124, 479] on icon at bounding box center [117, 488] width 20 height 20
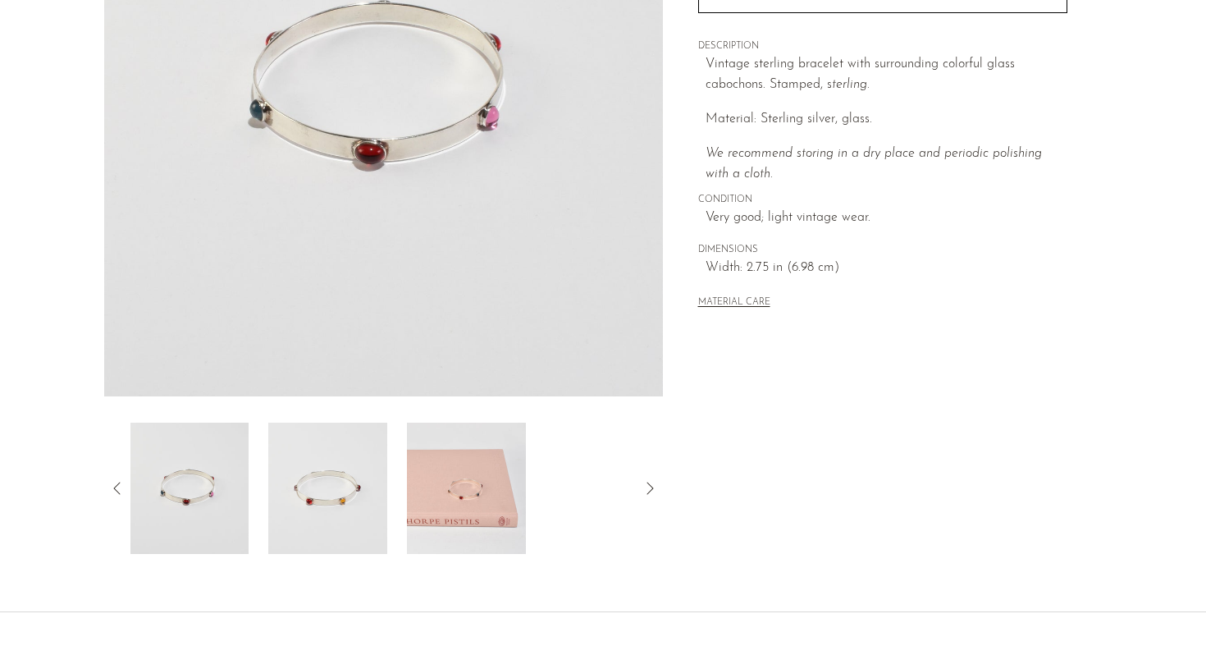
scroll to position [293, 0]
click at [124, 480] on icon at bounding box center [117, 490] width 20 height 20
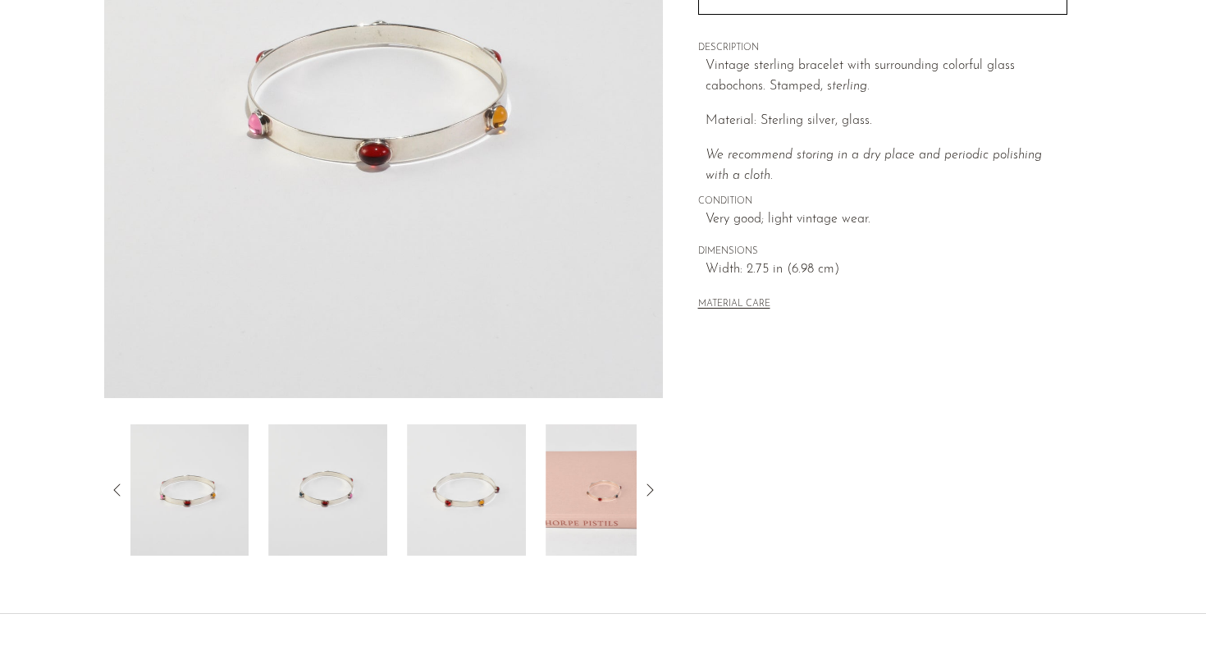
click at [124, 480] on icon at bounding box center [117, 490] width 20 height 20
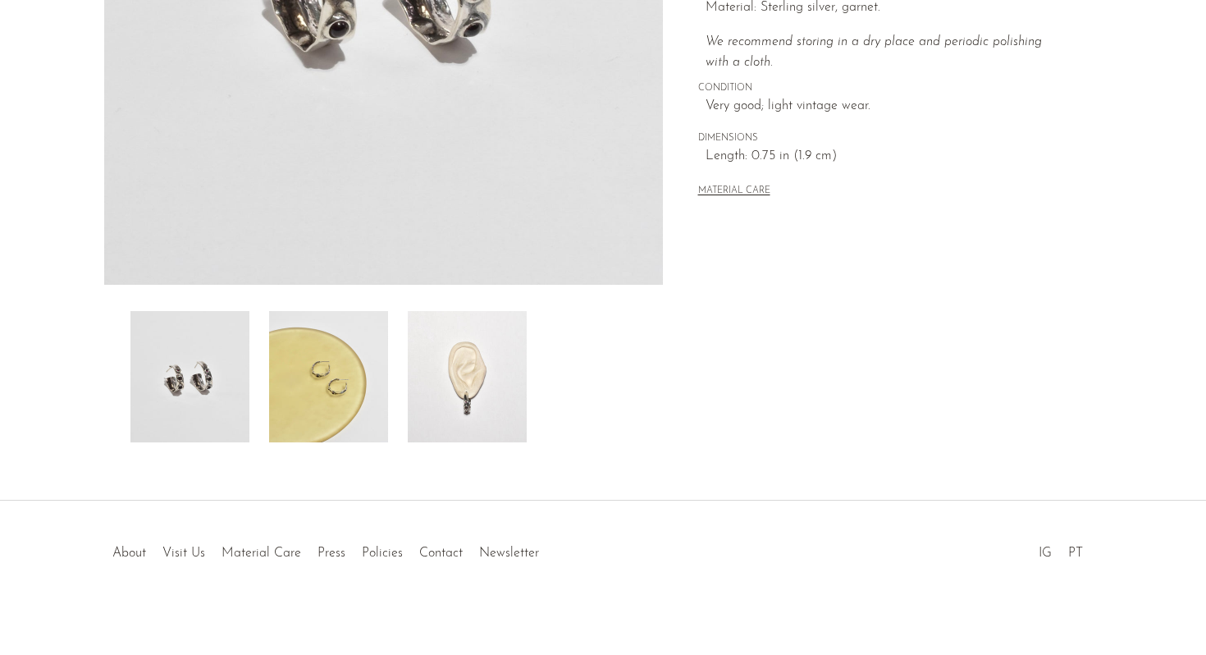
scroll to position [413, 0]
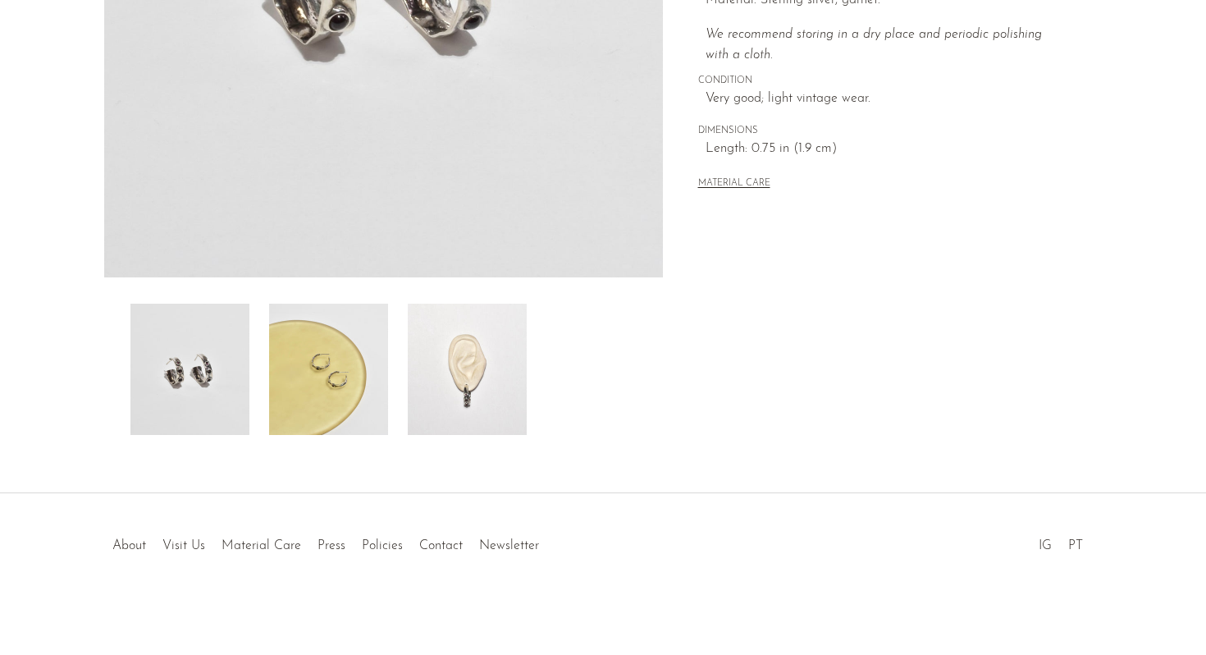
click at [453, 388] on img at bounding box center [467, 369] width 119 height 131
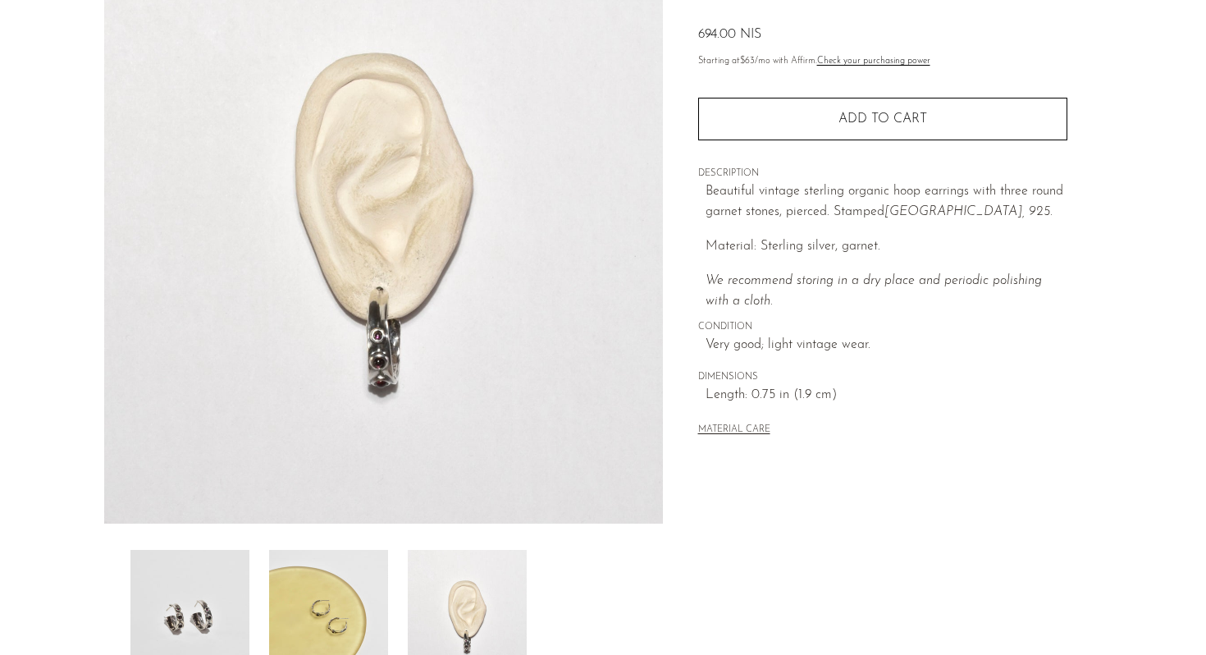
scroll to position [0, 0]
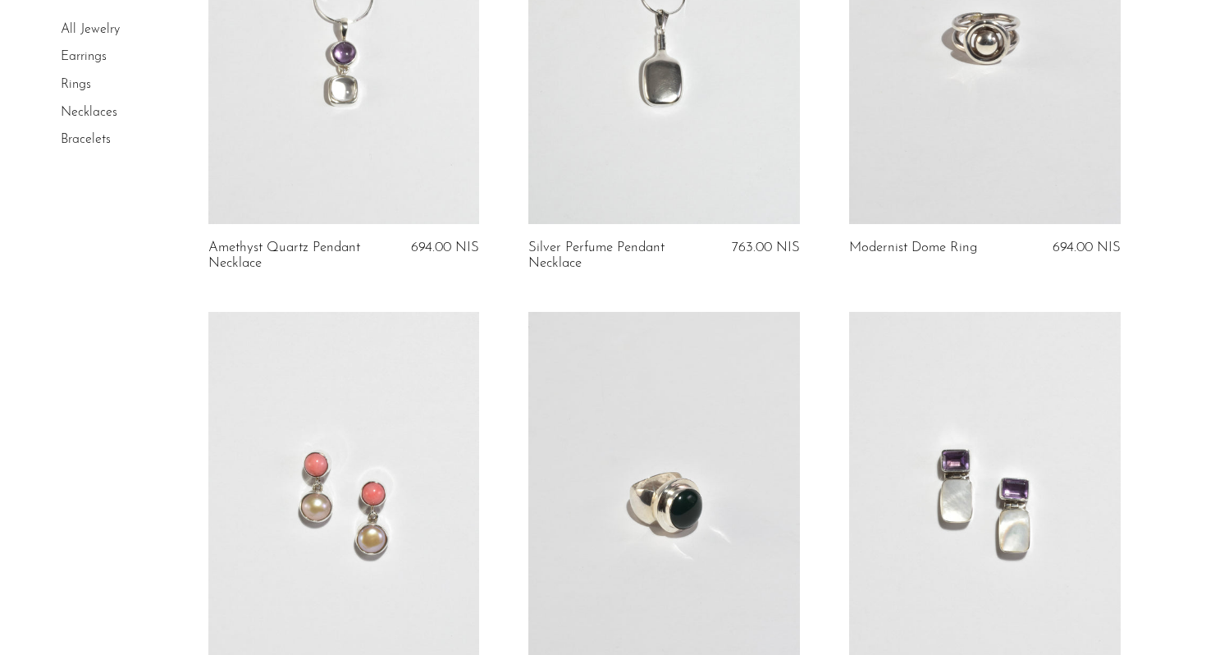
scroll to position [3111, 0]
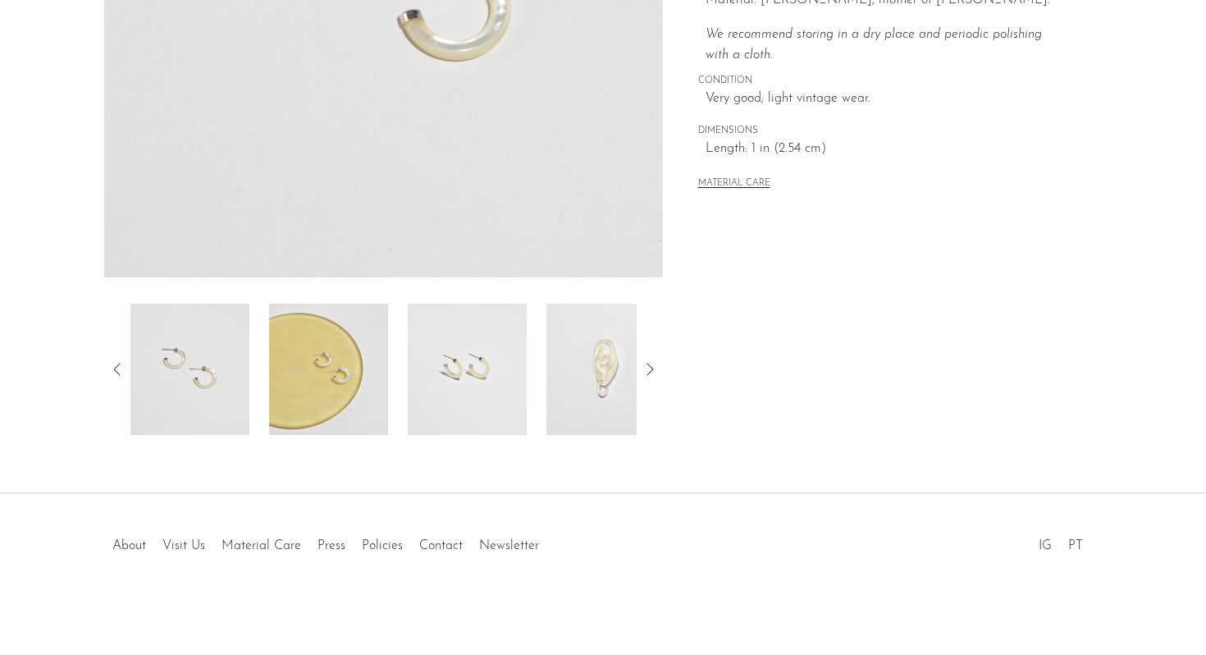
click at [604, 378] on img at bounding box center [605, 369] width 119 height 131
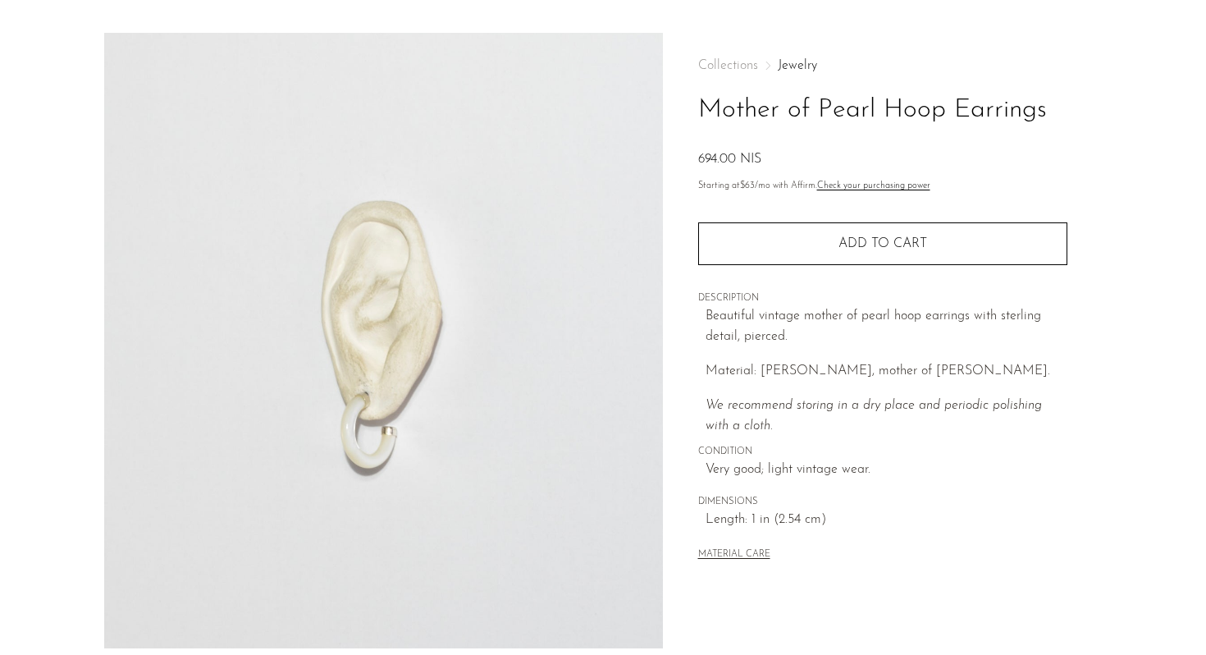
scroll to position [52, 0]
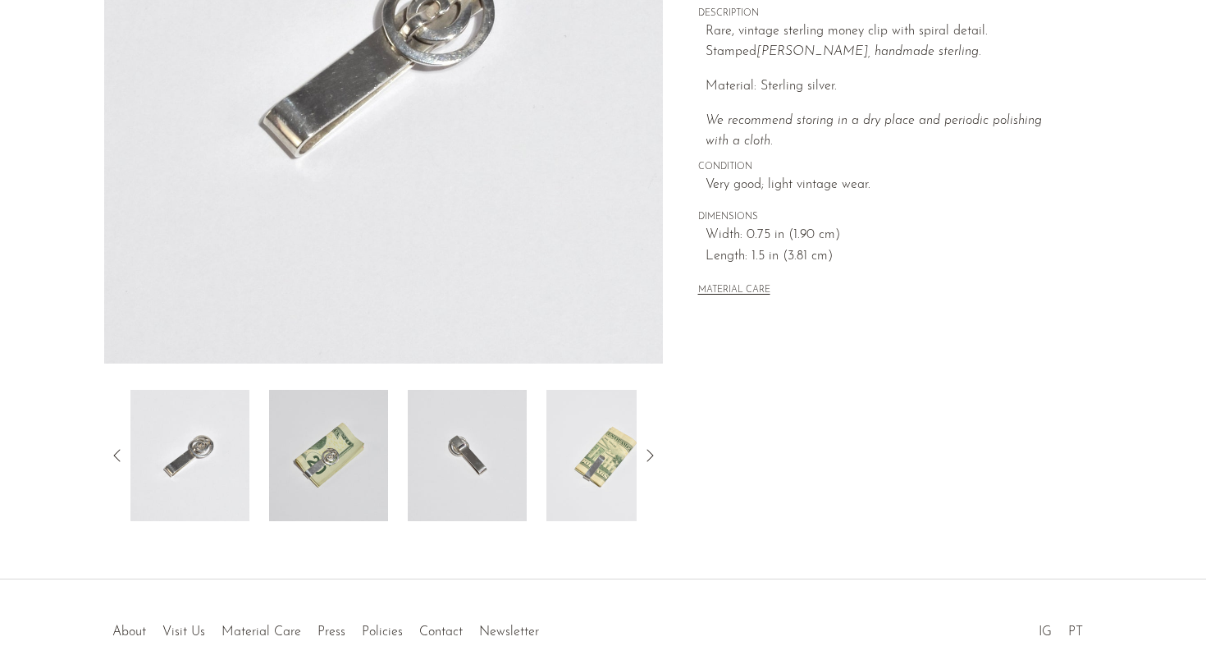
scroll to position [342, 0]
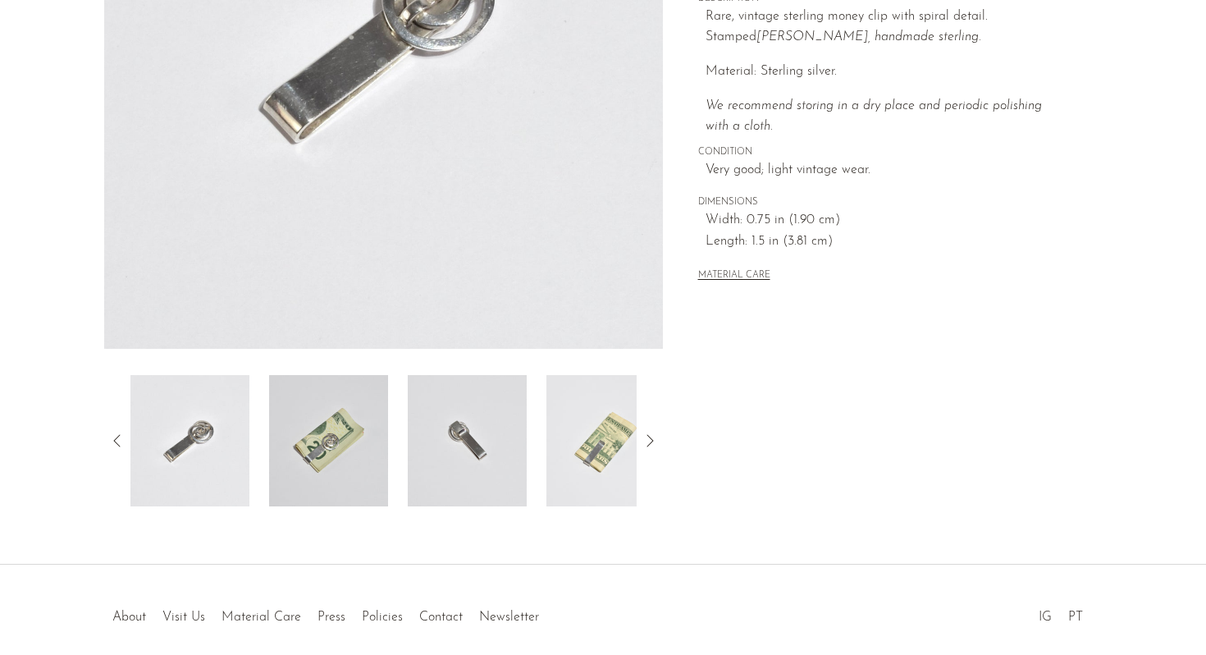
click at [337, 459] on img at bounding box center [328, 440] width 119 height 131
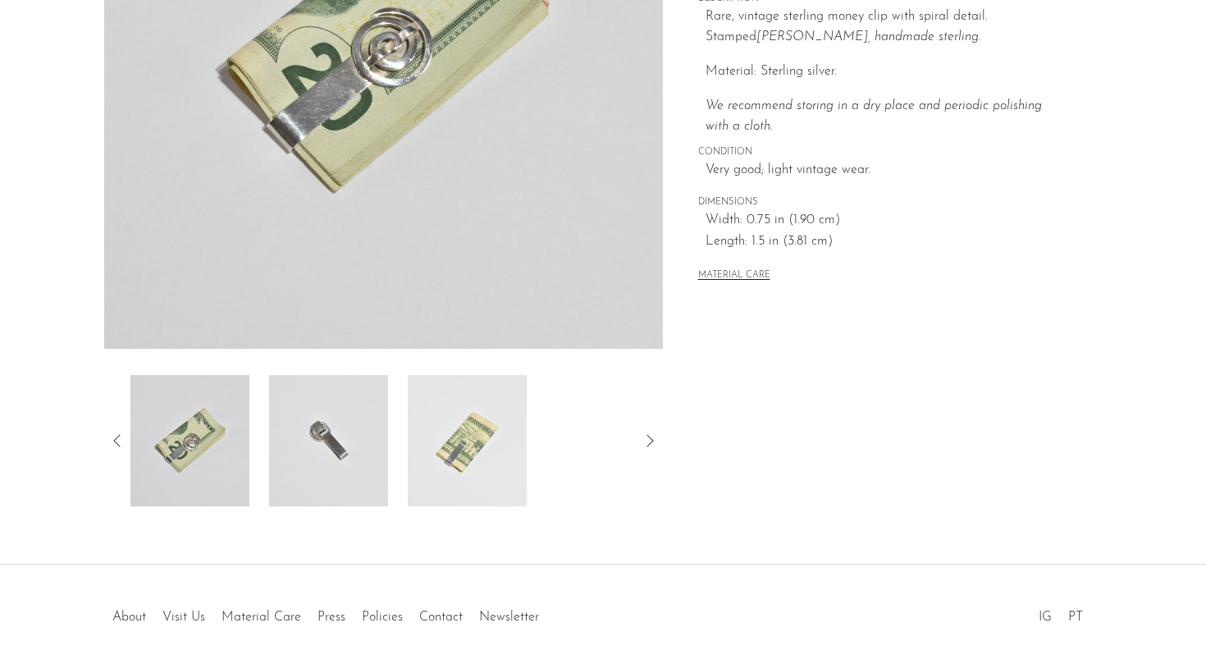
click at [349, 463] on img at bounding box center [328, 440] width 119 height 131
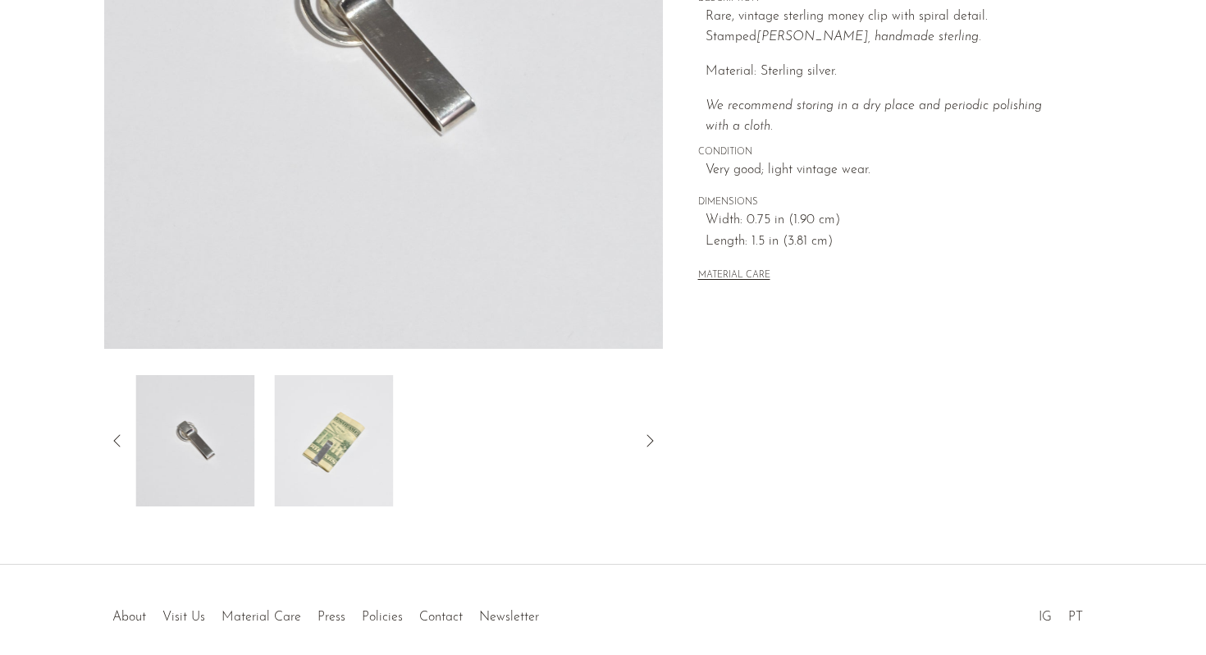
click at [373, 460] on img at bounding box center [333, 440] width 119 height 131
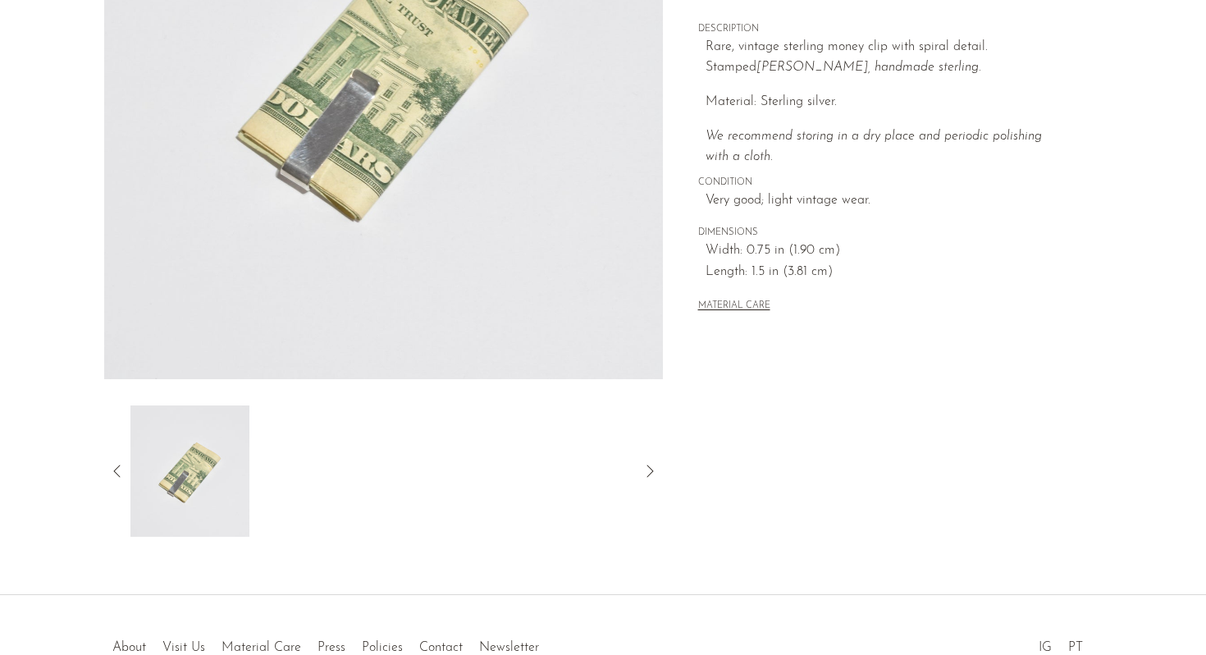
click at [116, 465] on icon at bounding box center [117, 471] width 20 height 20
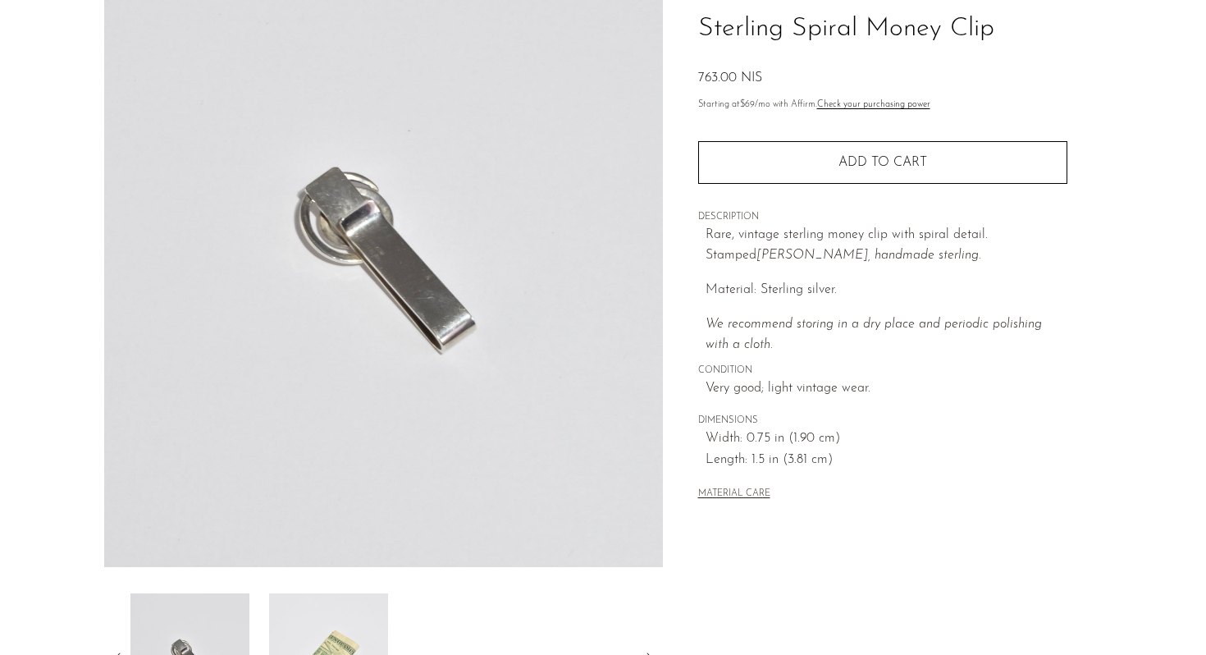
scroll to position [94, 0]
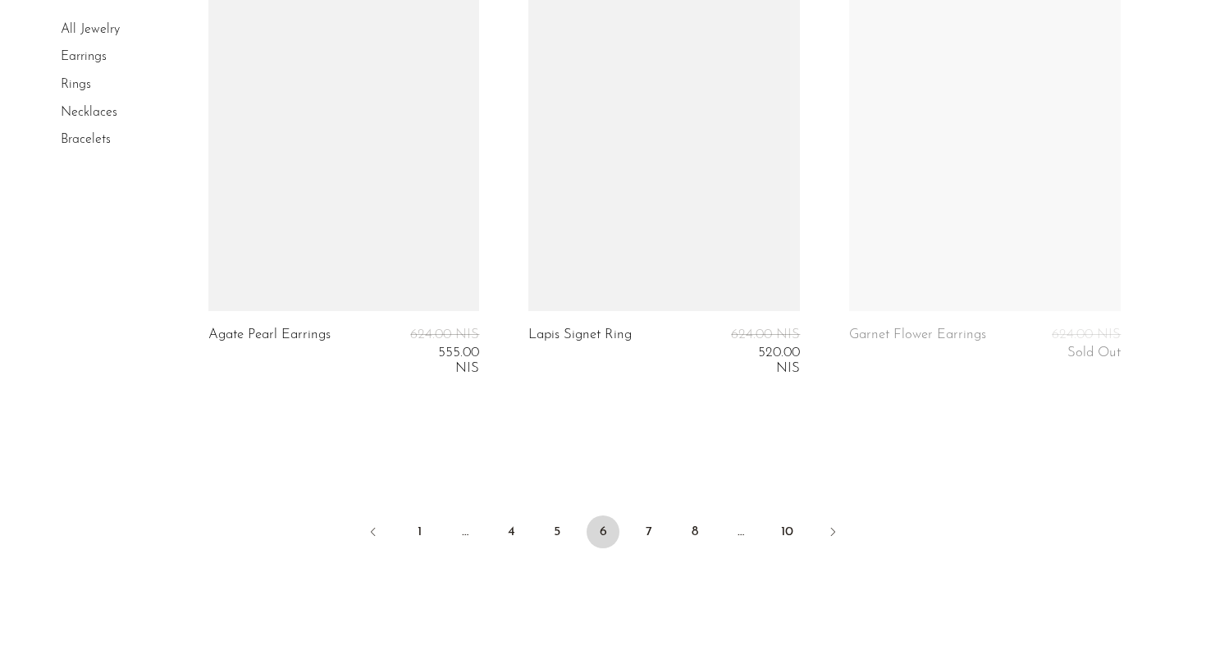
scroll to position [5339, 0]
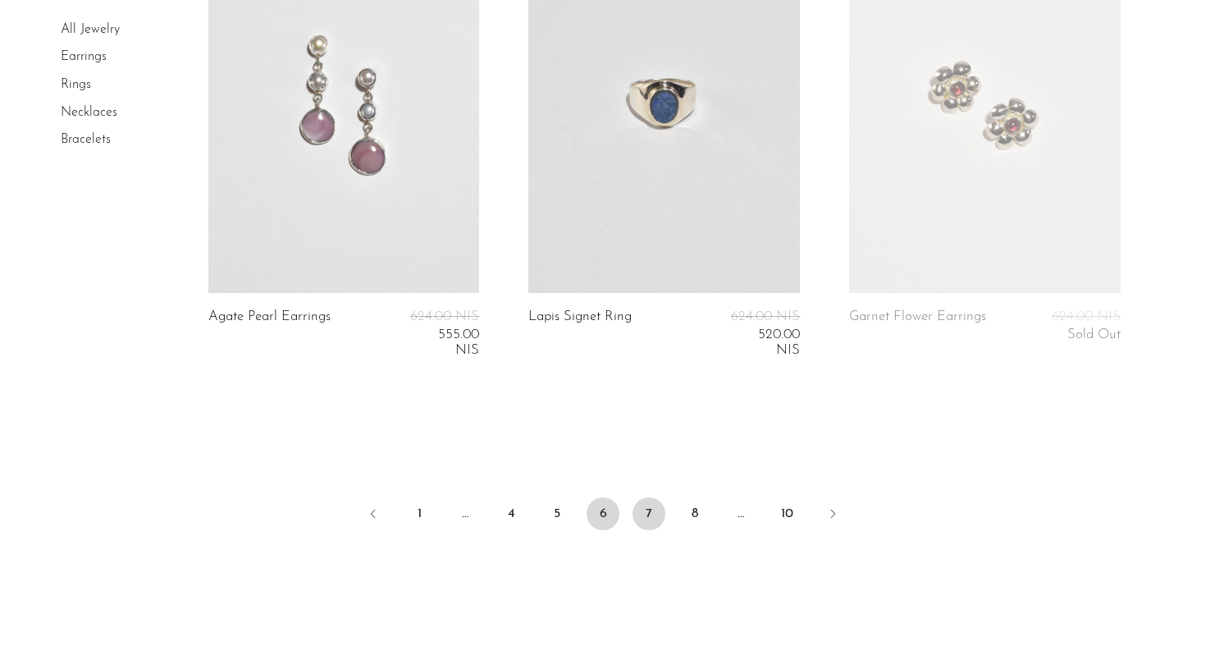
click at [646, 522] on link "7" at bounding box center [648, 513] width 33 height 33
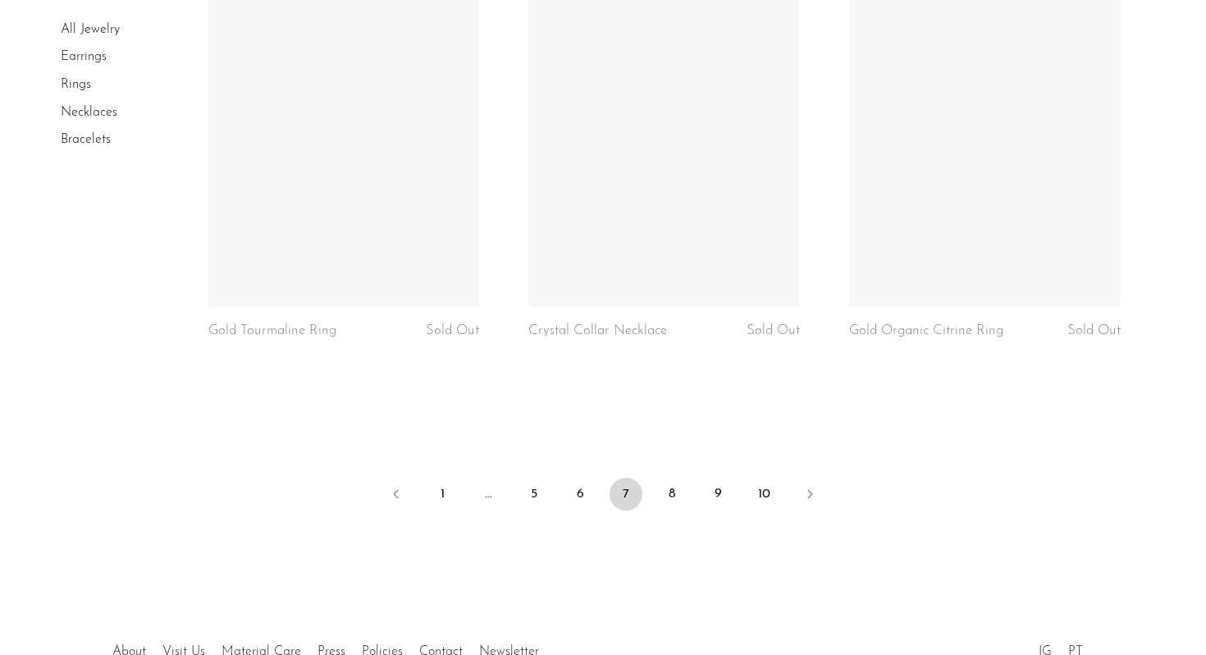
scroll to position [5786, 0]
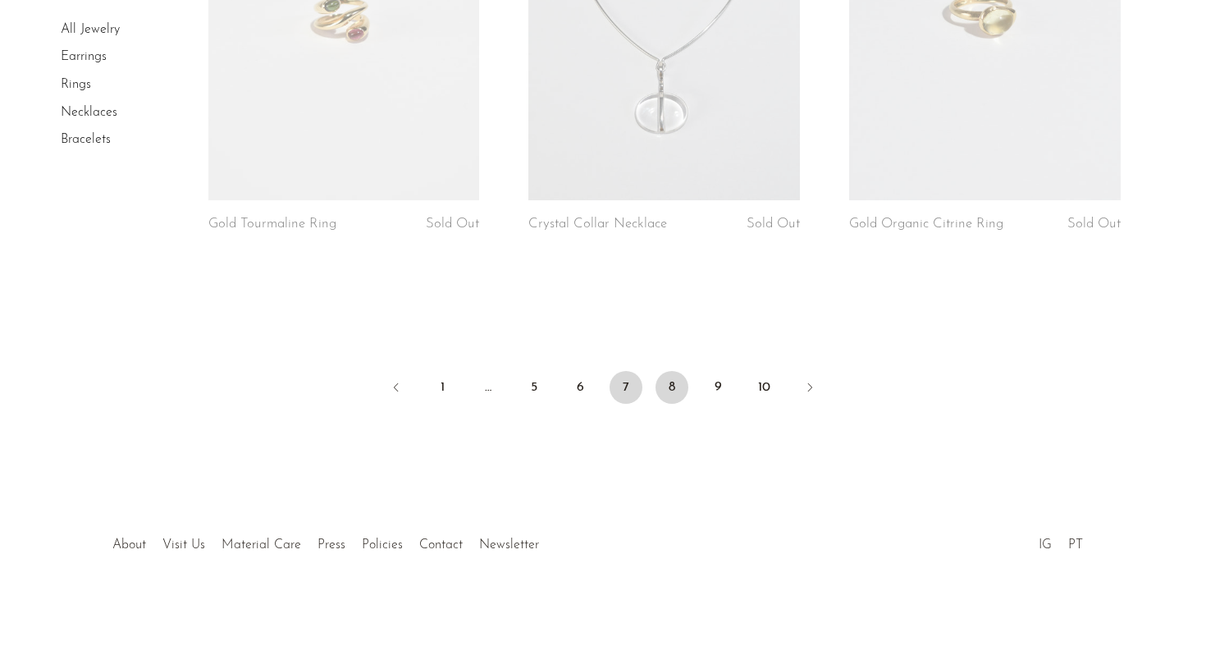
click at [668, 386] on link "8" at bounding box center [671, 387] width 33 height 33
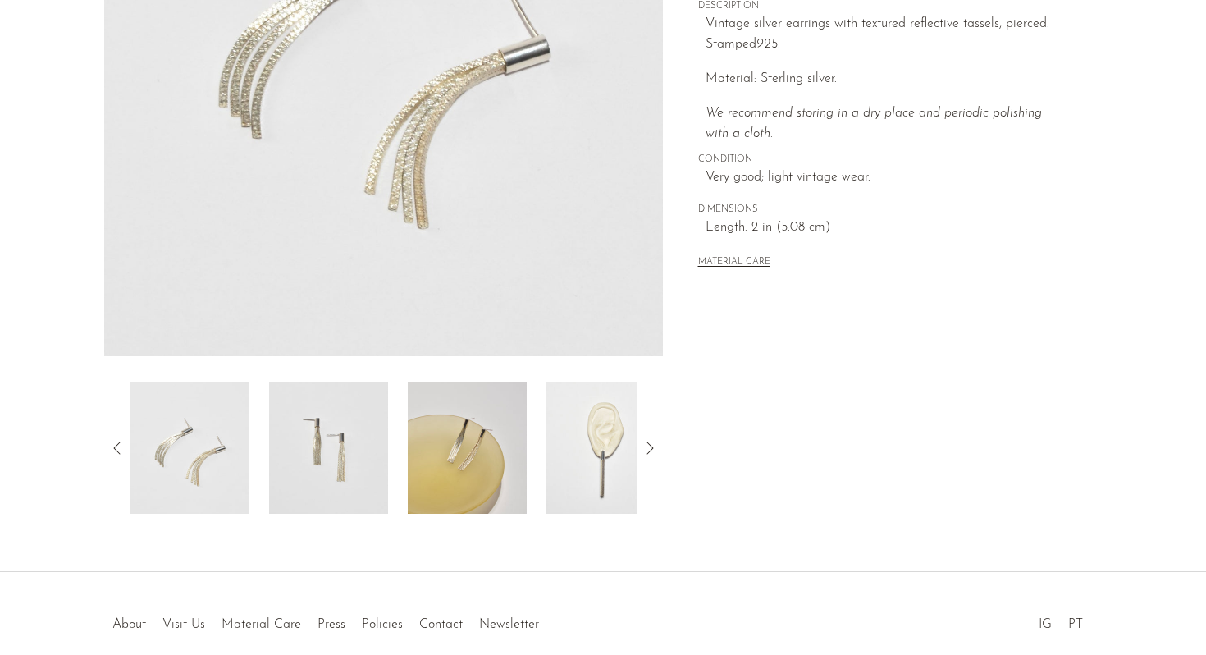
click at [591, 452] on img at bounding box center [605, 447] width 119 height 131
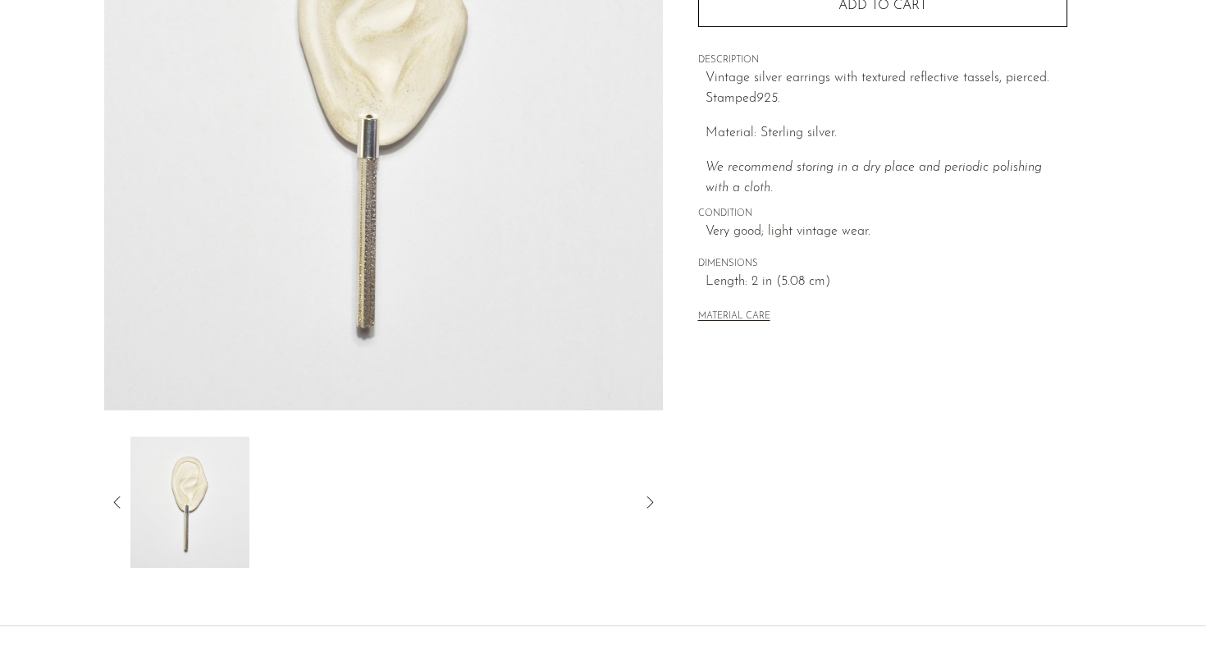
scroll to position [413, 0]
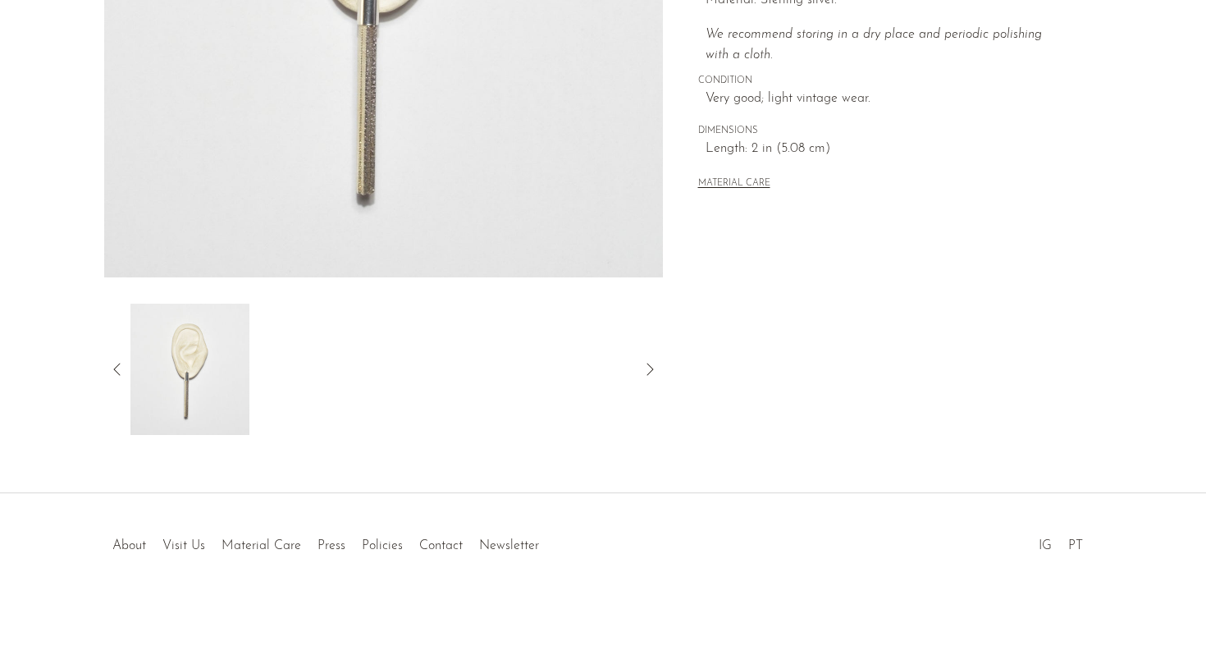
click at [113, 362] on icon at bounding box center [117, 369] width 20 height 20
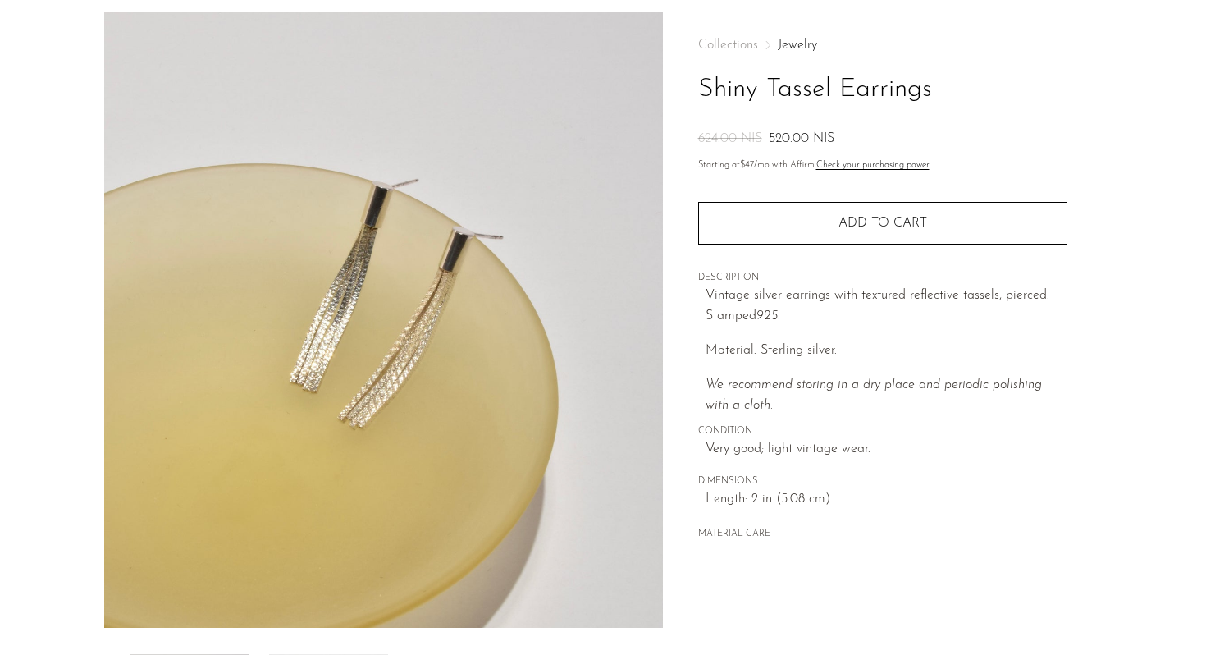
scroll to position [49, 0]
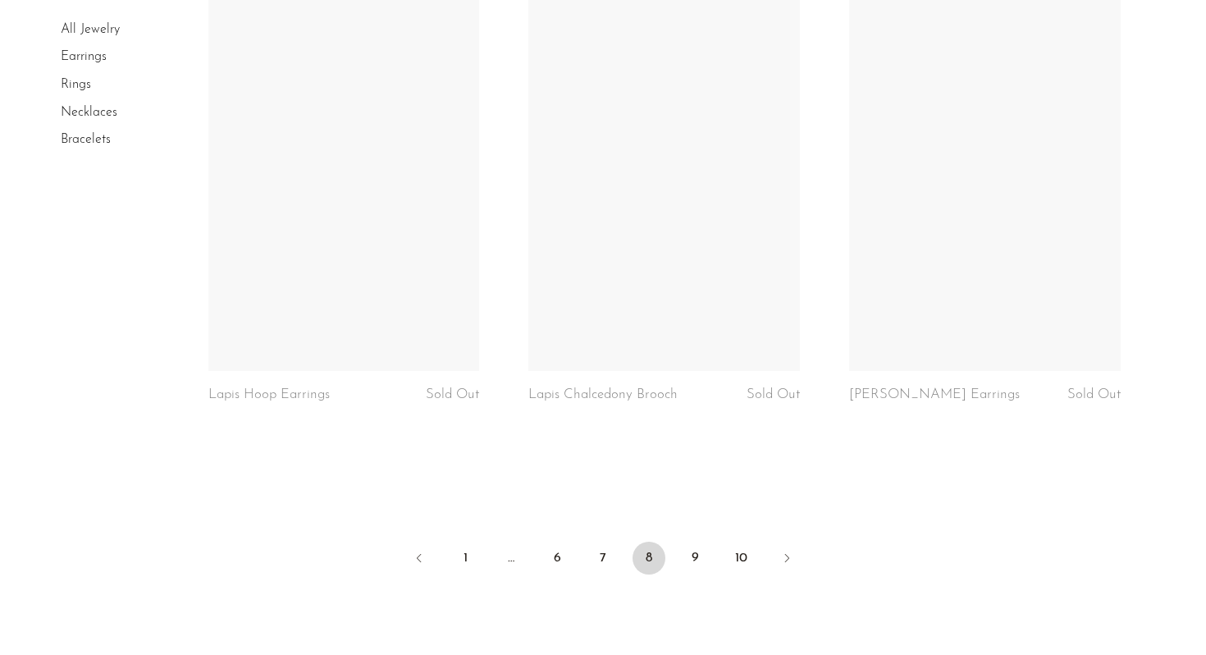
scroll to position [5269, 0]
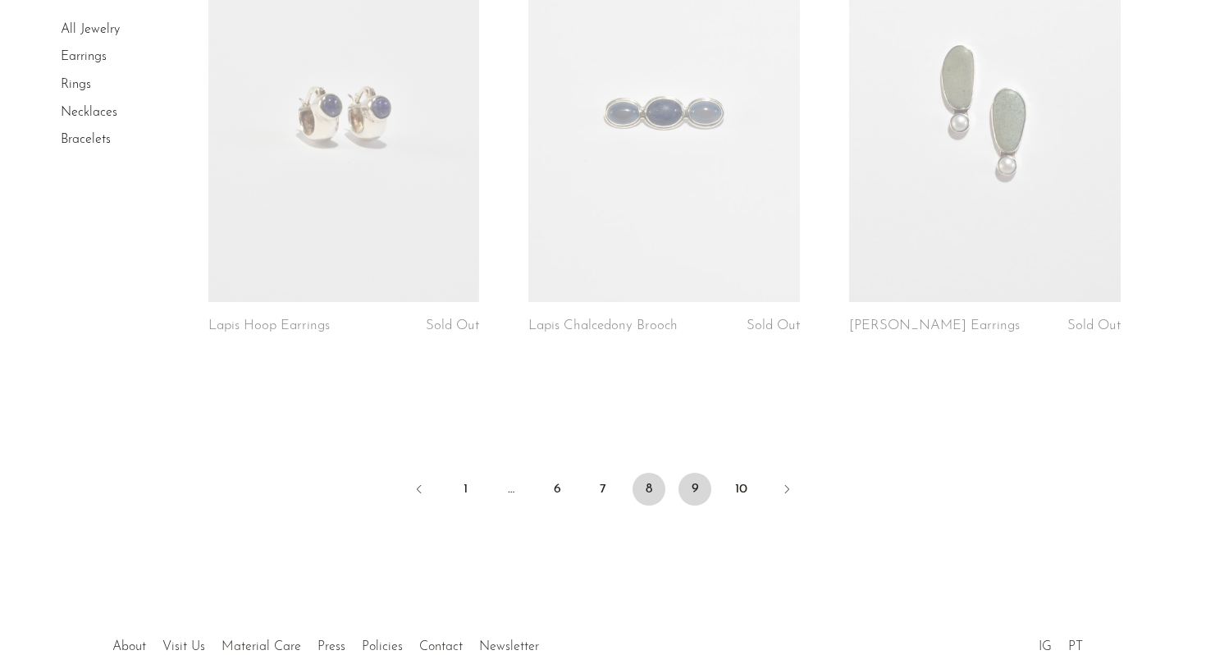
click at [693, 478] on link "9" at bounding box center [694, 488] width 33 height 33
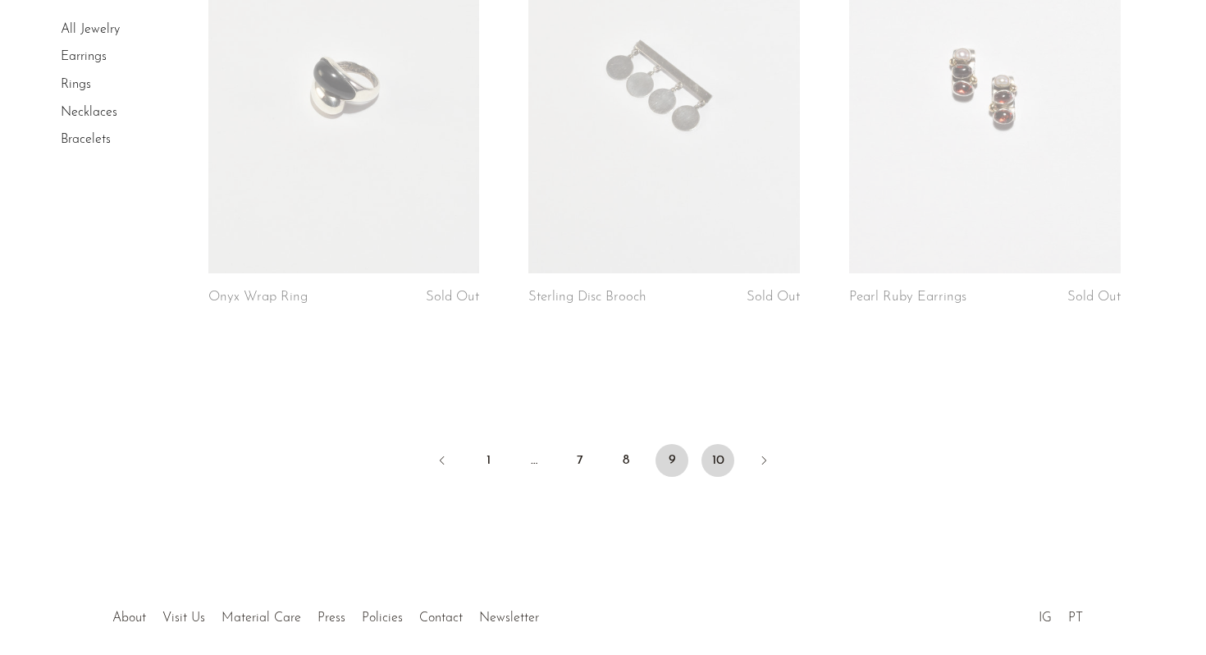
scroll to position [5298, 0]
click at [726, 461] on link "10" at bounding box center [717, 459] width 33 height 33
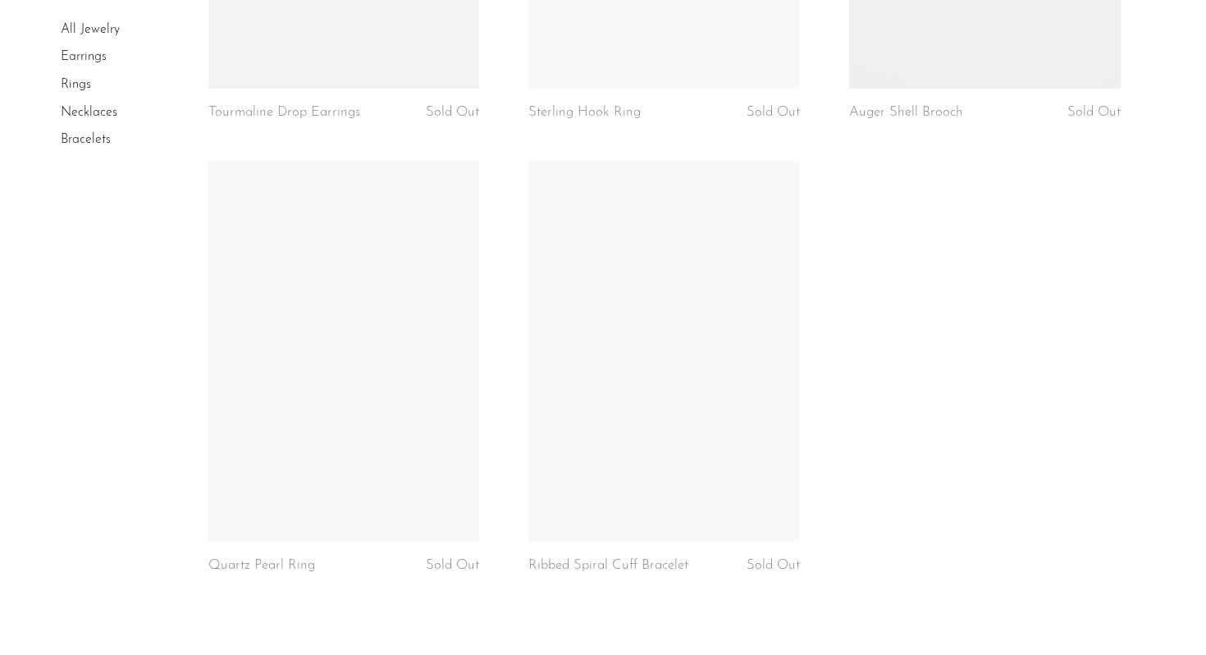
scroll to position [5401, 0]
